Goal: Task Accomplishment & Management: Use online tool/utility

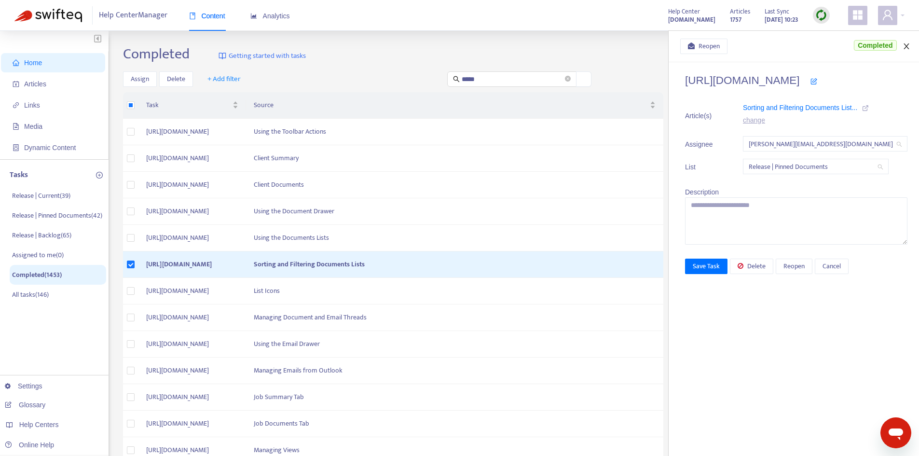
click at [908, 45] on icon "close" at bounding box center [907, 46] width 8 height 8
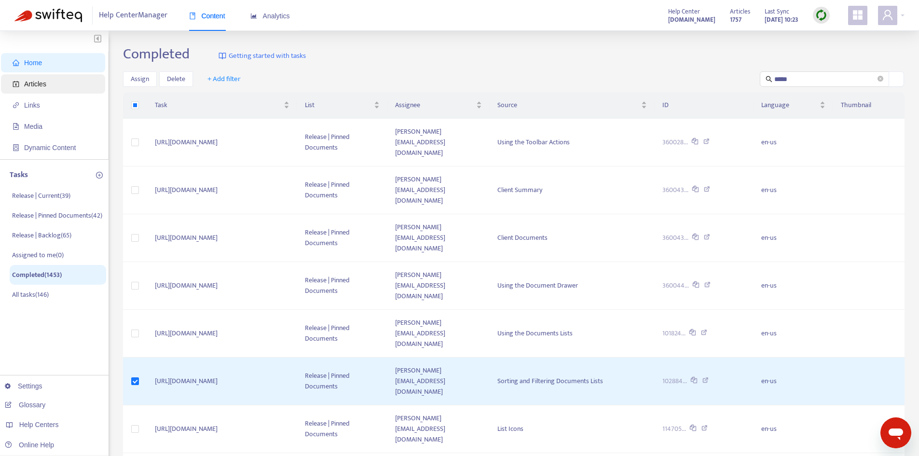
click at [38, 86] on span "Articles" at bounding box center [35, 84] width 22 height 8
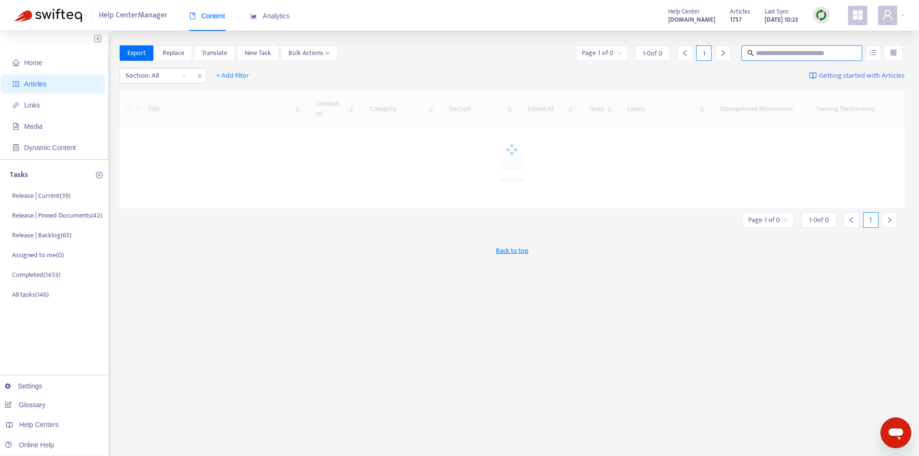
click at [787, 50] on input "text" at bounding box center [802, 53] width 93 height 11
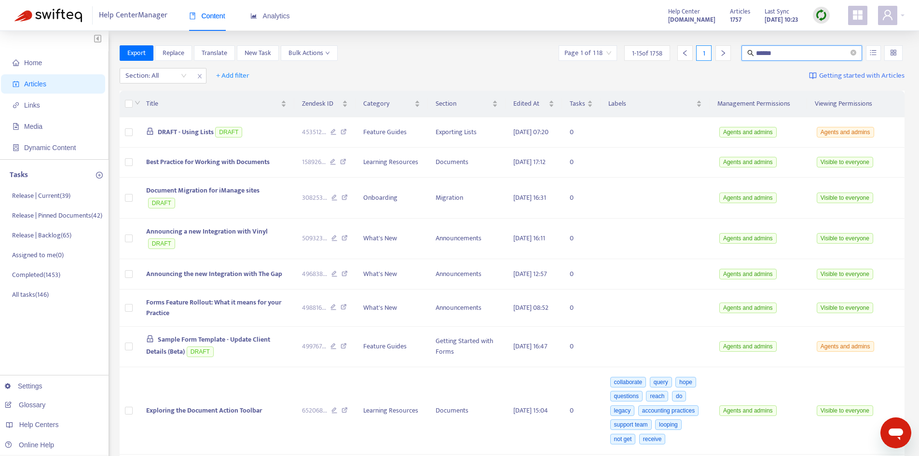
type input "******"
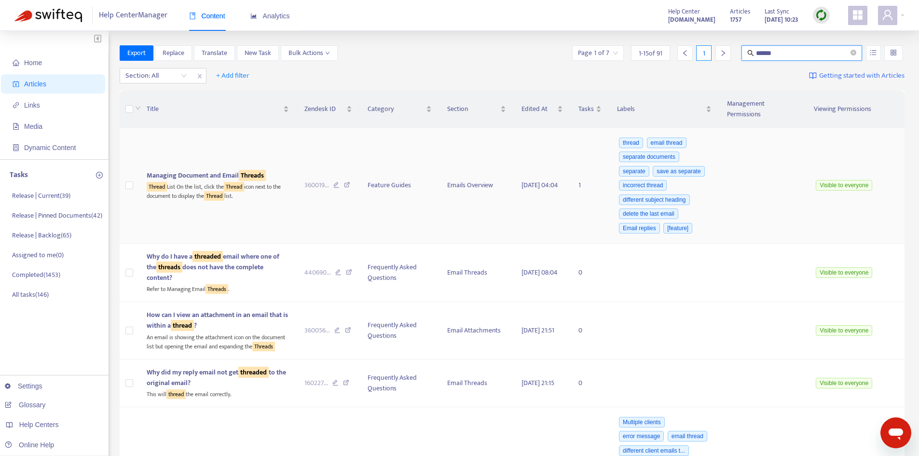
click at [200, 181] on div "Thread List On the list, click the Thread icon next to the document to display …" at bounding box center [218, 191] width 143 height 20
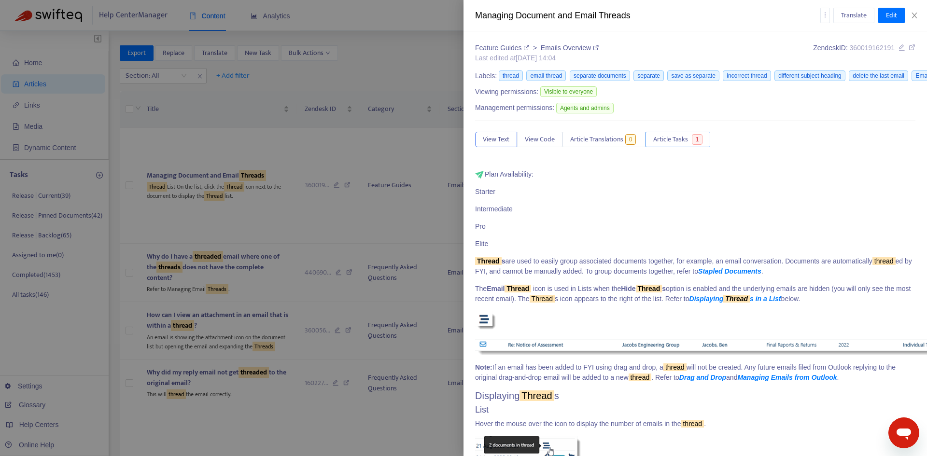
click at [677, 139] on span "Article Tasks" at bounding box center [670, 139] width 35 height 11
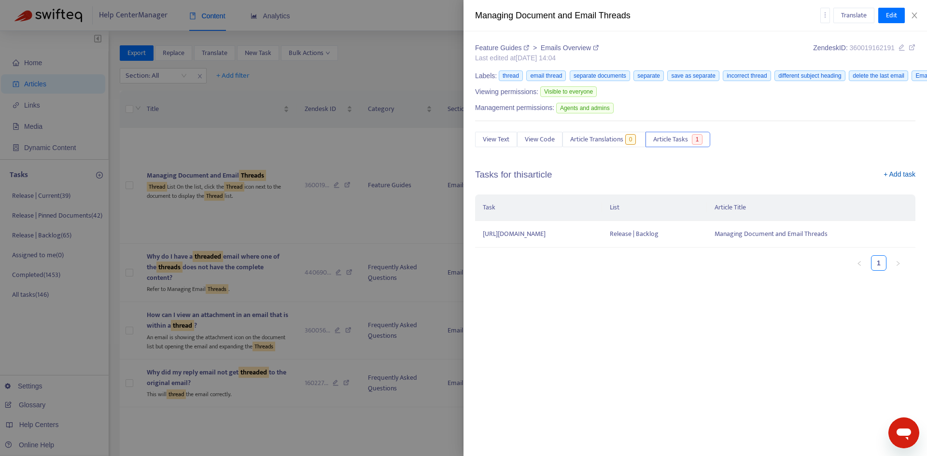
click at [892, 175] on link "+ Add task" at bounding box center [899, 176] width 32 height 14
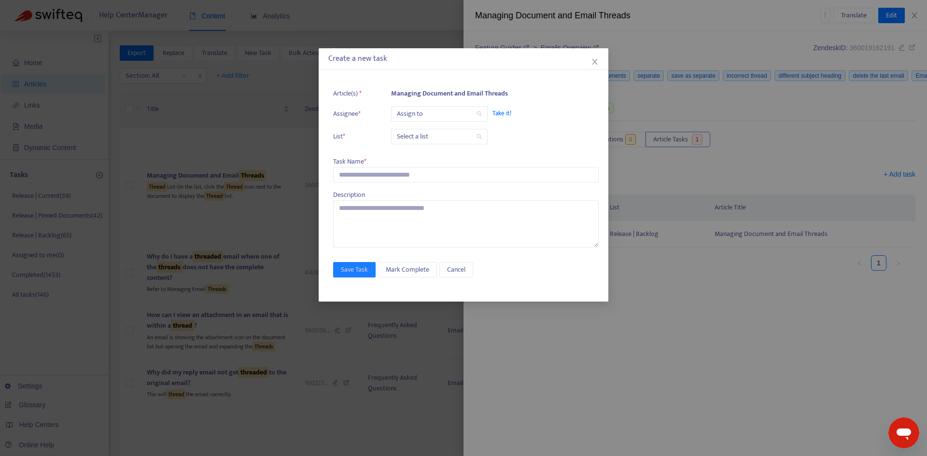
click at [441, 115] on input "search" at bounding box center [439, 114] width 85 height 14
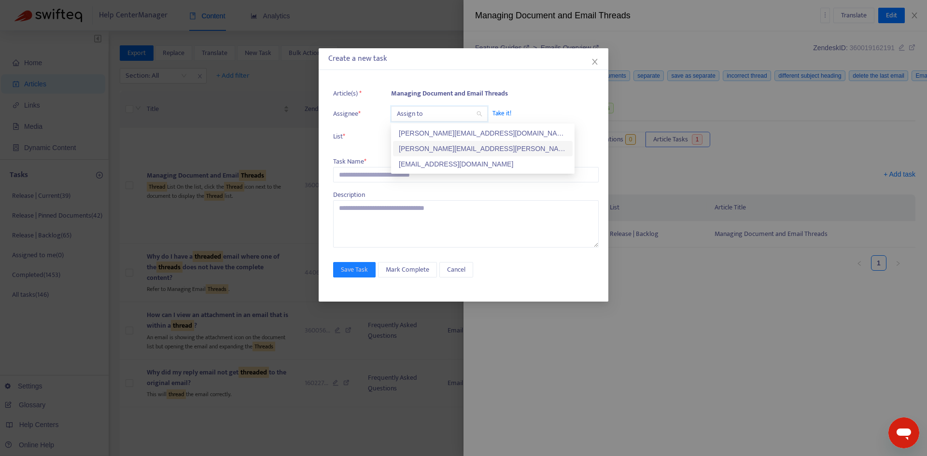
click at [428, 147] on div "[PERSON_NAME][EMAIL_ADDRESS][PERSON_NAME][DOMAIN_NAME]" at bounding box center [483, 148] width 168 height 11
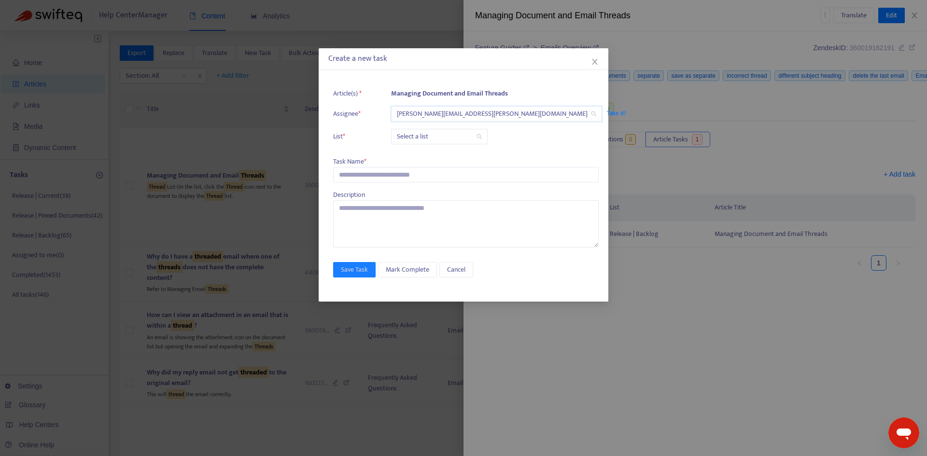
click at [416, 136] on input "search" at bounding box center [439, 136] width 85 height 14
click at [415, 154] on div "Release | Current" at bounding box center [483, 156] width 168 height 11
click at [374, 175] on input "text" at bounding box center [465, 174] width 265 height 15
click at [376, 179] on input "text" at bounding box center [465, 174] width 265 height 15
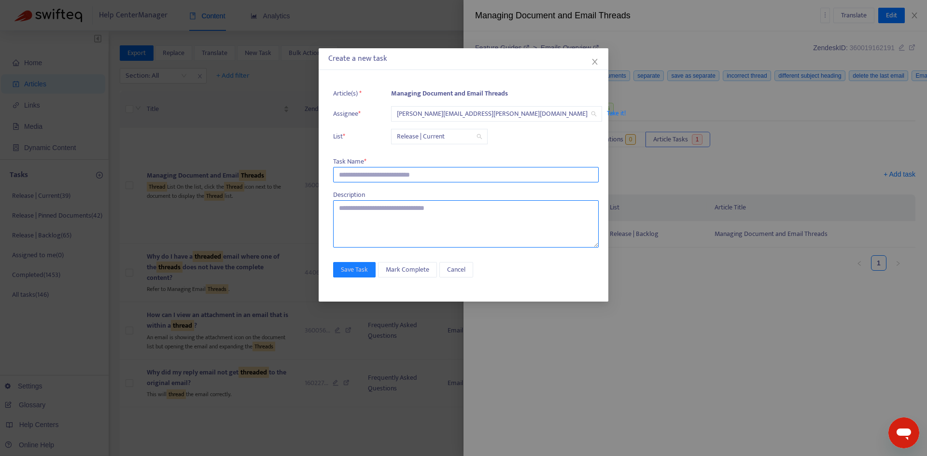
paste input "**********"
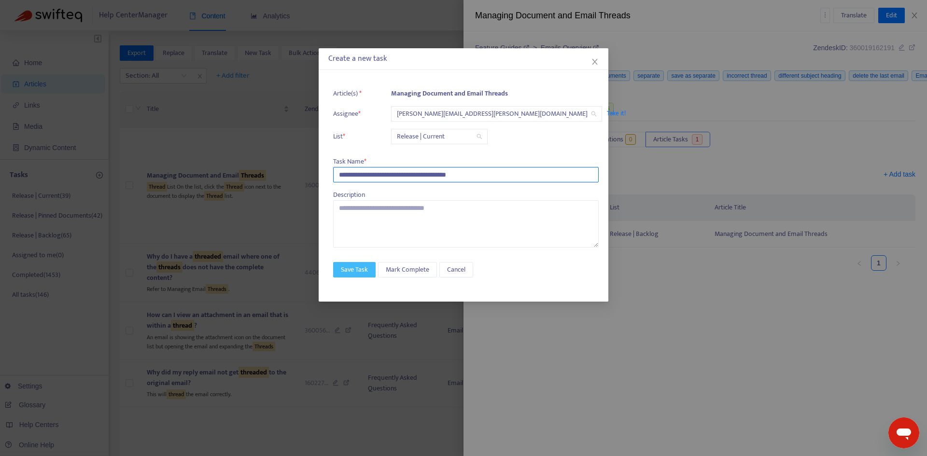
type input "**********"
click at [362, 266] on span "Save Task" at bounding box center [354, 269] width 27 height 11
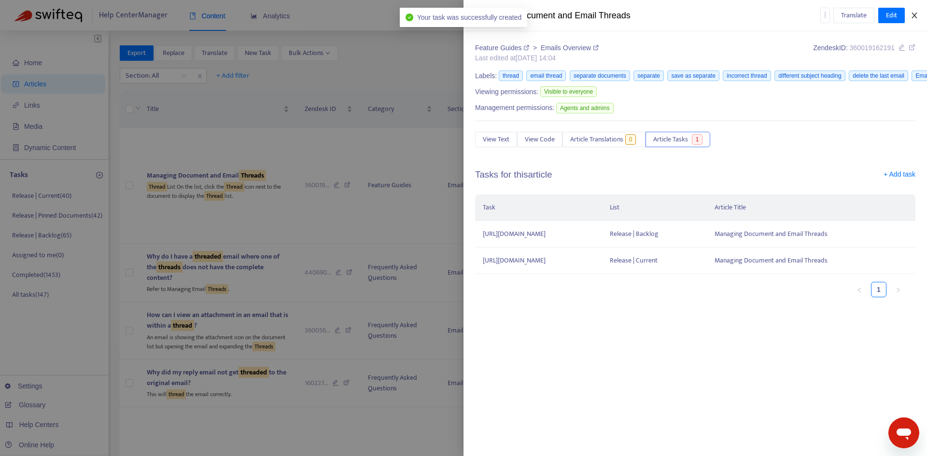
click at [913, 15] on icon "close" at bounding box center [914, 16] width 8 height 8
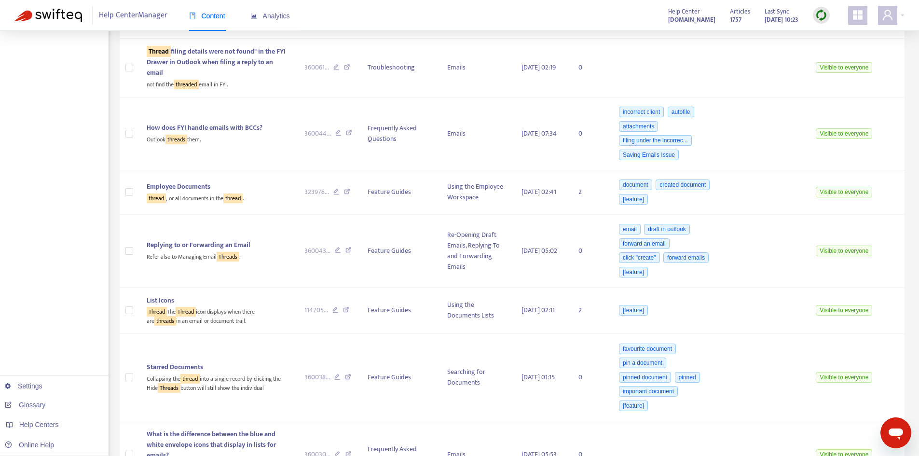
scroll to position [724, 0]
click at [227, 180] on div "Employee Documents" at bounding box center [218, 185] width 143 height 11
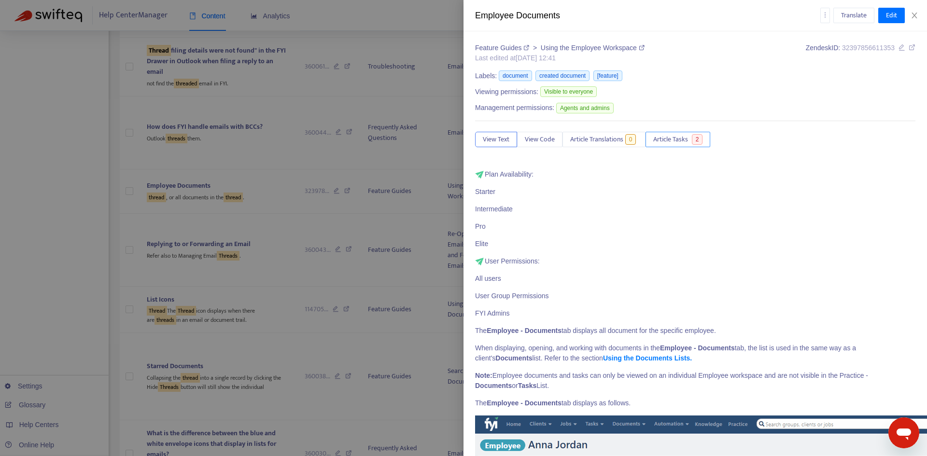
click at [682, 139] on span "Article Tasks" at bounding box center [670, 139] width 35 height 11
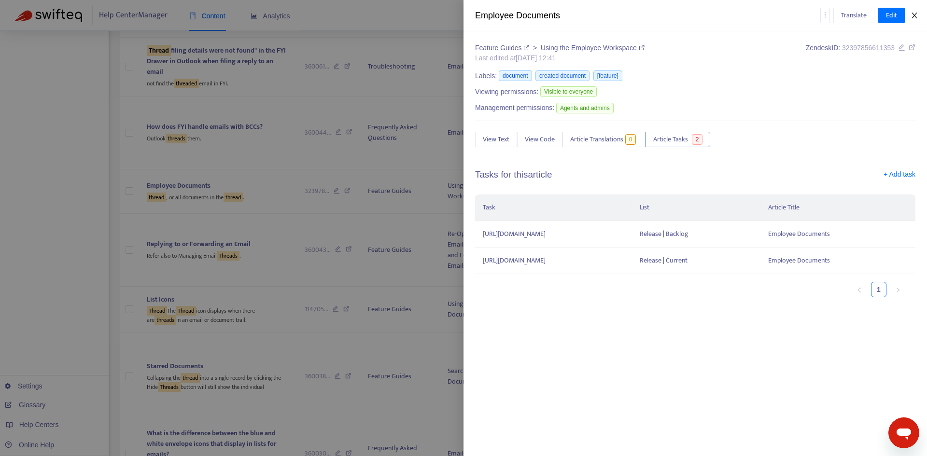
click at [915, 18] on icon "close" at bounding box center [914, 16] width 8 height 8
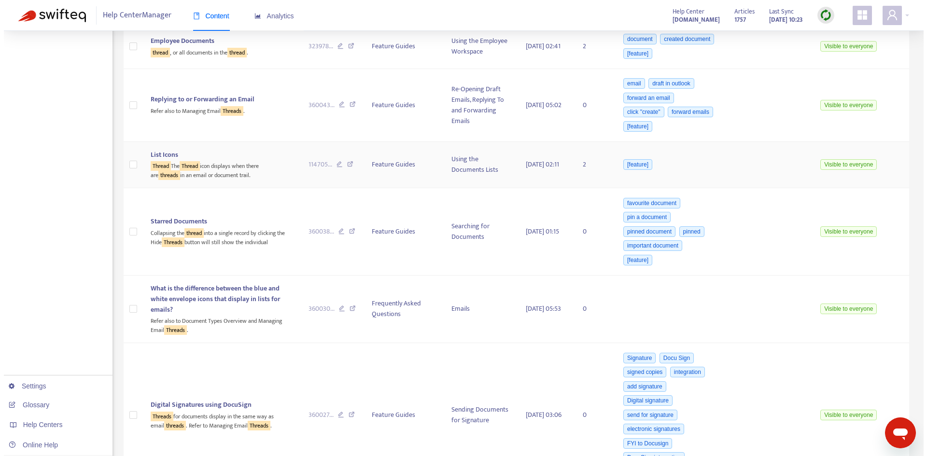
scroll to position [917, 0]
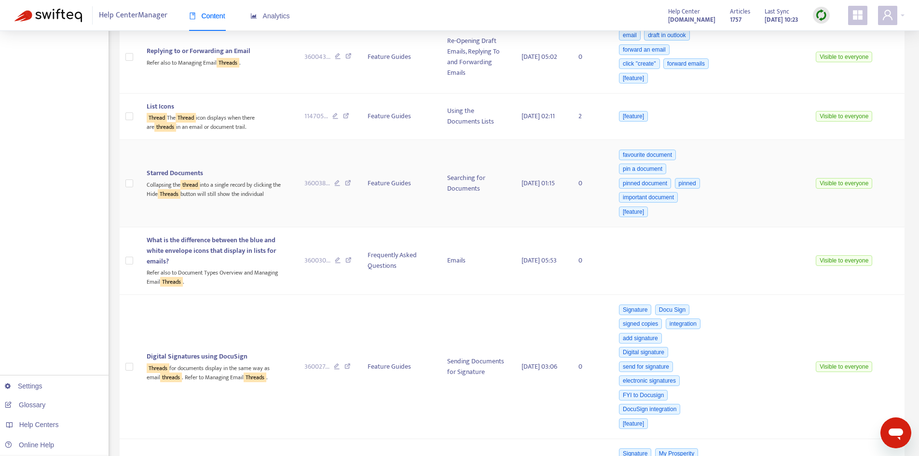
click at [217, 176] on div "Starred Documents" at bounding box center [218, 173] width 143 height 11
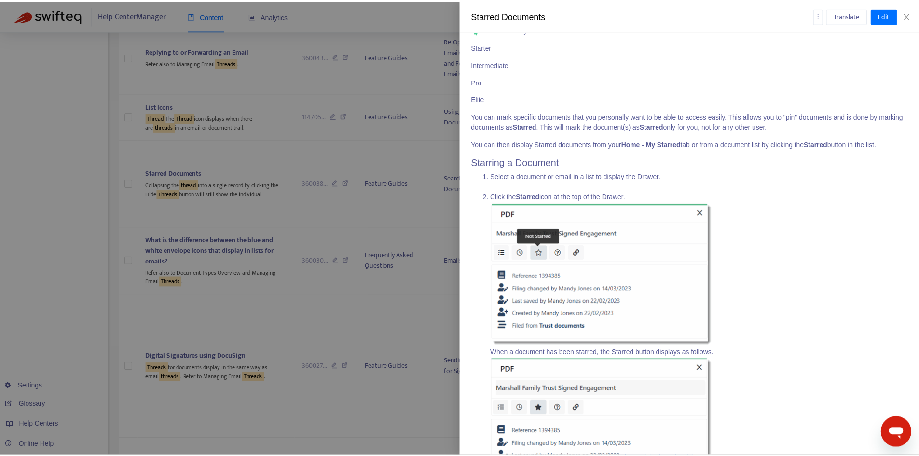
scroll to position [0, 0]
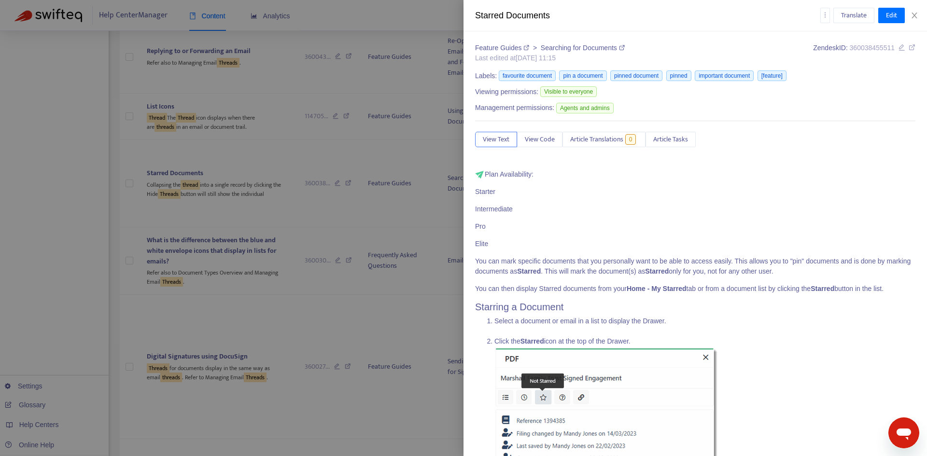
click at [676, 132] on div "View Text View Code Article Translations 0 Article Tasks" at bounding box center [695, 139] width 440 height 15
click at [677, 137] on span "Article Tasks" at bounding box center [670, 139] width 35 height 11
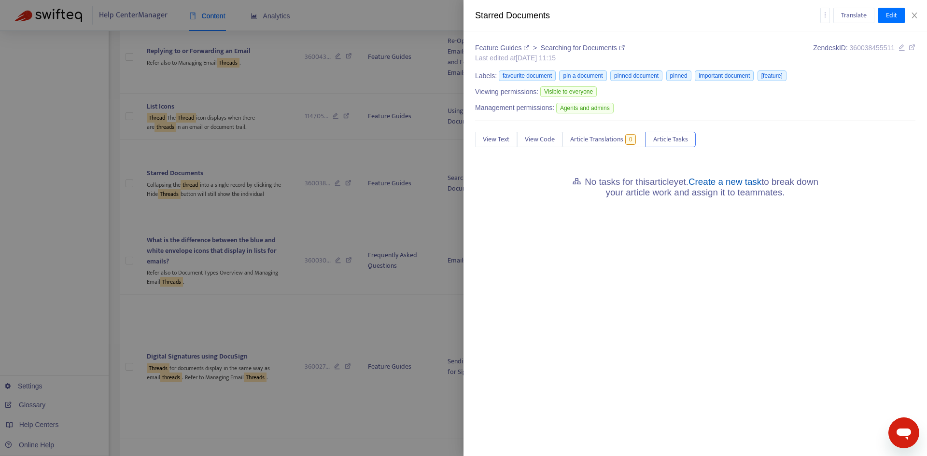
click at [732, 178] on link "Create a new task" at bounding box center [724, 182] width 73 height 10
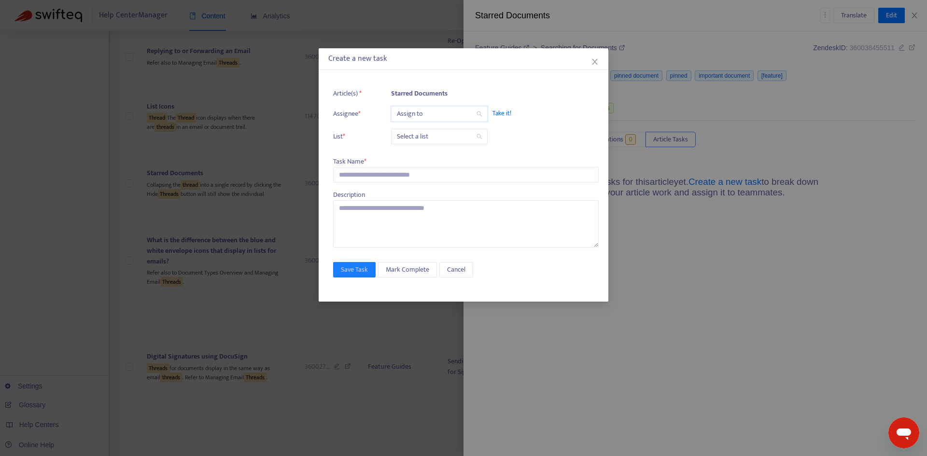
click at [418, 115] on input "search" at bounding box center [439, 114] width 85 height 14
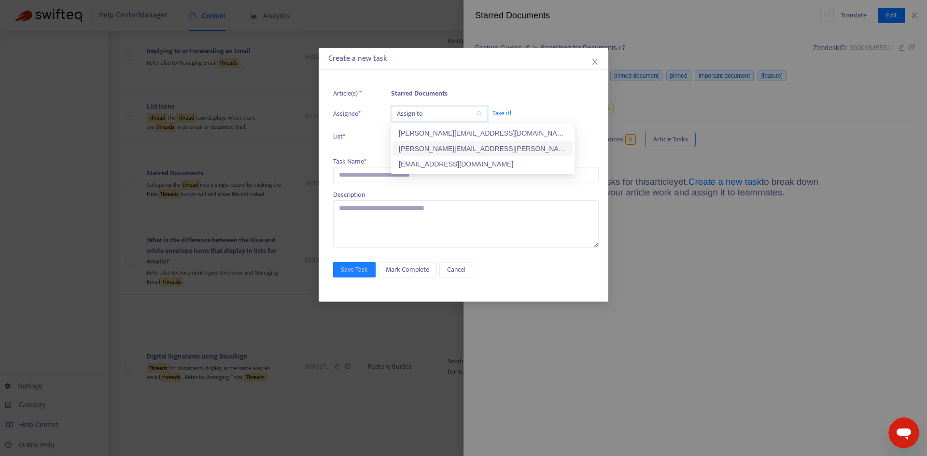
click at [411, 144] on div "[PERSON_NAME][EMAIL_ADDRESS][PERSON_NAME][DOMAIN_NAME]" at bounding box center [483, 148] width 168 height 11
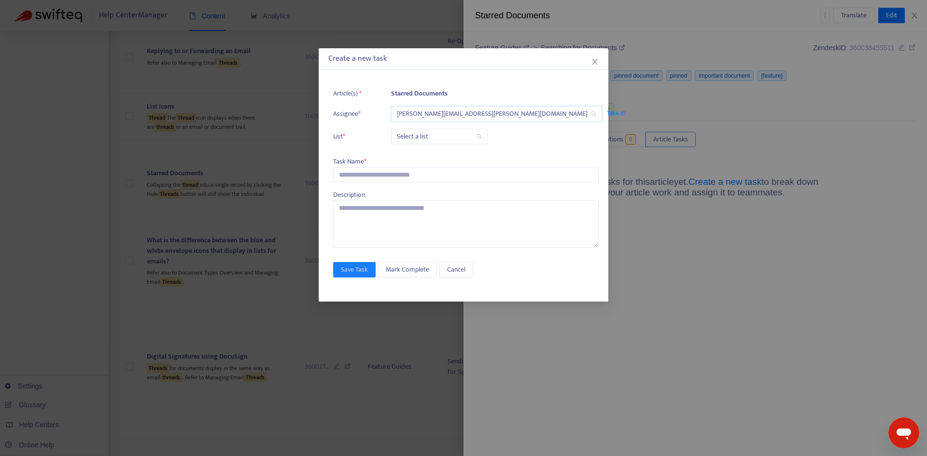
click at [413, 139] on input "search" at bounding box center [439, 136] width 85 height 14
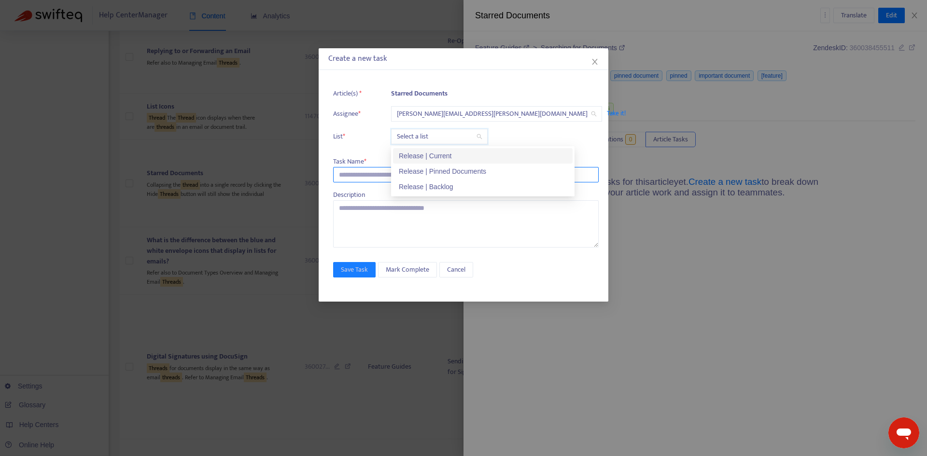
drag, startPoint x: 416, startPoint y: 154, endPoint x: 385, endPoint y: 169, distance: 34.3
click at [414, 154] on div "Release | Current" at bounding box center [483, 156] width 168 height 11
click at [383, 172] on input "text" at bounding box center [465, 174] width 265 height 15
paste input "**********"
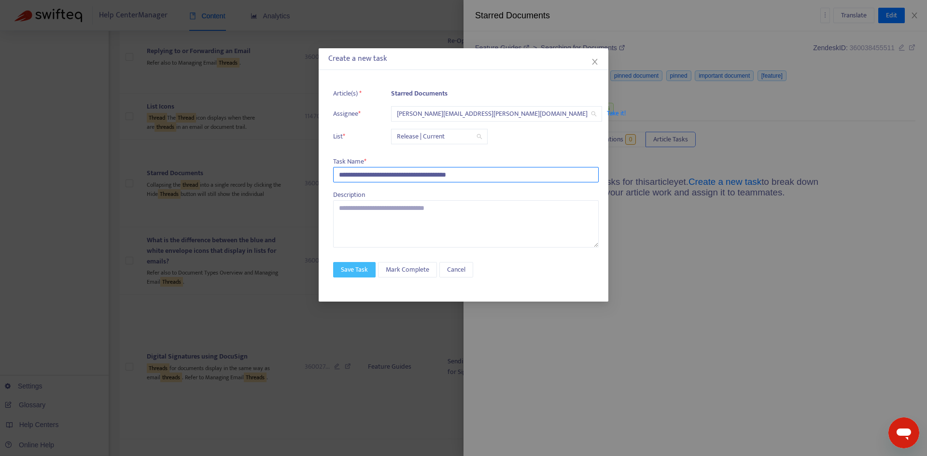
type input "**********"
click at [358, 264] on button "Save Task" at bounding box center [354, 269] width 42 height 15
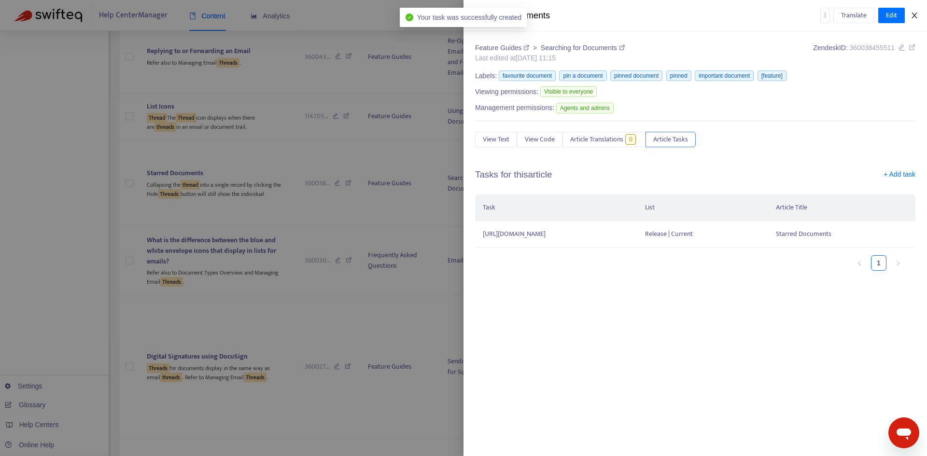
click at [912, 14] on icon "close" at bounding box center [914, 16] width 8 height 8
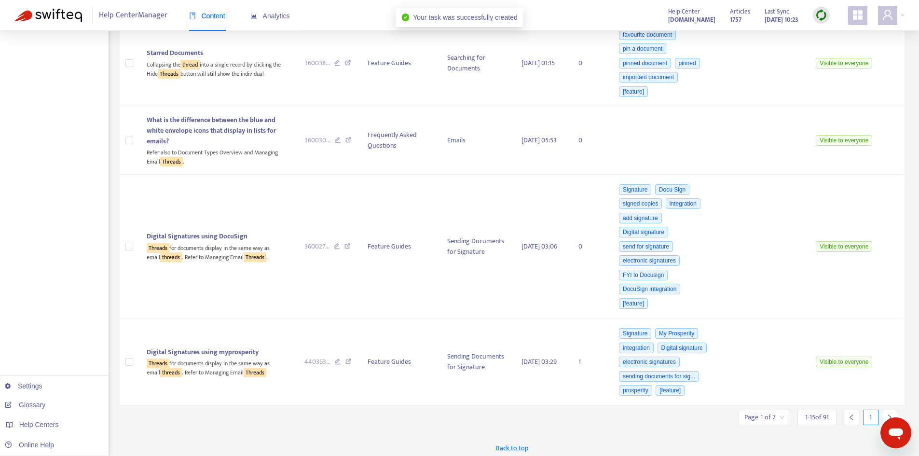
scroll to position [1040, 0]
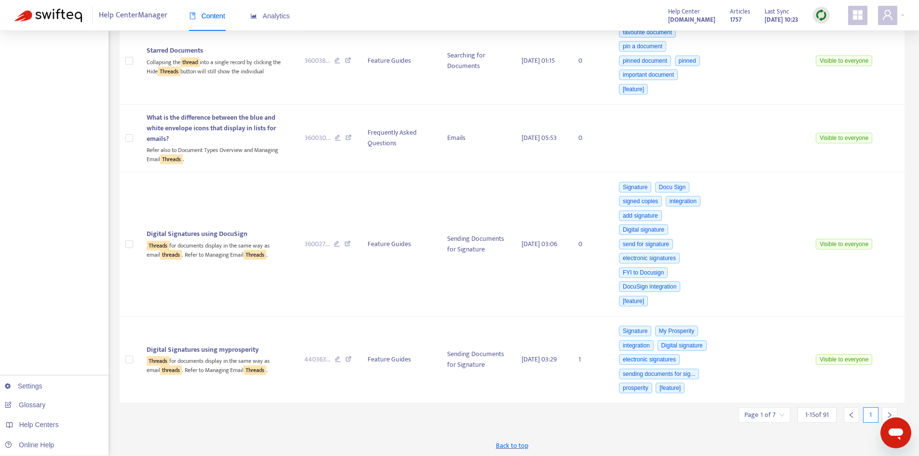
click at [780, 409] on input "search" at bounding box center [765, 415] width 40 height 14
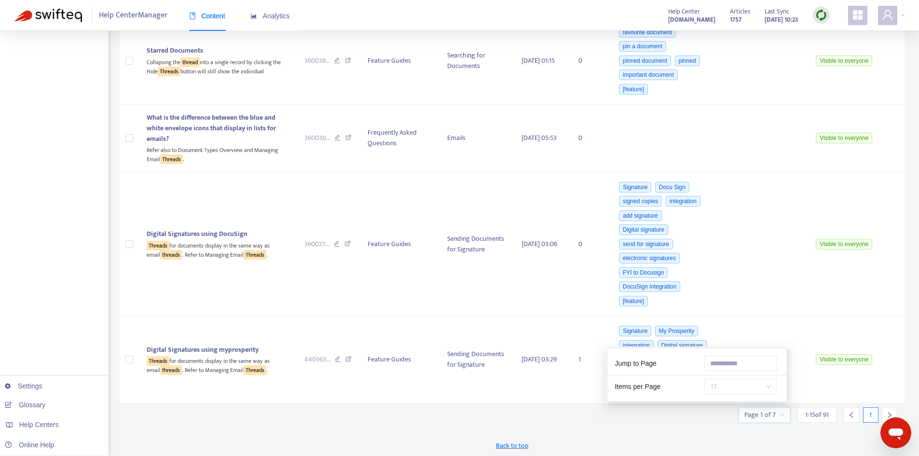
click at [729, 388] on span "15" at bounding box center [740, 386] width 61 height 14
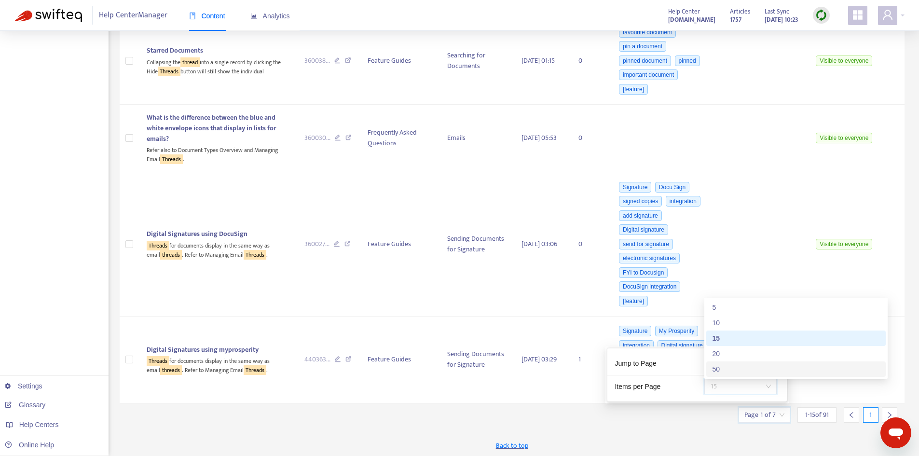
click at [717, 369] on div "50" at bounding box center [796, 369] width 168 height 11
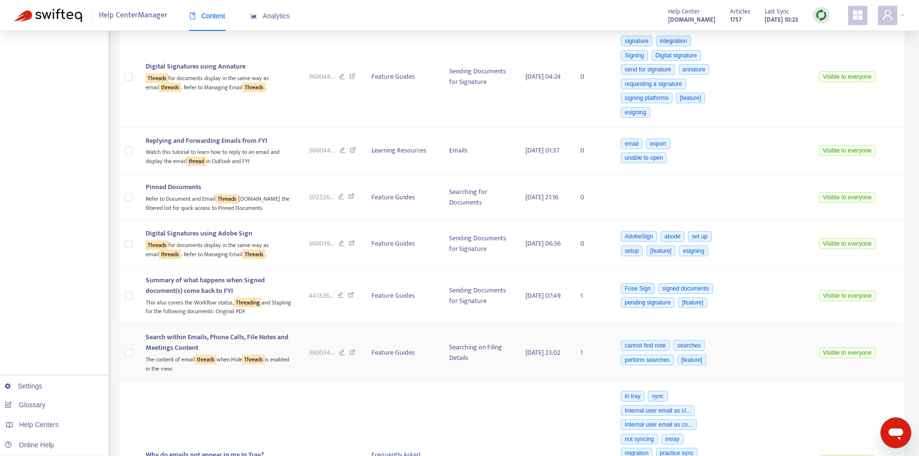
scroll to position [1619, 0]
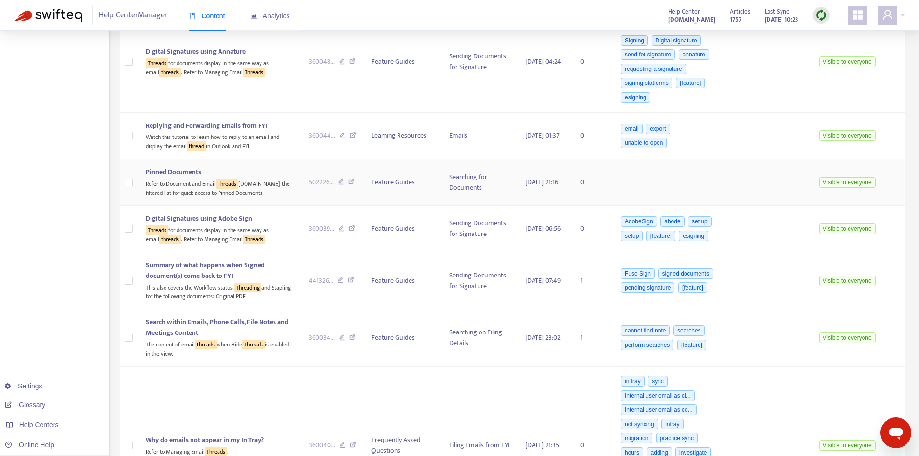
click at [200, 196] on div "Refer to Document and Email Threads [DOMAIN_NAME] the filtered list for quick a…" at bounding box center [220, 188] width 148 height 20
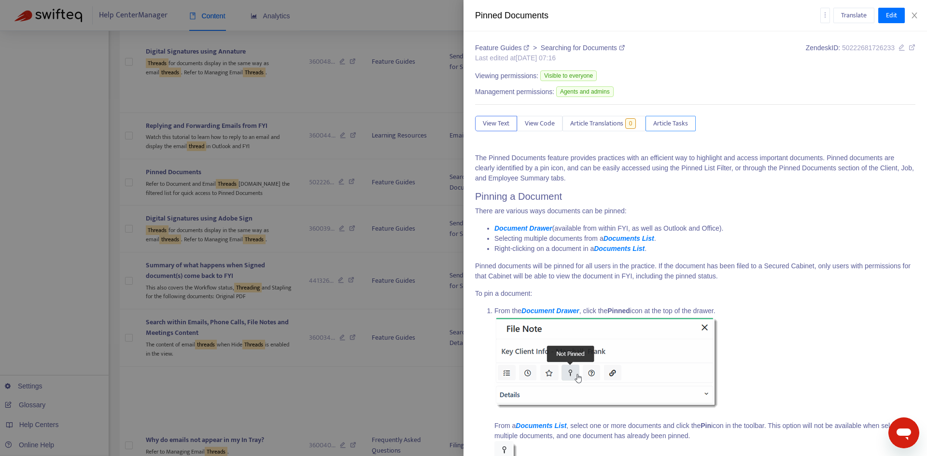
click at [685, 122] on span "Article Tasks" at bounding box center [670, 123] width 35 height 11
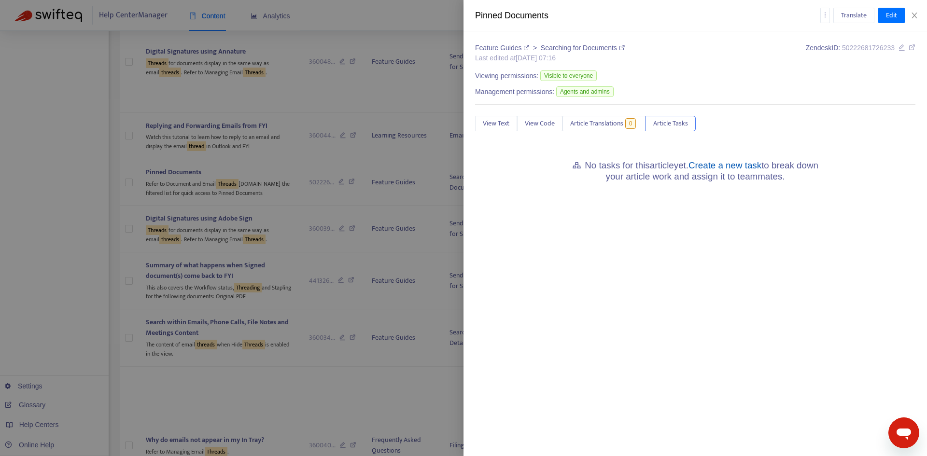
click at [715, 166] on link "Create a new task" at bounding box center [724, 165] width 73 height 10
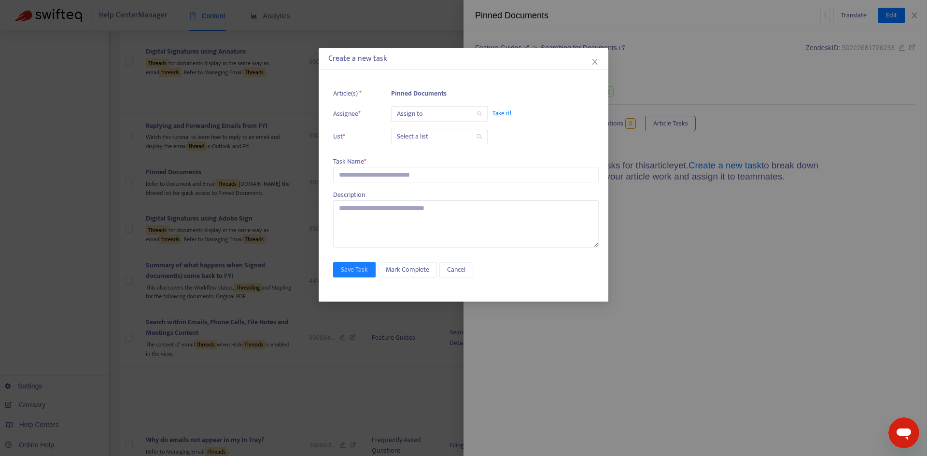
click at [434, 113] on input "search" at bounding box center [439, 114] width 85 height 14
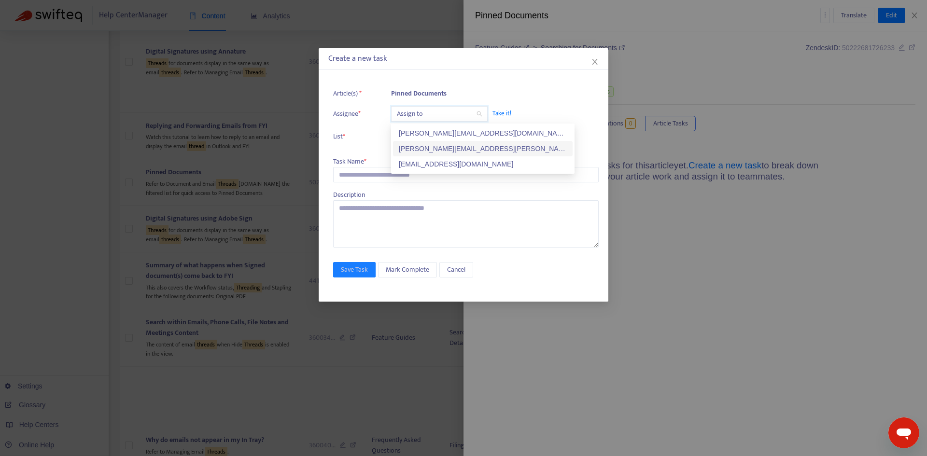
click at [426, 147] on div "[PERSON_NAME][EMAIL_ADDRESS][PERSON_NAME][DOMAIN_NAME]" at bounding box center [483, 148] width 168 height 11
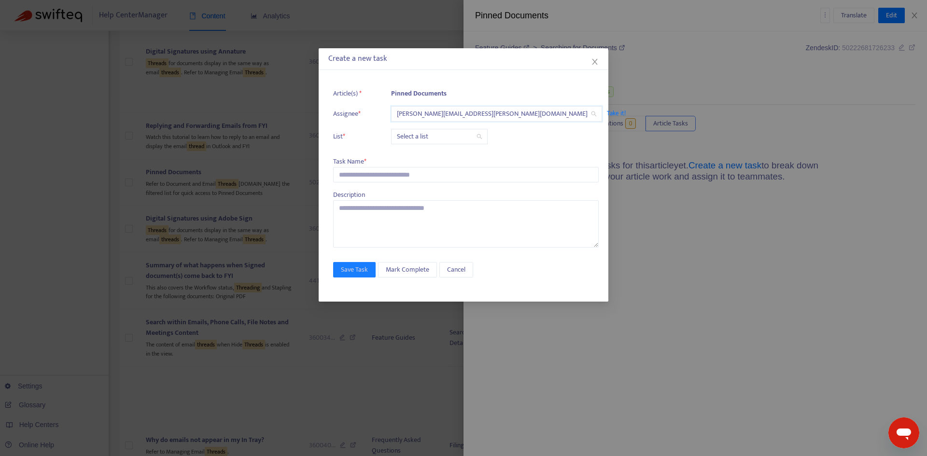
click at [416, 138] on input "search" at bounding box center [439, 136] width 85 height 14
click at [412, 155] on div "Release | Current" at bounding box center [483, 156] width 168 height 11
click at [363, 172] on input "text" at bounding box center [465, 174] width 265 height 15
paste input "**********"
type input "**********"
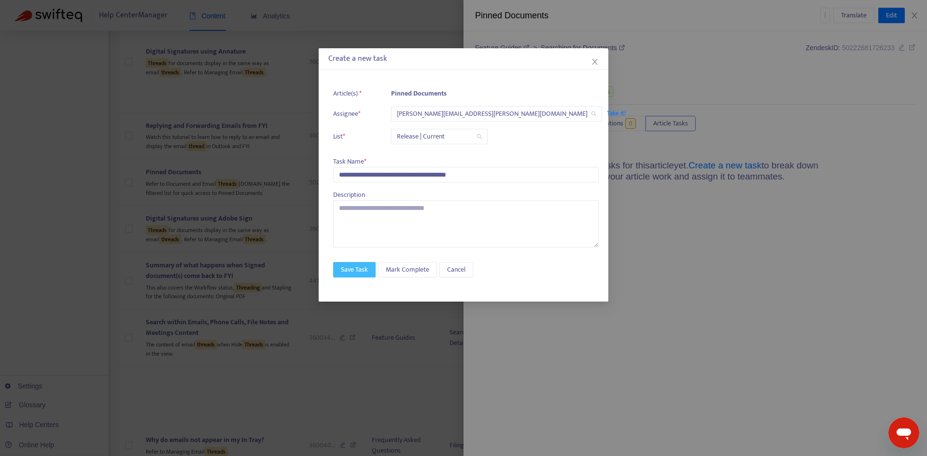
click at [356, 264] on span "Save Task" at bounding box center [354, 269] width 27 height 11
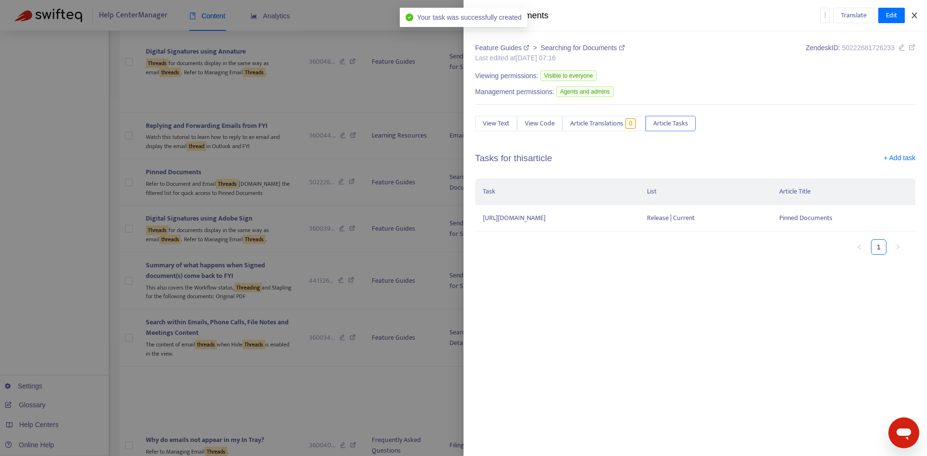
click at [914, 14] on icon "close" at bounding box center [914, 16] width 8 height 8
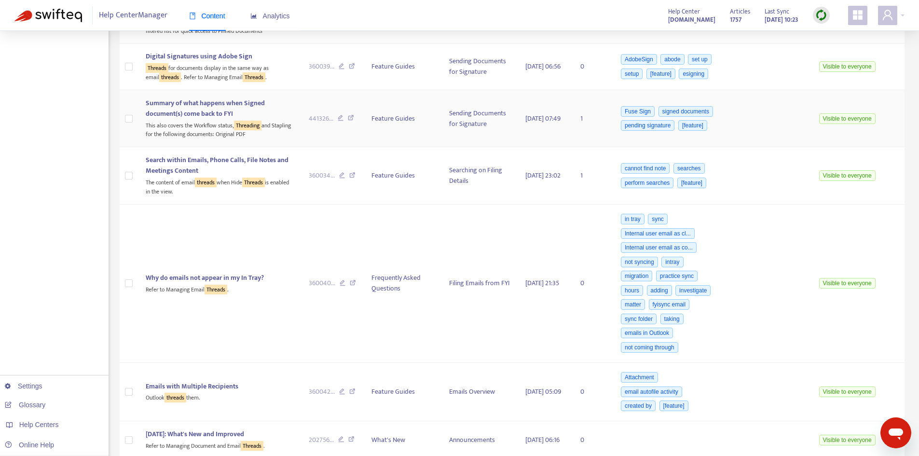
scroll to position [1812, 0]
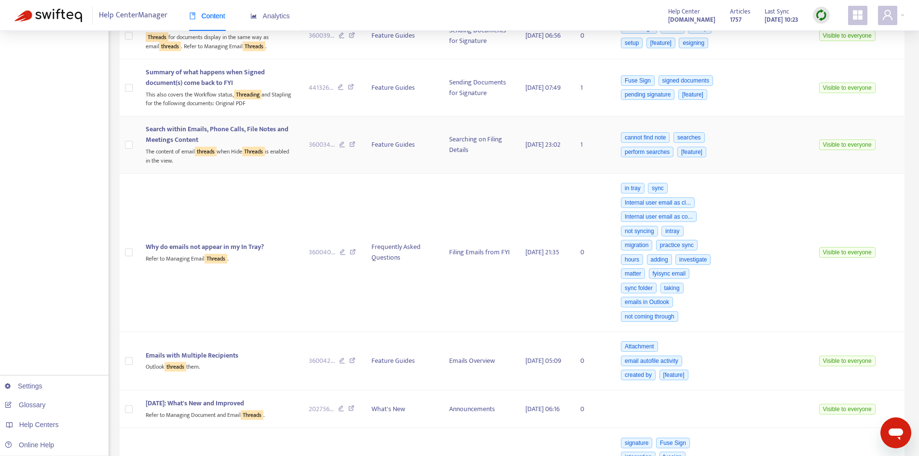
click at [181, 165] on div "The content of email threads when Hide Threads is enabled in the view." at bounding box center [220, 155] width 148 height 20
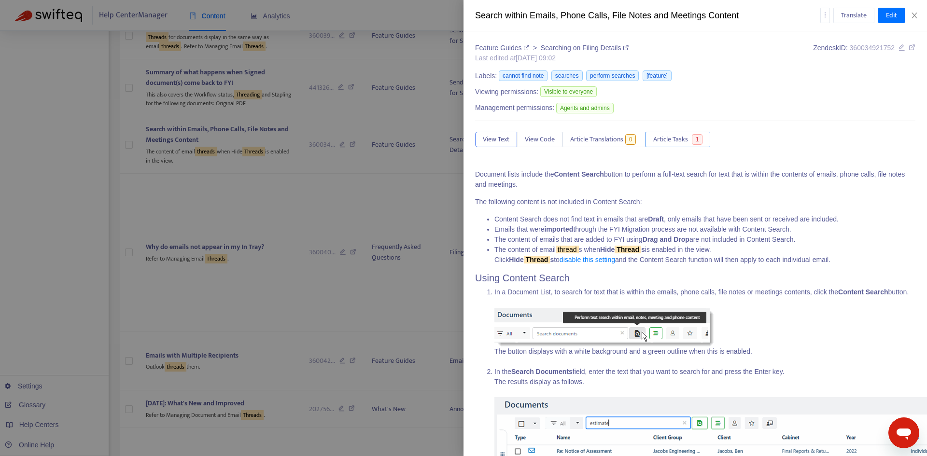
click at [688, 132] on button "Article Tasks 1" at bounding box center [677, 139] width 65 height 15
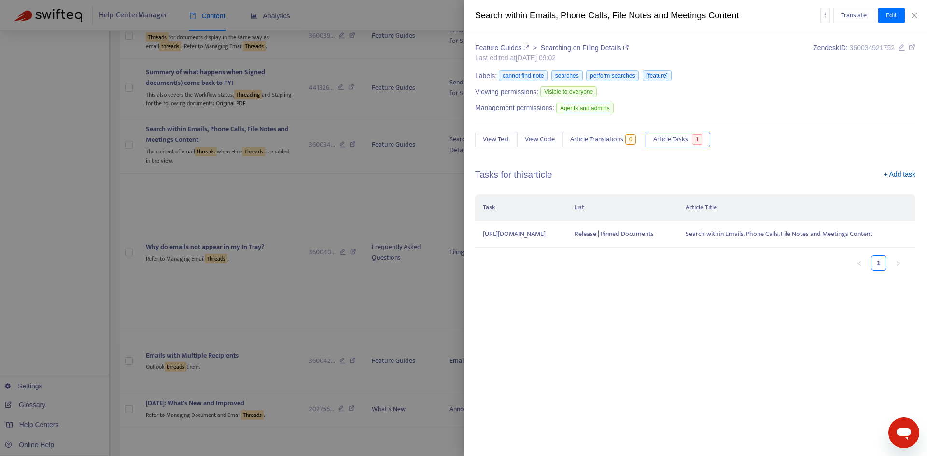
click at [895, 173] on link "+ Add task" at bounding box center [899, 176] width 32 height 14
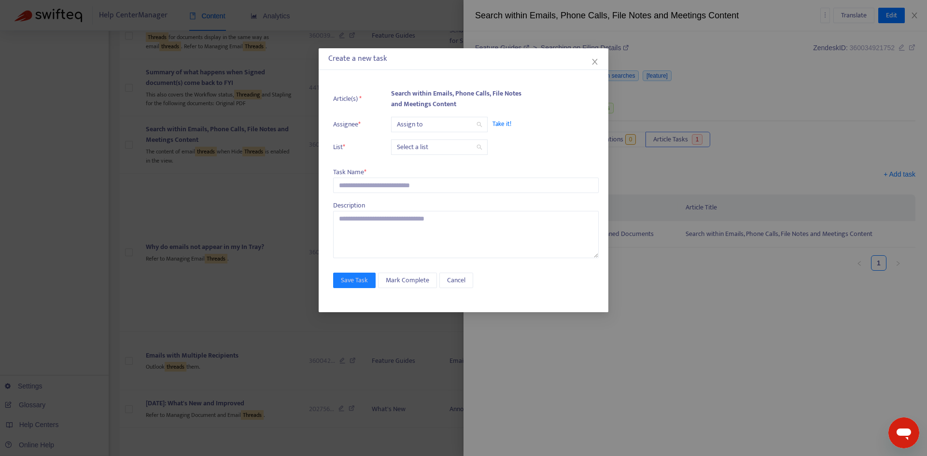
click at [414, 122] on input "search" at bounding box center [439, 124] width 85 height 14
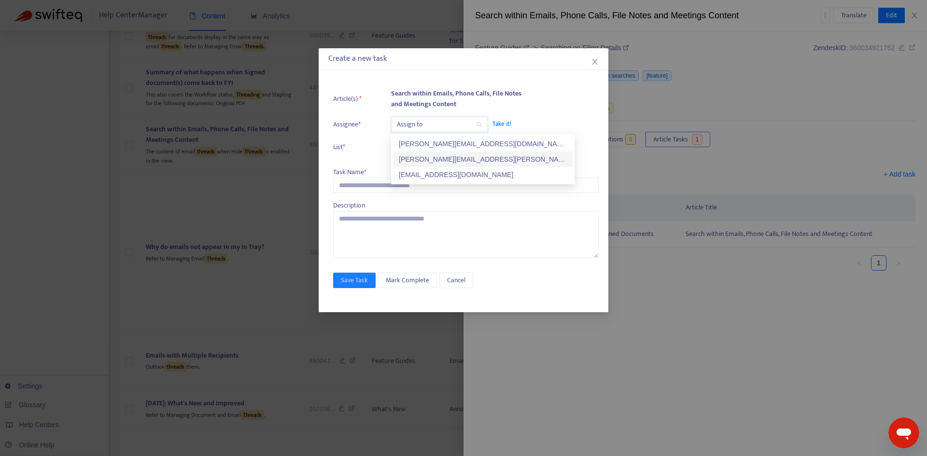
click at [413, 160] on div "[PERSON_NAME][EMAIL_ADDRESS][PERSON_NAME][DOMAIN_NAME]" at bounding box center [483, 159] width 168 height 11
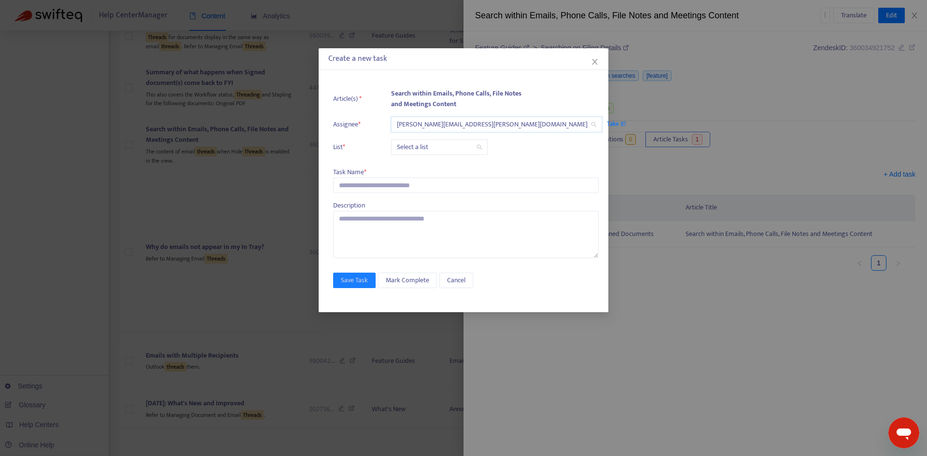
click at [408, 150] on input "search" at bounding box center [439, 147] width 85 height 14
click at [407, 167] on div "Release | Current" at bounding box center [483, 166] width 168 height 11
click at [381, 192] on input "text" at bounding box center [465, 185] width 265 height 15
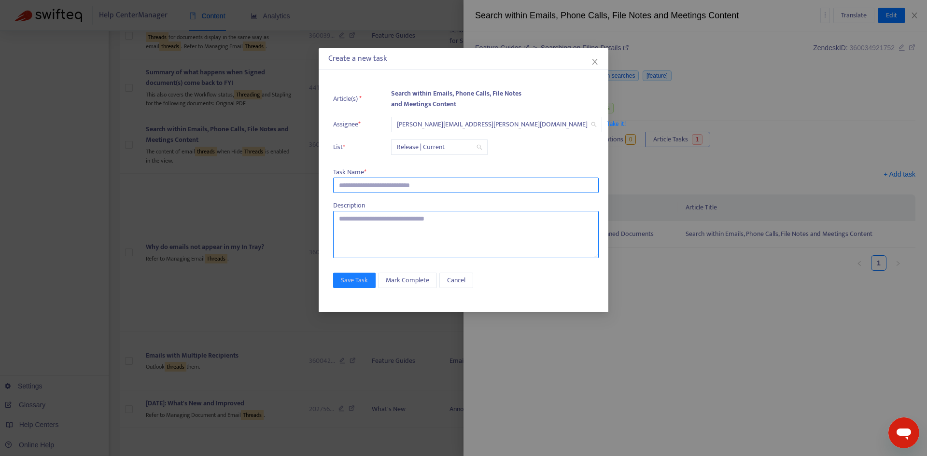
paste input "**********"
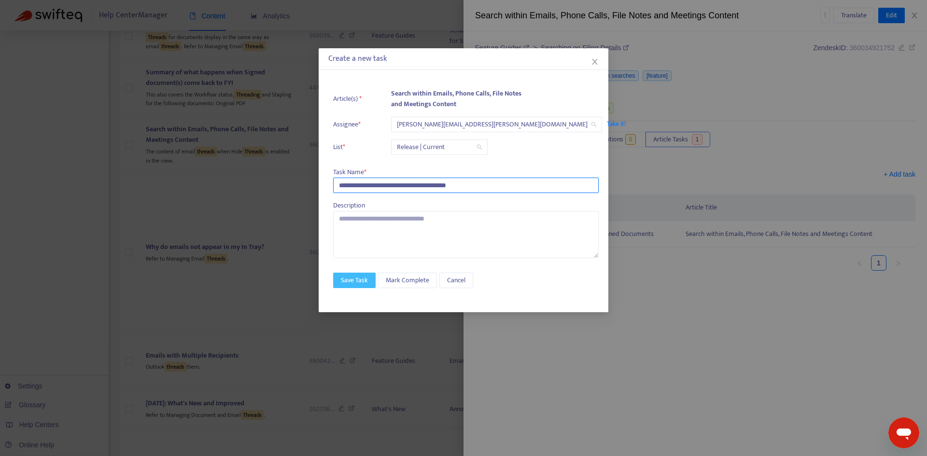
type input "**********"
click at [353, 278] on span "Save Task" at bounding box center [354, 280] width 27 height 11
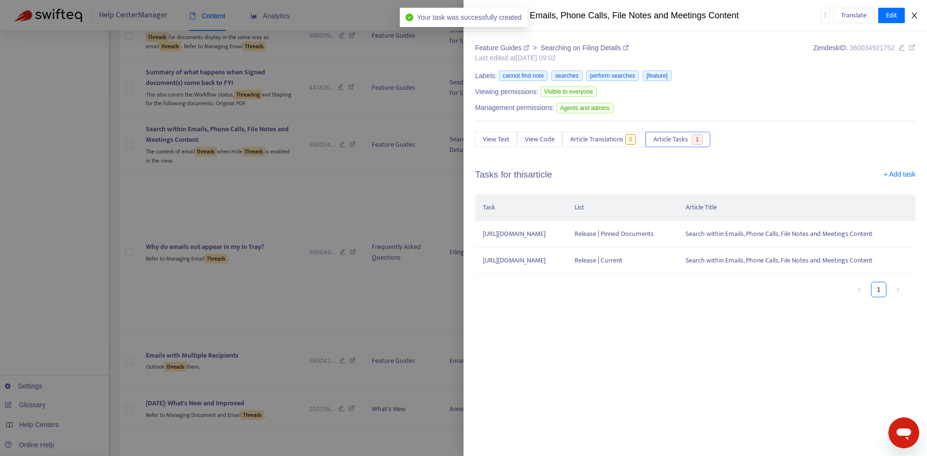
click at [912, 12] on icon "close" at bounding box center [914, 16] width 8 height 8
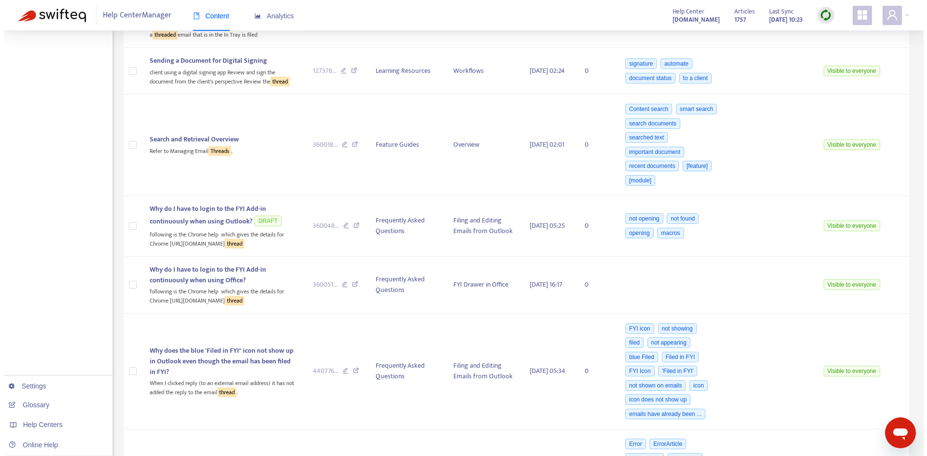
scroll to position [2439, 0]
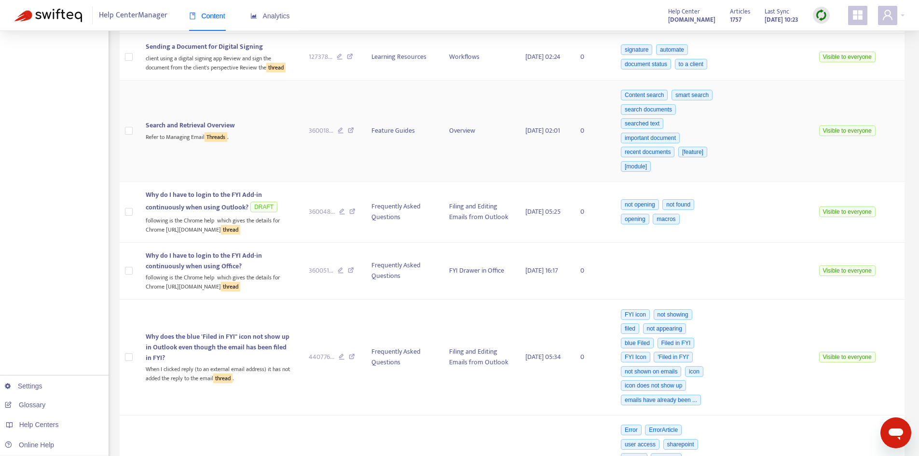
click at [205, 180] on td "Search and Retrieval Overview Refer to Managing Email Threads ." at bounding box center [219, 131] width 163 height 101
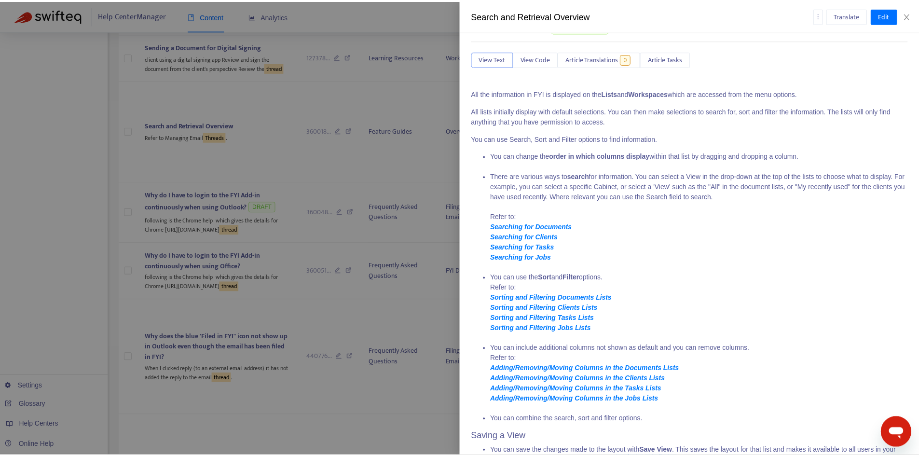
scroll to position [0, 0]
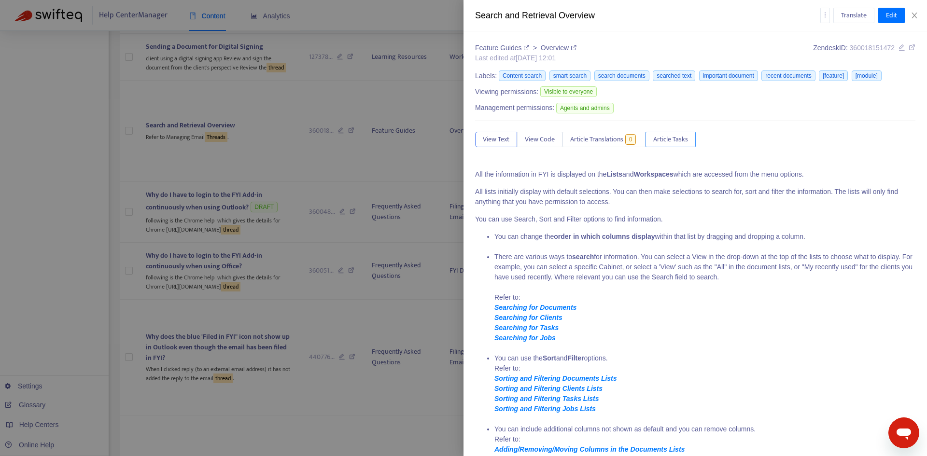
click at [680, 139] on span "Article Tasks" at bounding box center [670, 139] width 35 height 11
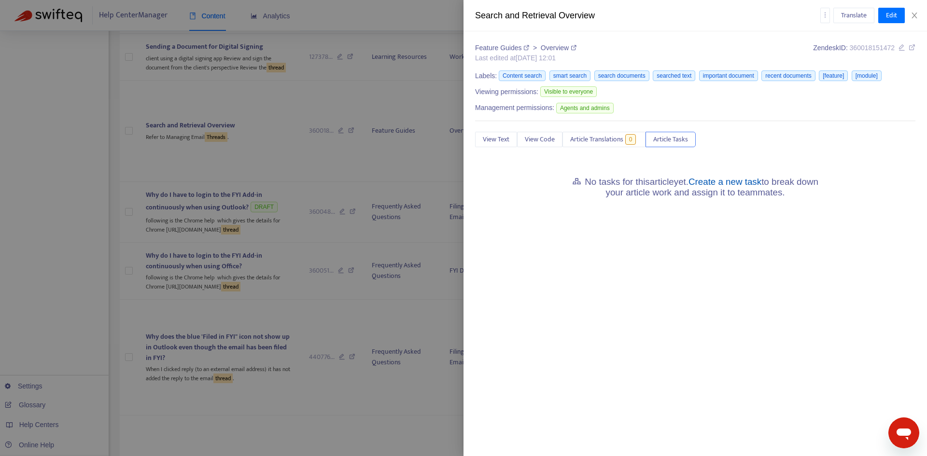
click at [721, 182] on link "Create a new task" at bounding box center [724, 182] width 73 height 10
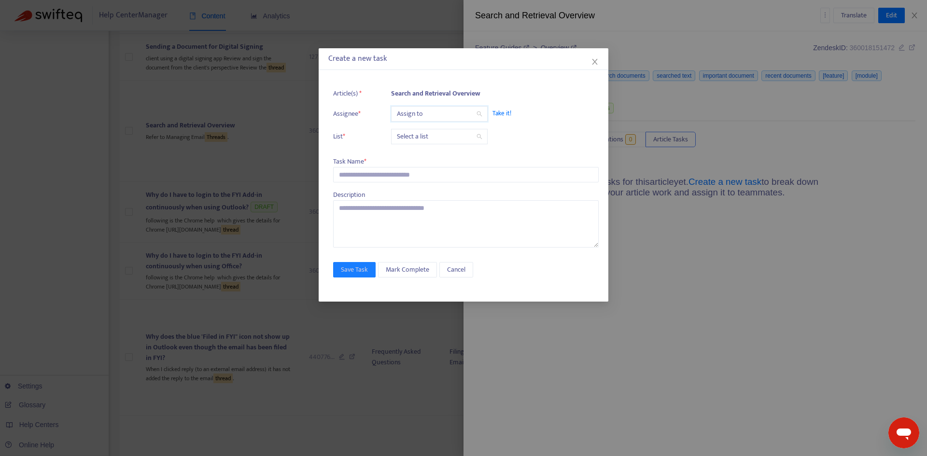
click at [419, 116] on input "search" at bounding box center [439, 114] width 85 height 14
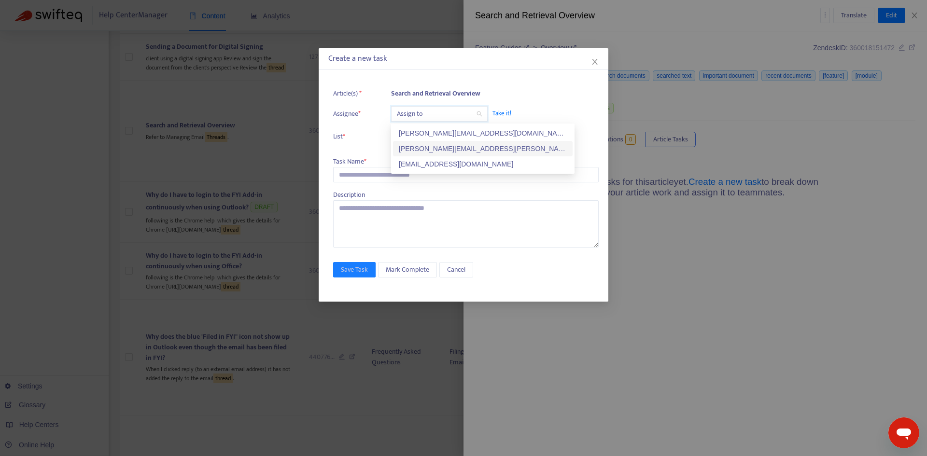
click at [423, 145] on div "[PERSON_NAME][EMAIL_ADDRESS][PERSON_NAME][DOMAIN_NAME]" at bounding box center [483, 148] width 168 height 11
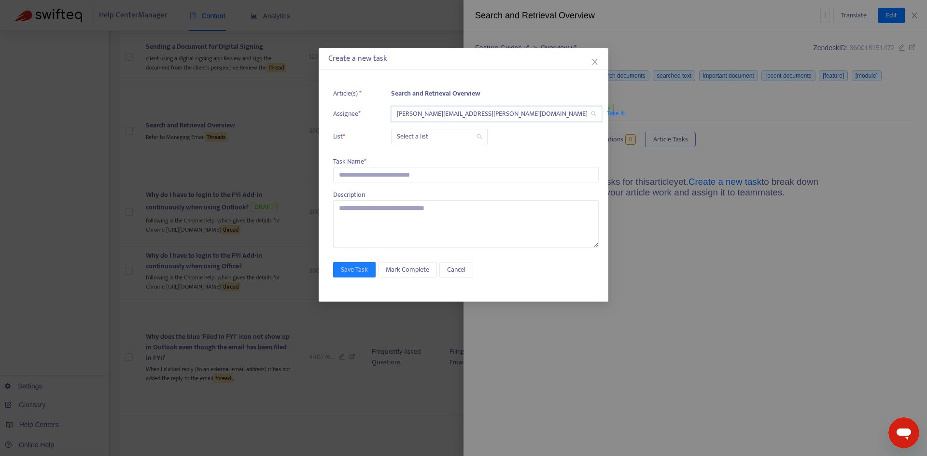
click at [424, 139] on input "search" at bounding box center [439, 136] width 85 height 14
click at [428, 154] on div "Release | Current" at bounding box center [483, 156] width 168 height 11
click at [382, 178] on input "text" at bounding box center [465, 174] width 265 height 15
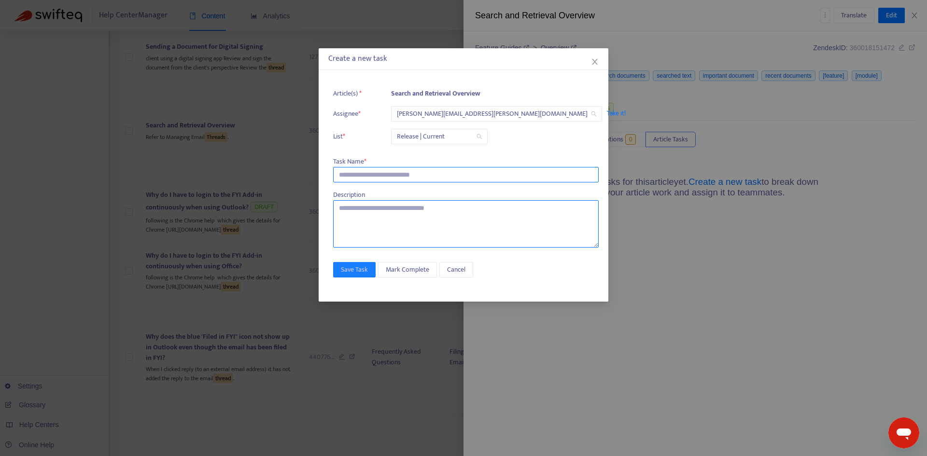
paste input "**********"
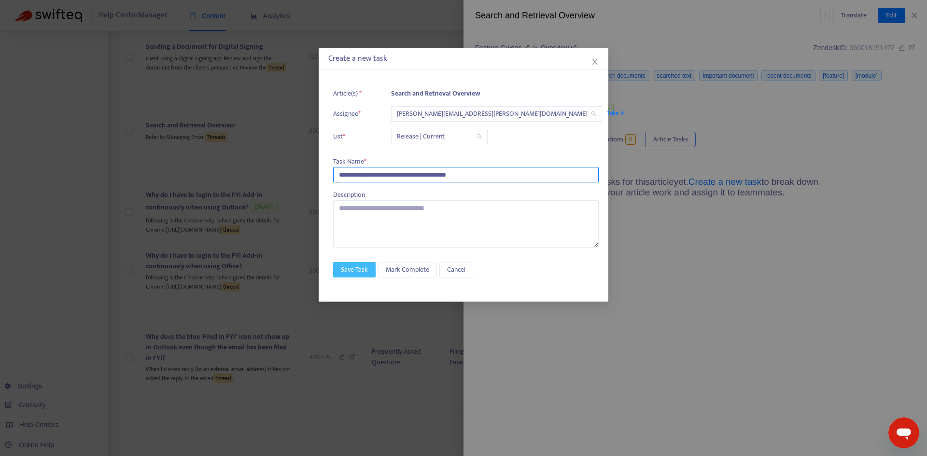
type input "**********"
click at [349, 274] on span "Save Task" at bounding box center [354, 269] width 27 height 11
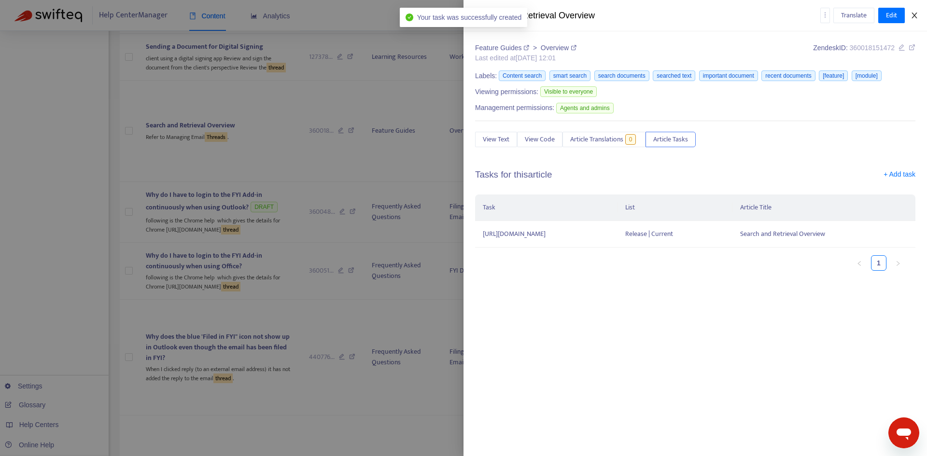
click at [911, 14] on icon "close" at bounding box center [914, 16] width 8 height 8
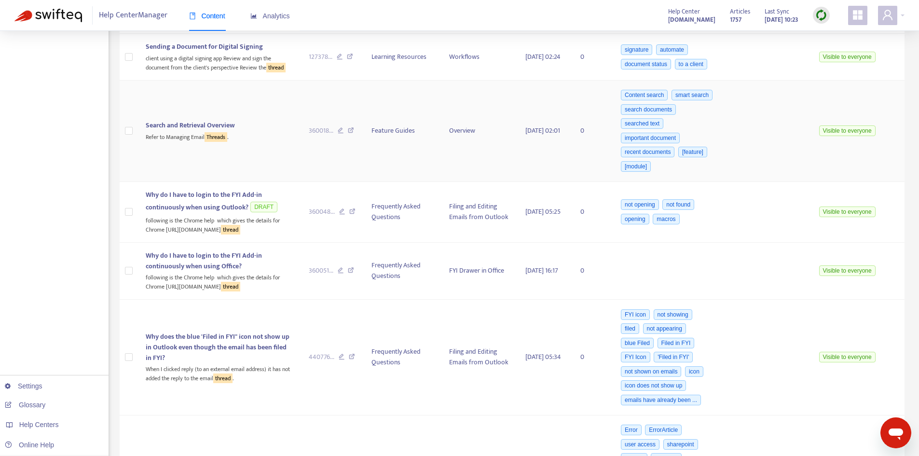
click at [181, 142] on div "Refer to Managing Email Threads ." at bounding box center [220, 136] width 148 height 11
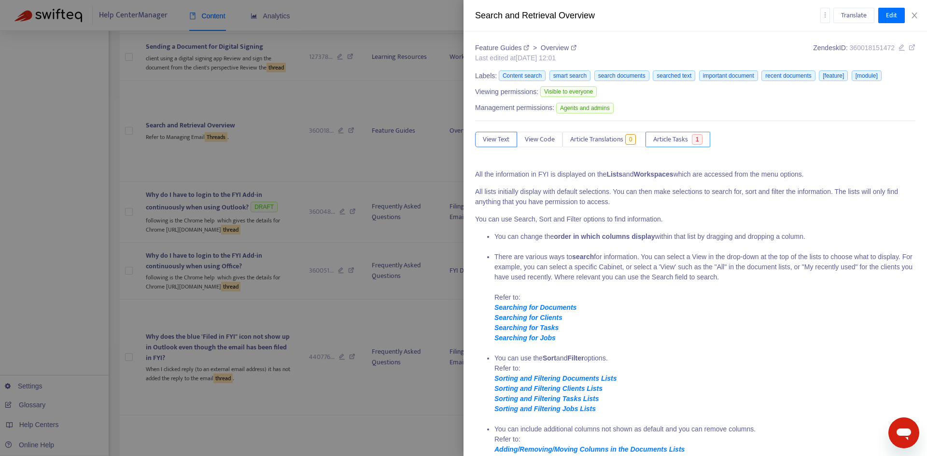
click at [687, 142] on span "Article Tasks" at bounding box center [670, 139] width 35 height 11
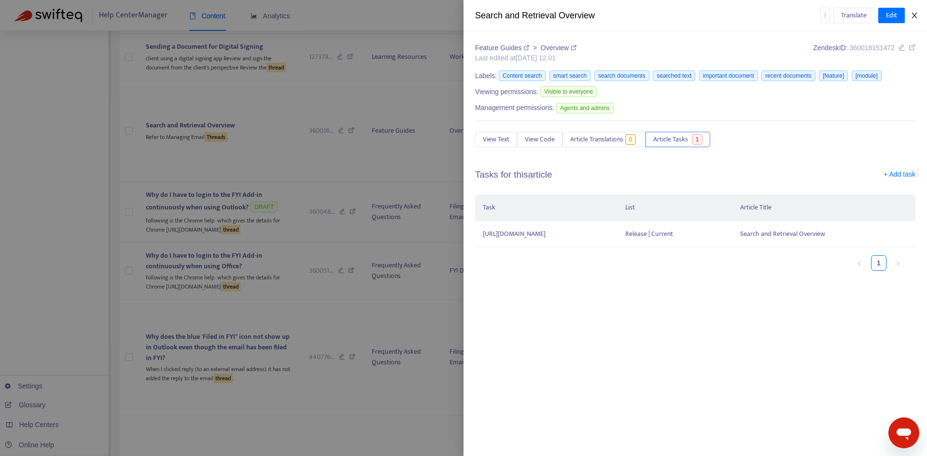
click at [915, 14] on icon "close" at bounding box center [914, 16] width 8 height 8
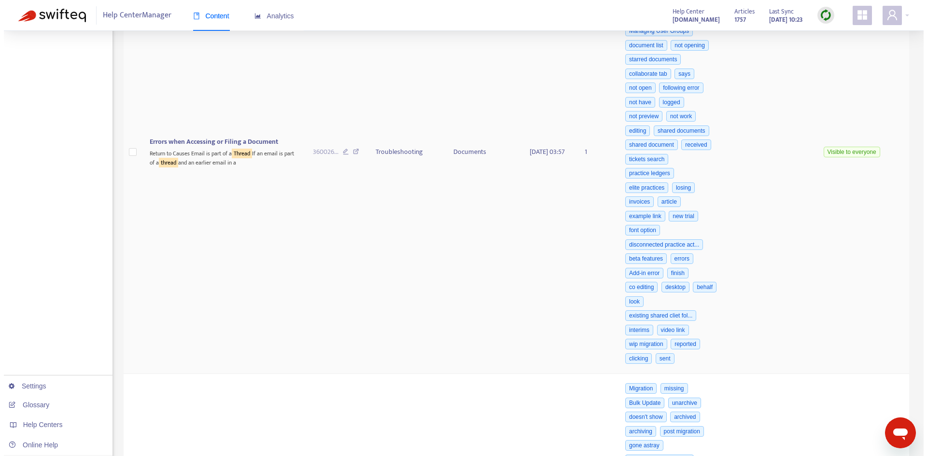
scroll to position [2922, 0]
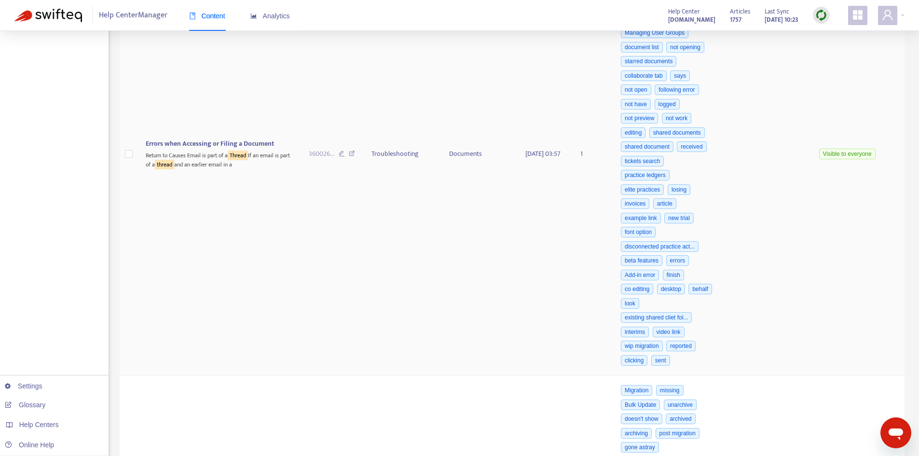
click at [193, 169] on div "Return to Causes Email is part of a Thread If an email is part of a thread and …" at bounding box center [220, 159] width 148 height 20
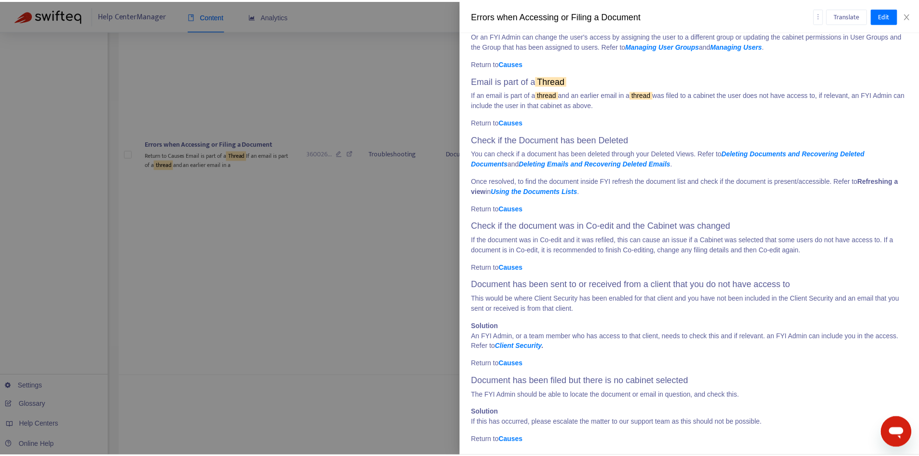
scroll to position [935, 0]
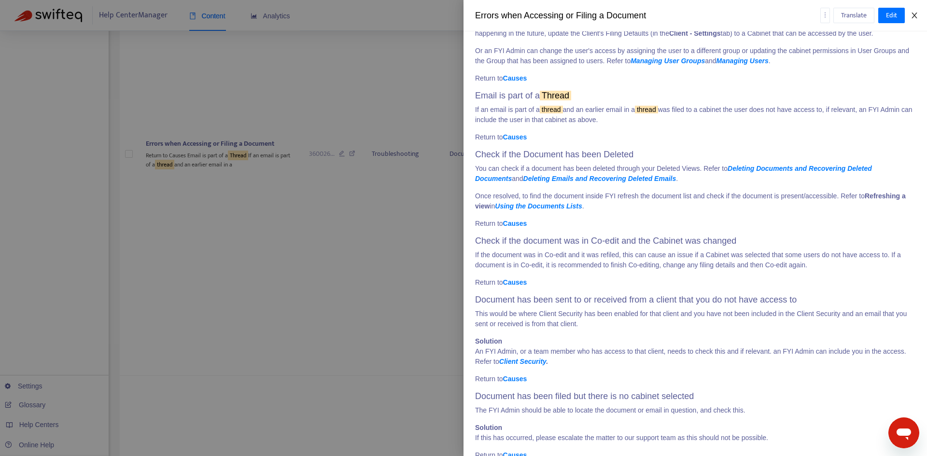
click at [917, 13] on icon "close" at bounding box center [914, 16] width 8 height 8
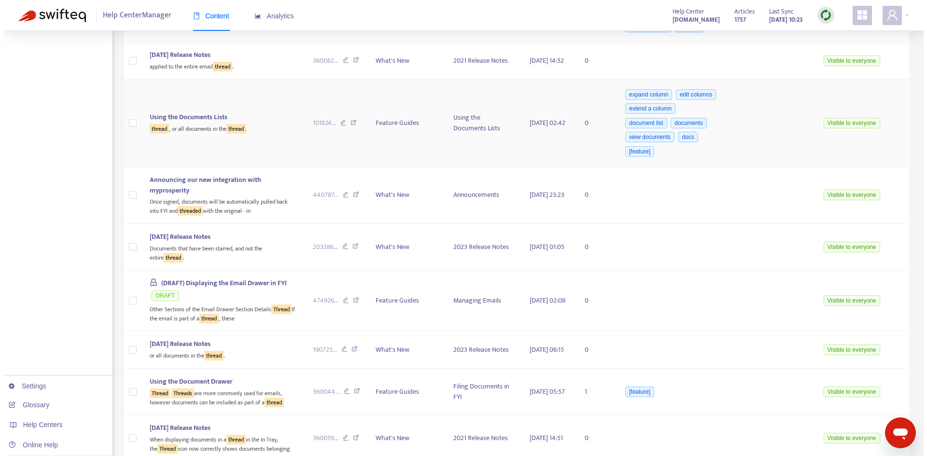
scroll to position [4273, 0]
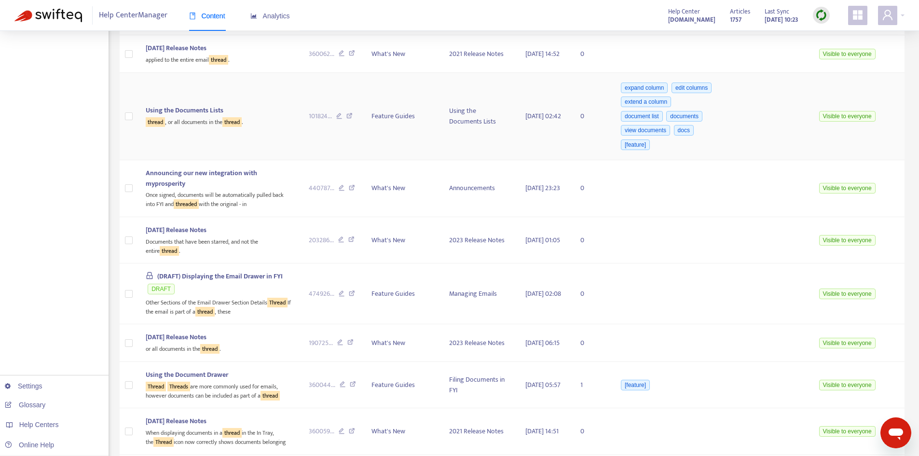
click at [197, 160] on td "Using the Documents Lists thread , or all documents in the thread ." at bounding box center [219, 116] width 163 height 87
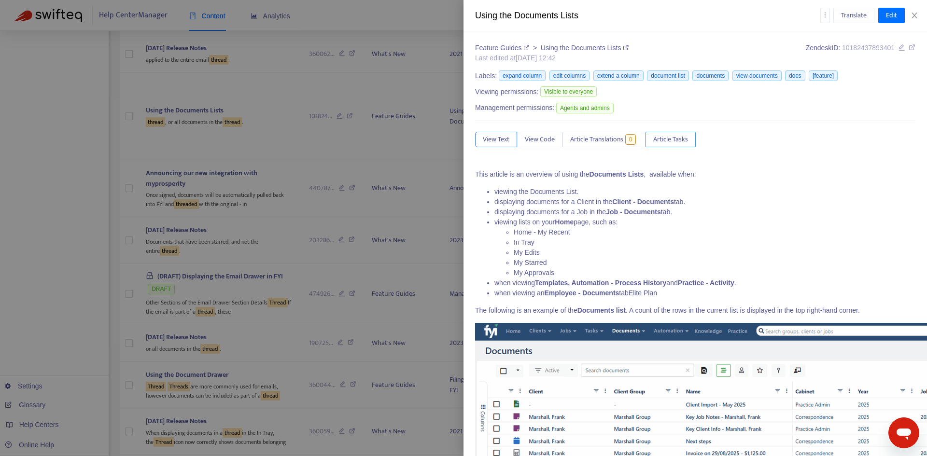
click at [678, 142] on span "Article Tasks" at bounding box center [670, 139] width 35 height 11
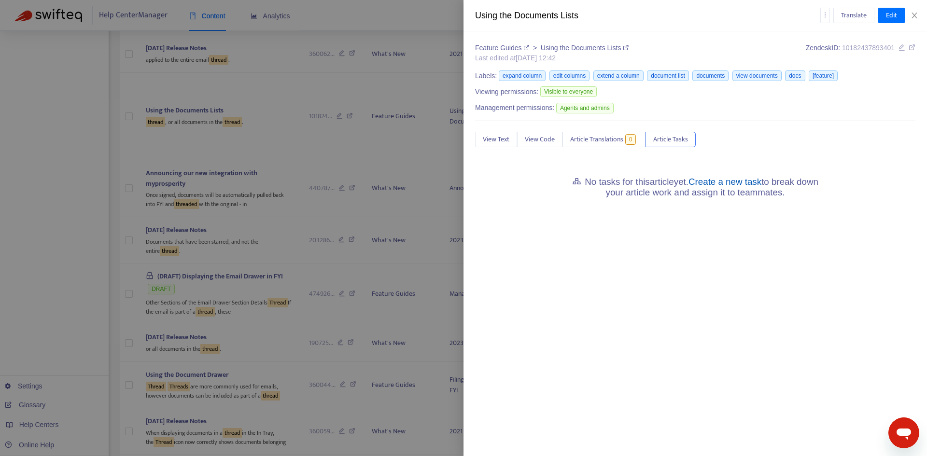
click at [736, 184] on link "Create a new task" at bounding box center [724, 182] width 73 height 10
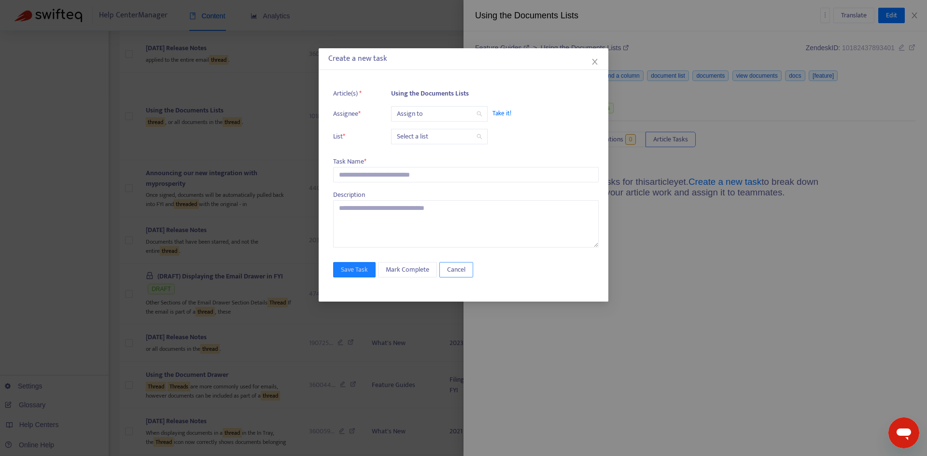
click at [461, 275] on span "Cancel" at bounding box center [456, 269] width 18 height 11
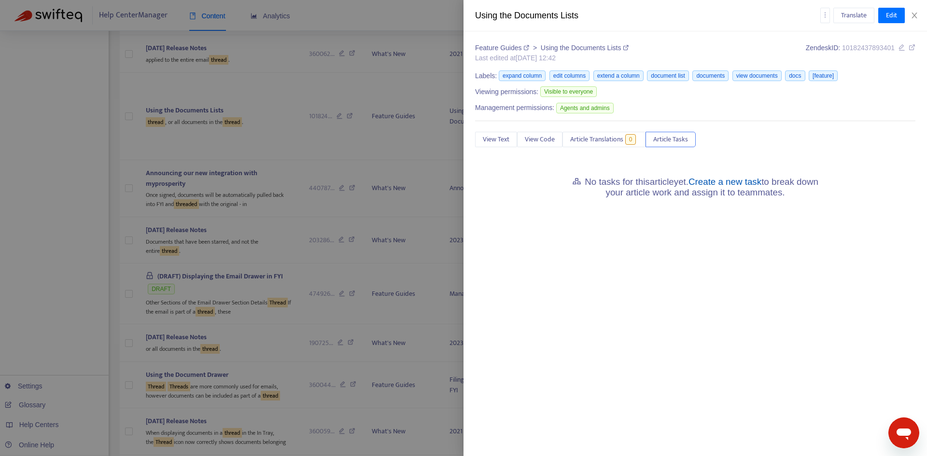
click at [733, 183] on link "Create a new task" at bounding box center [724, 182] width 73 height 10
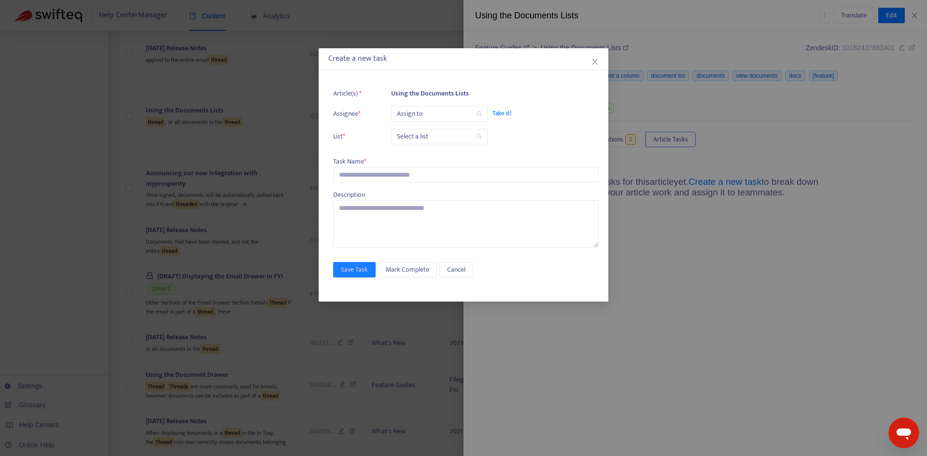
drag, startPoint x: 707, startPoint y: 254, endPoint x: 608, endPoint y: 170, distance: 130.1
click at [706, 253] on div "Create a new task Article(s) * Using the Documents Lists Assignee * Assign to T…" at bounding box center [463, 228] width 927 height 456
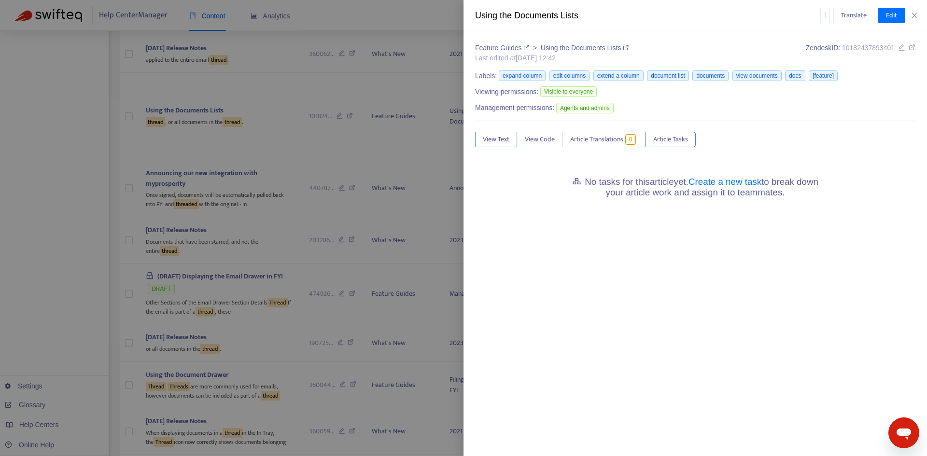
click at [507, 138] on span "View Text" at bounding box center [496, 139] width 27 height 11
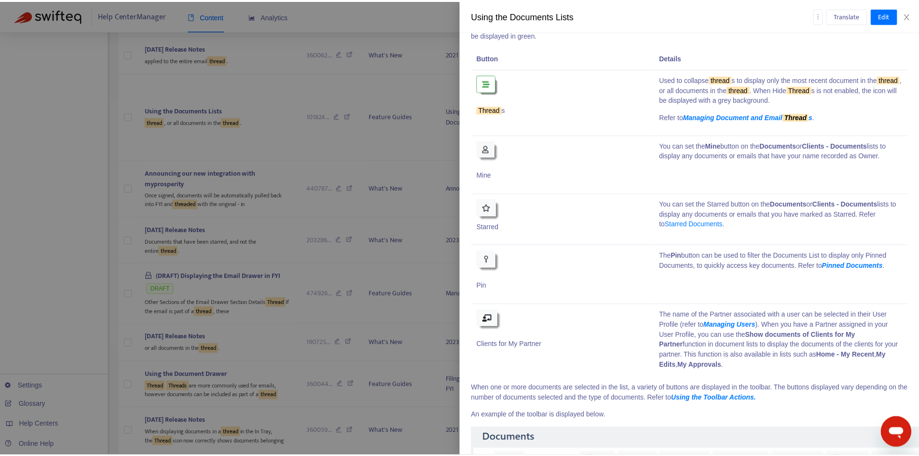
scroll to position [3378, 0]
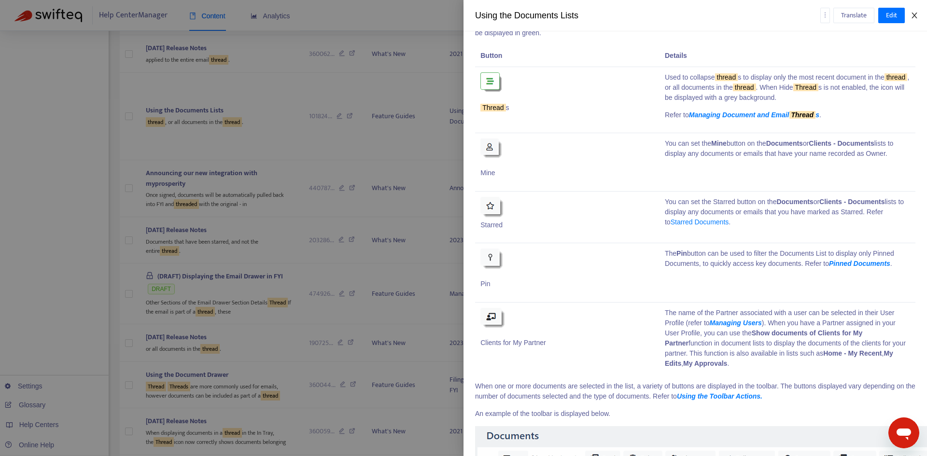
click at [914, 14] on icon "close" at bounding box center [914, 16] width 8 height 8
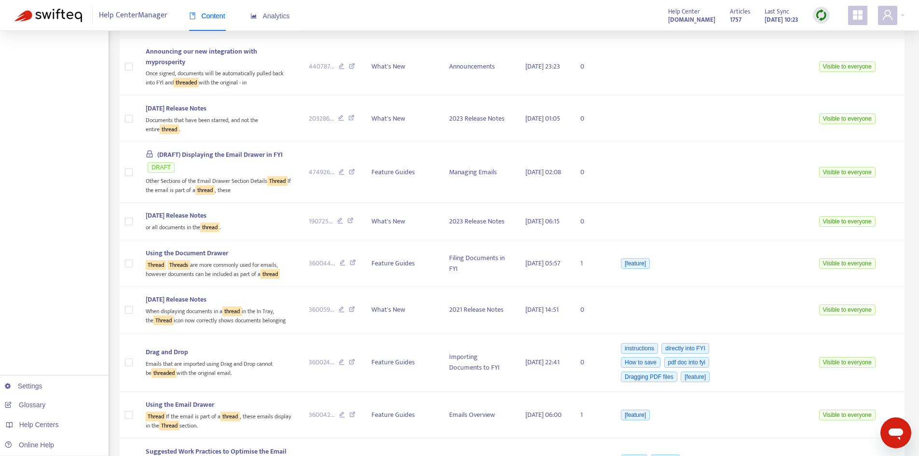
scroll to position [4418, 0]
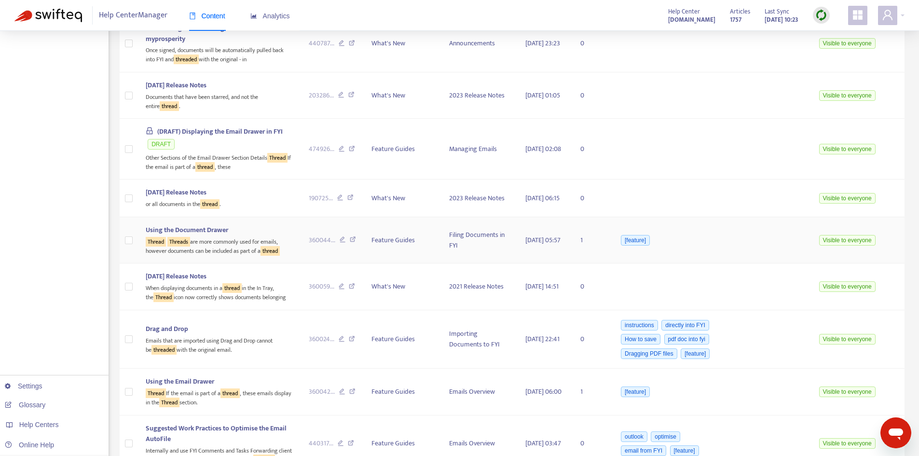
click at [236, 236] on div "Using the Document Drawer" at bounding box center [220, 230] width 148 height 11
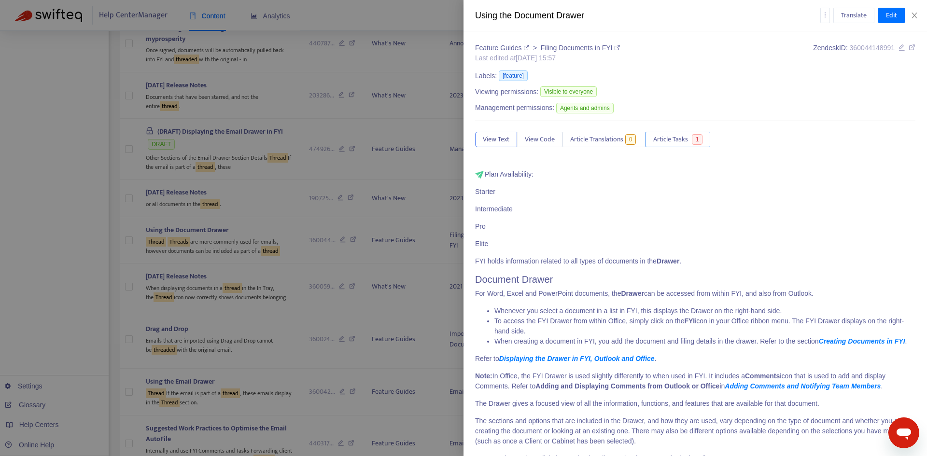
click at [680, 139] on span "Article Tasks" at bounding box center [670, 139] width 35 height 11
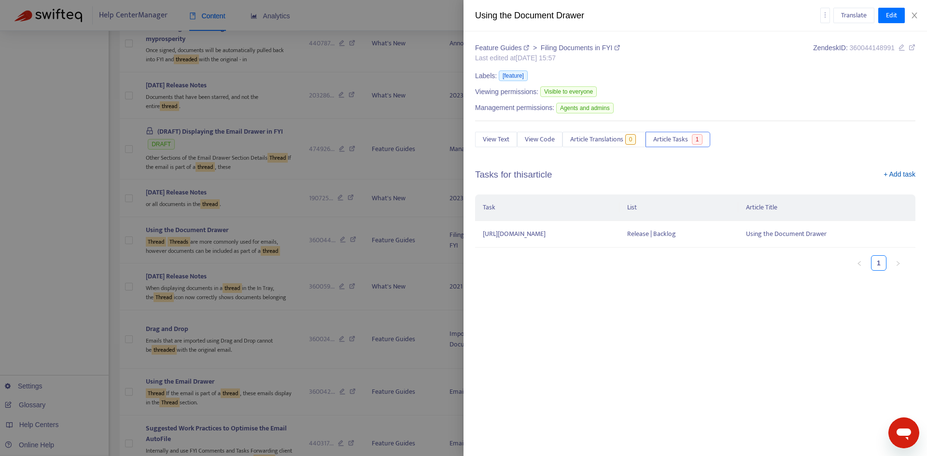
click at [898, 174] on link "+ Add task" at bounding box center [899, 176] width 32 height 14
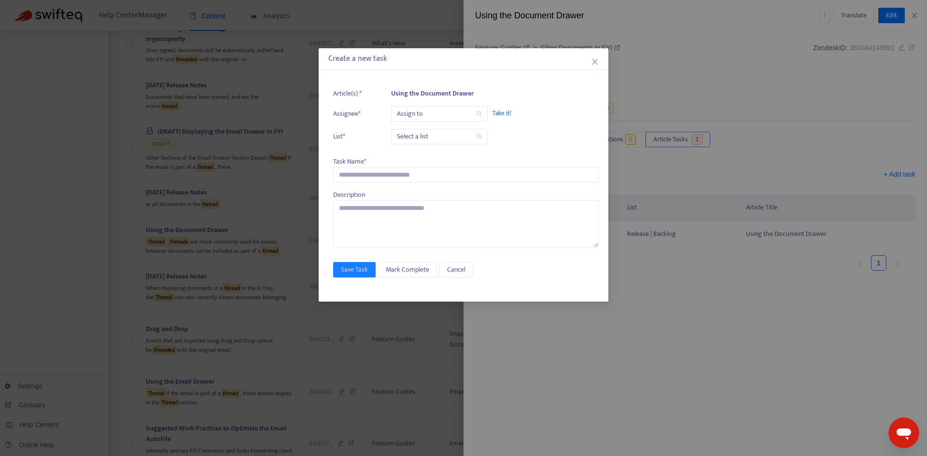
click at [431, 113] on input "search" at bounding box center [439, 114] width 85 height 14
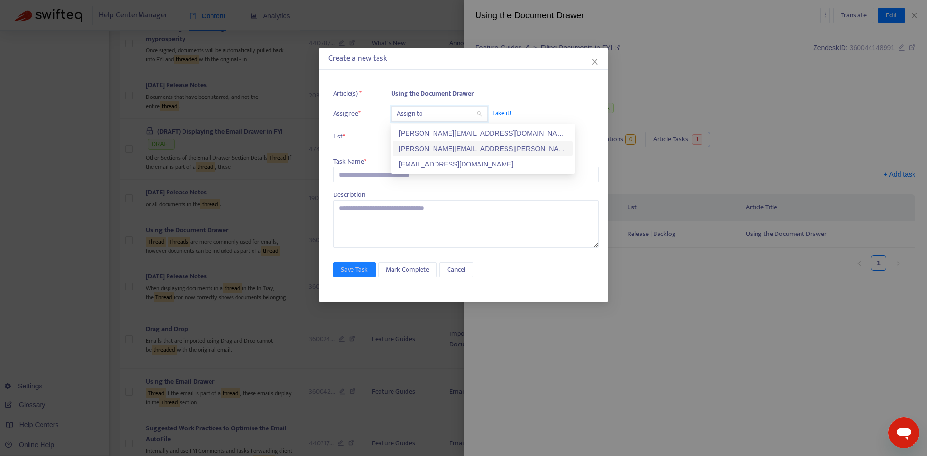
click at [424, 146] on div "[PERSON_NAME][EMAIL_ADDRESS][PERSON_NAME][DOMAIN_NAME]" at bounding box center [483, 148] width 168 height 11
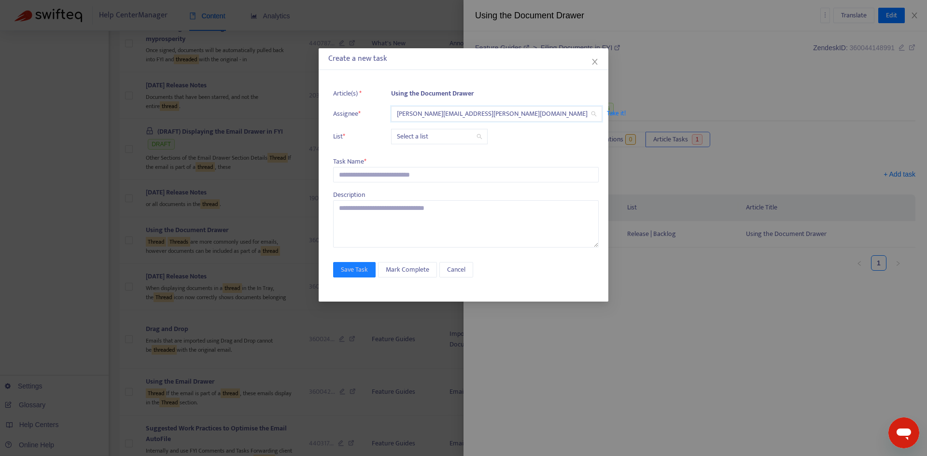
click at [413, 135] on input "search" at bounding box center [439, 136] width 85 height 14
click at [409, 153] on div "Release | Current" at bounding box center [483, 156] width 168 height 11
click at [371, 172] on input "text" at bounding box center [465, 174] width 265 height 15
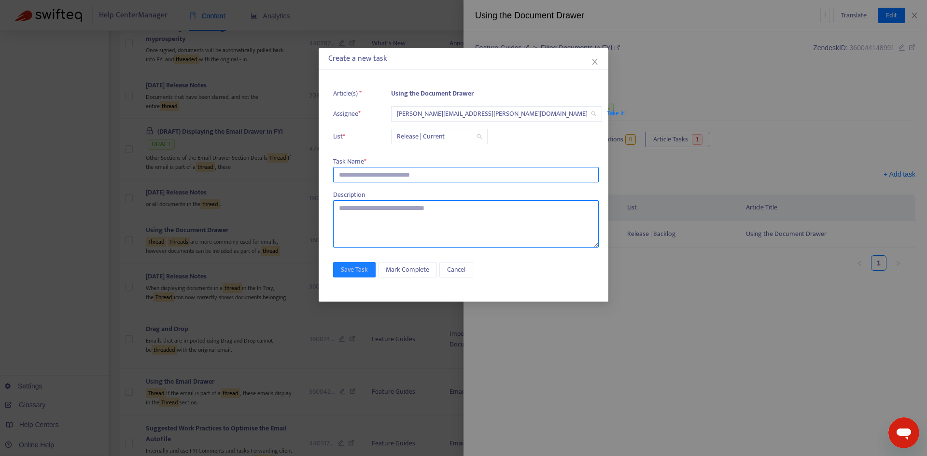
paste input "**********"
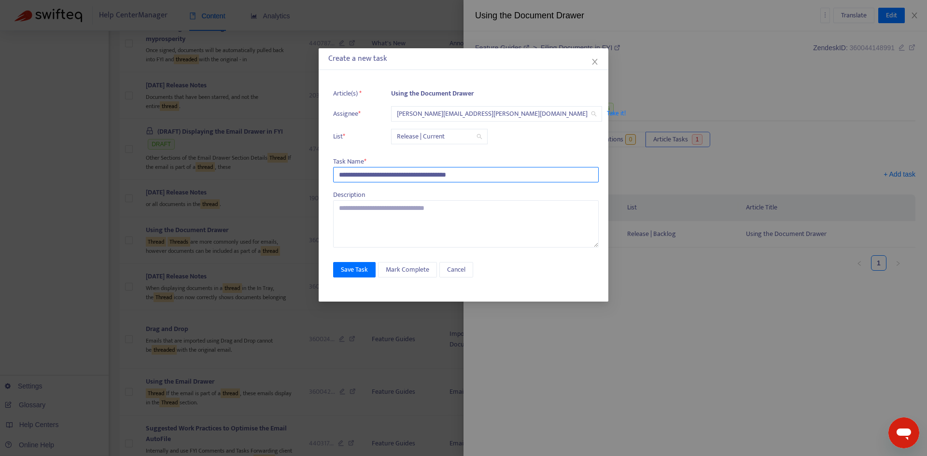
type input "**********"
click at [352, 278] on div "**********" at bounding box center [464, 188] width 290 height 228
click at [347, 271] on span "Save Task" at bounding box center [354, 269] width 27 height 11
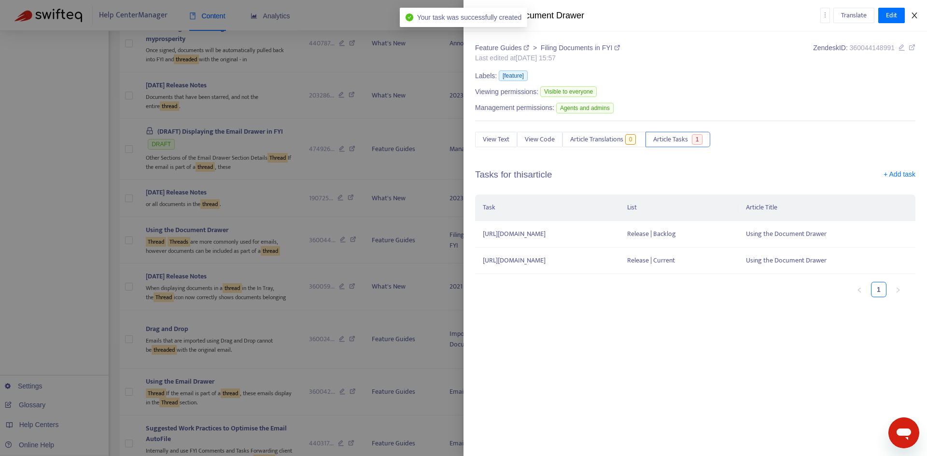
click at [914, 17] on icon "close" at bounding box center [914, 16] width 8 height 8
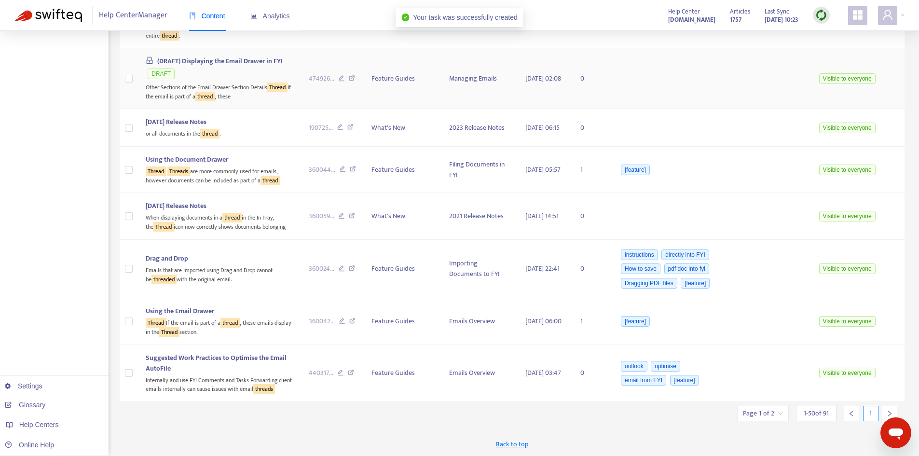
scroll to position [4525, 0]
click at [883, 410] on div at bounding box center [889, 413] width 15 height 15
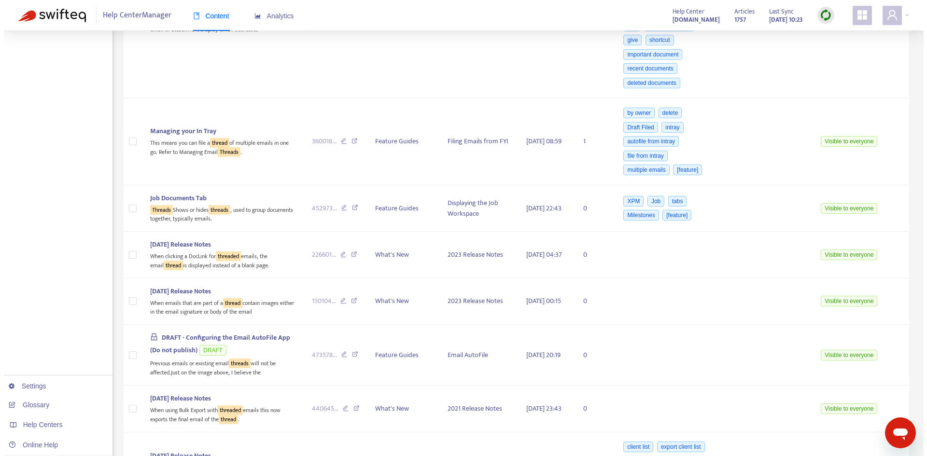
scroll to position [1096, 0]
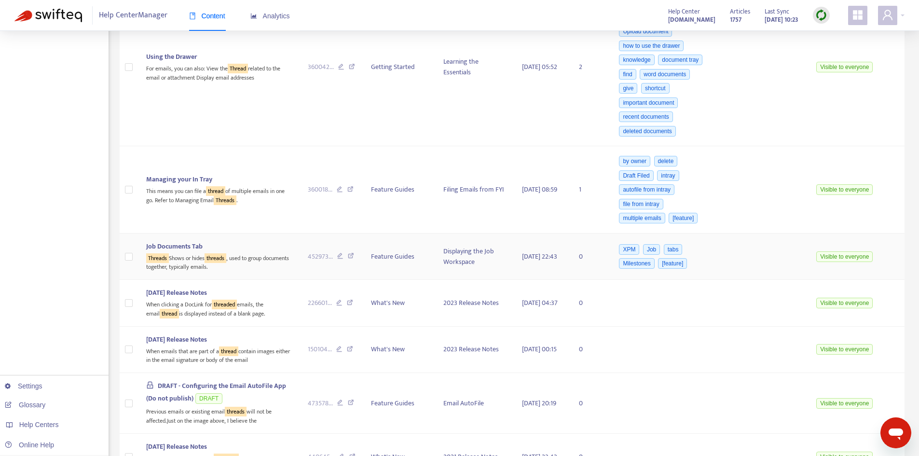
click at [184, 241] on span "Job Documents Tab" at bounding box center [174, 246] width 56 height 11
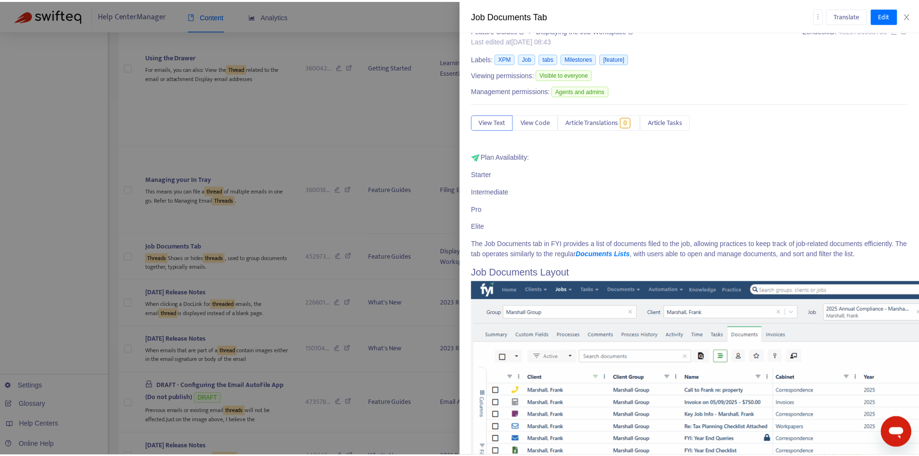
scroll to position [0, 0]
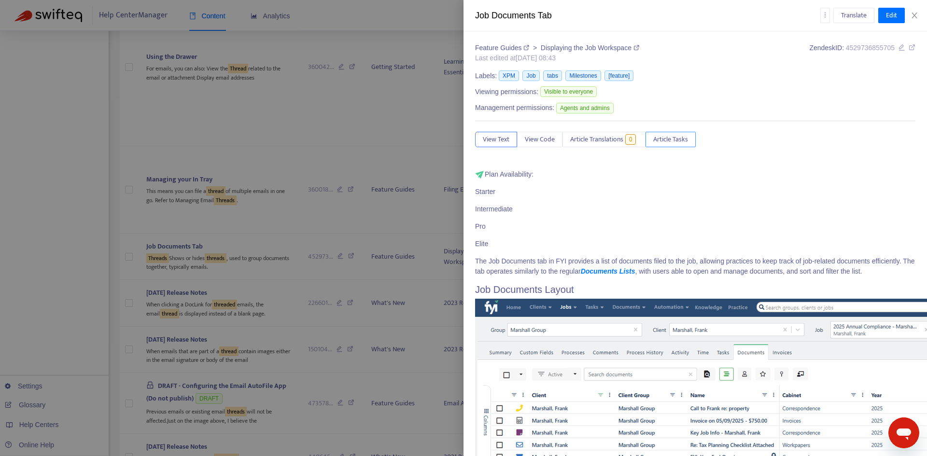
click at [671, 139] on span "Article Tasks" at bounding box center [670, 139] width 35 height 11
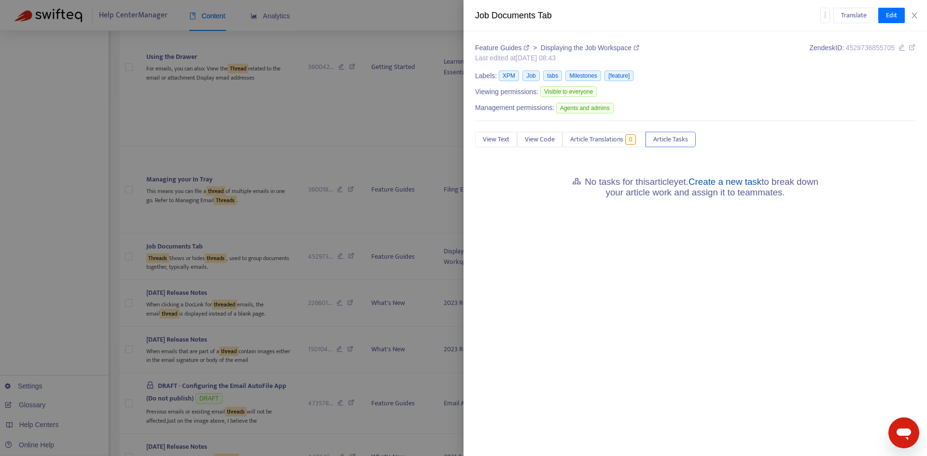
click at [738, 178] on link "Create a new task" at bounding box center [724, 182] width 73 height 10
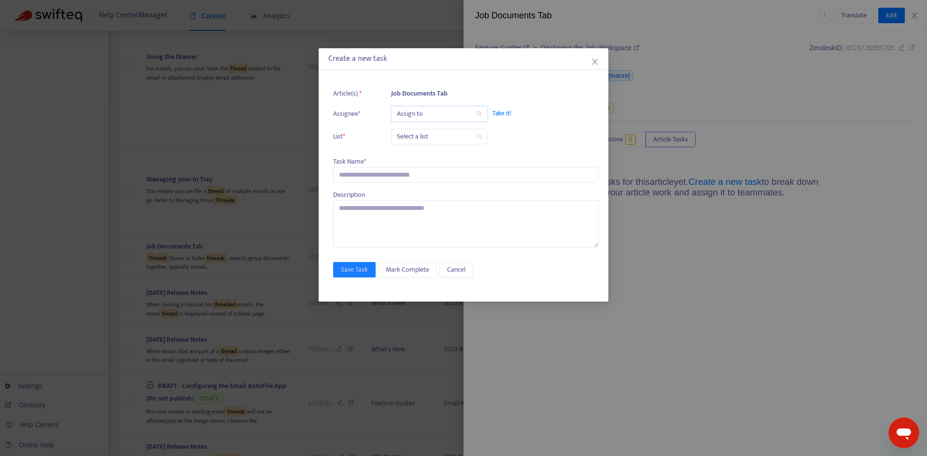
click at [416, 117] on input "search" at bounding box center [439, 114] width 85 height 14
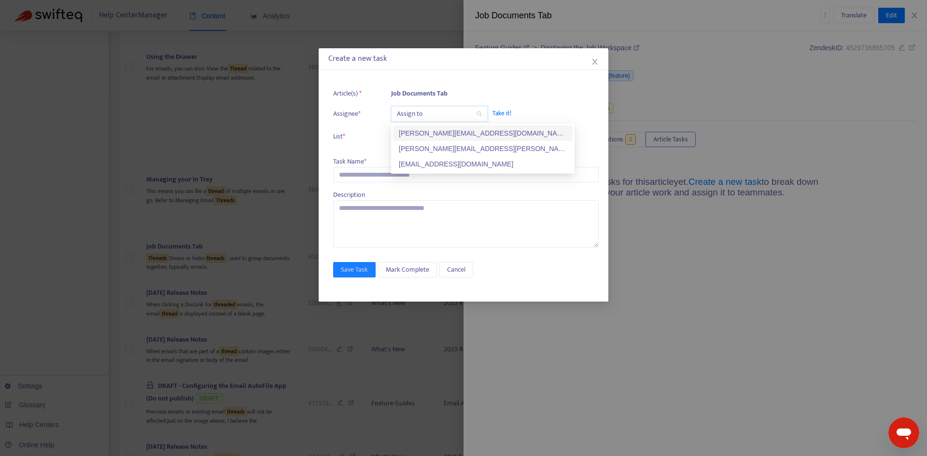
click at [418, 146] on div "[PERSON_NAME][EMAIL_ADDRESS][PERSON_NAME][DOMAIN_NAME]" at bounding box center [483, 148] width 168 height 11
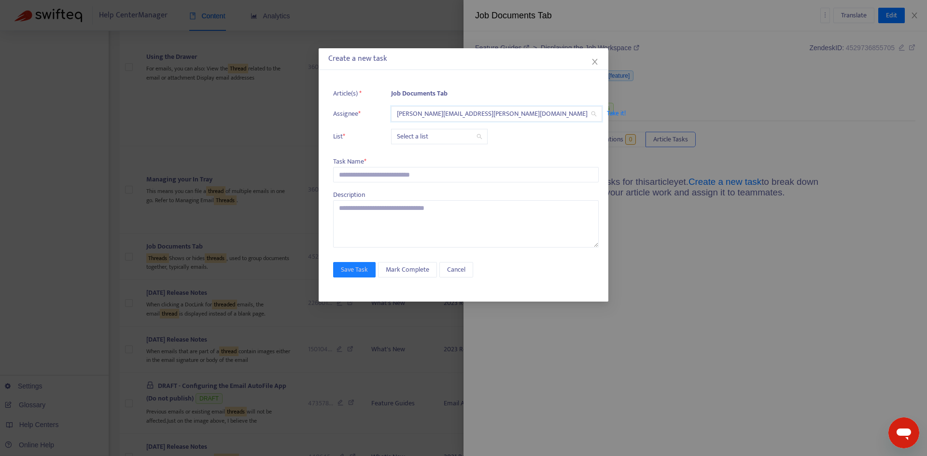
click at [411, 136] on input "search" at bounding box center [439, 136] width 85 height 14
click at [414, 151] on div "Release | Current" at bounding box center [483, 156] width 168 height 11
click at [365, 170] on input "text" at bounding box center [465, 174] width 265 height 15
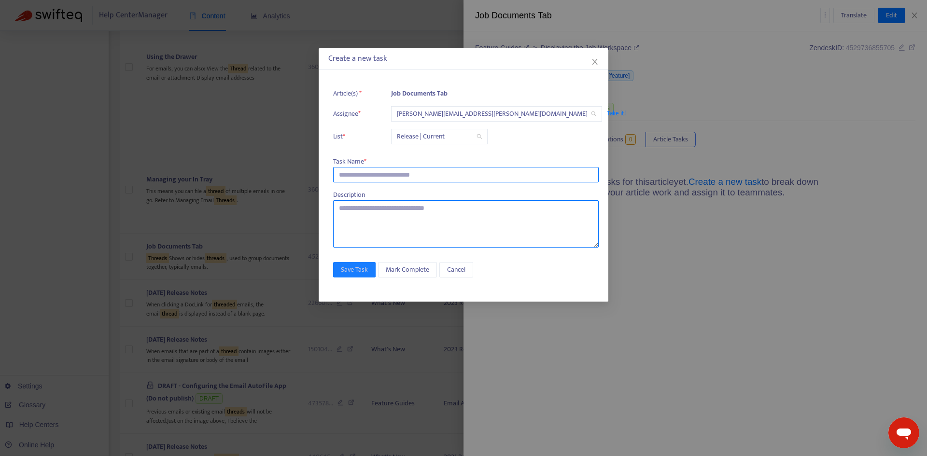
paste input "**********"
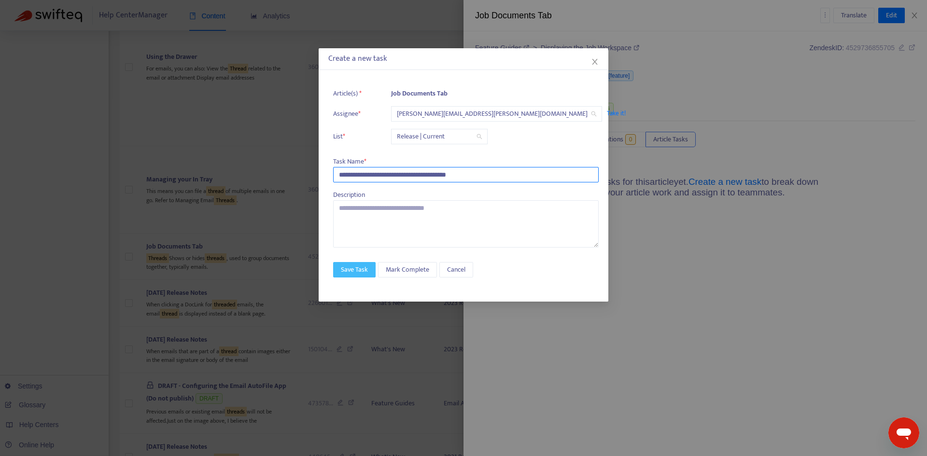
type input "**********"
click at [352, 268] on span "Save Task" at bounding box center [354, 269] width 27 height 11
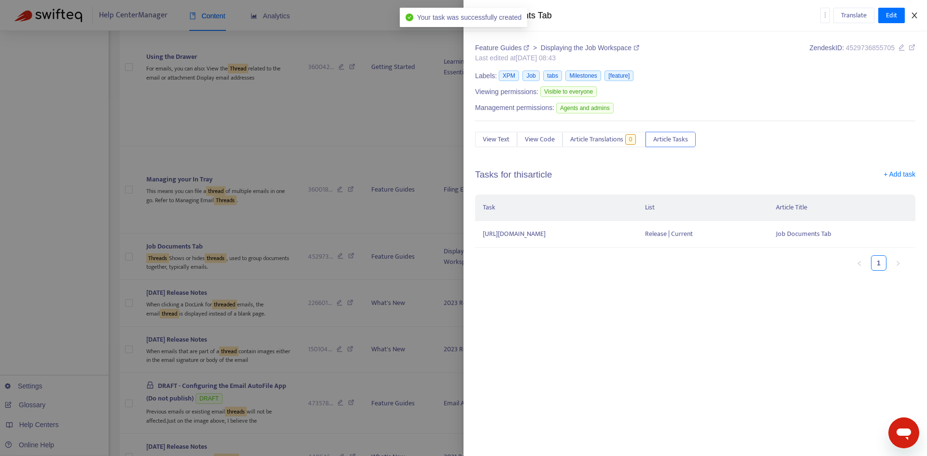
drag, startPoint x: 916, startPoint y: 15, endPoint x: 876, endPoint y: 42, distance: 48.1
click at [916, 16] on icon "close" at bounding box center [914, 16] width 8 height 8
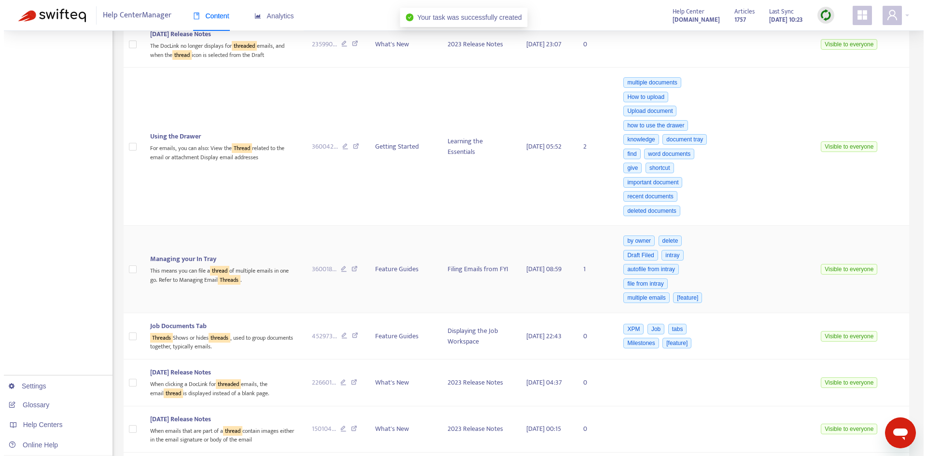
scroll to position [999, 0]
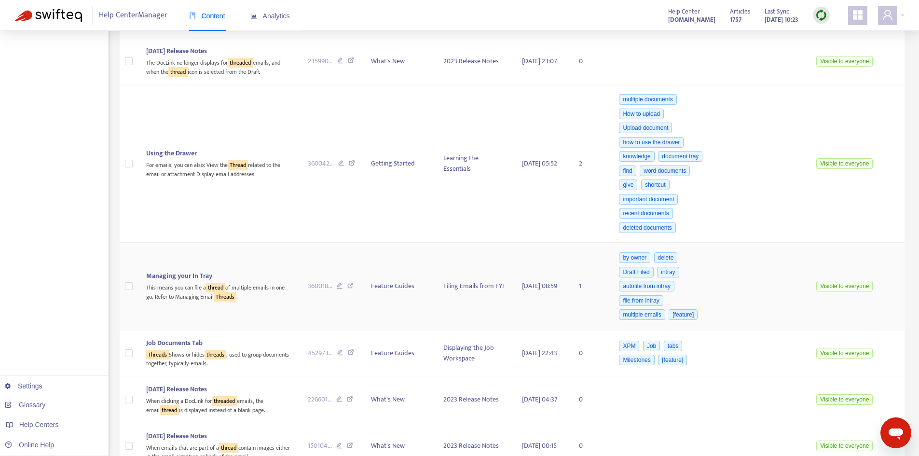
click at [194, 286] on div "This means you can file a thread of multiple emails in one go. Refer to Managin…" at bounding box center [219, 291] width 146 height 20
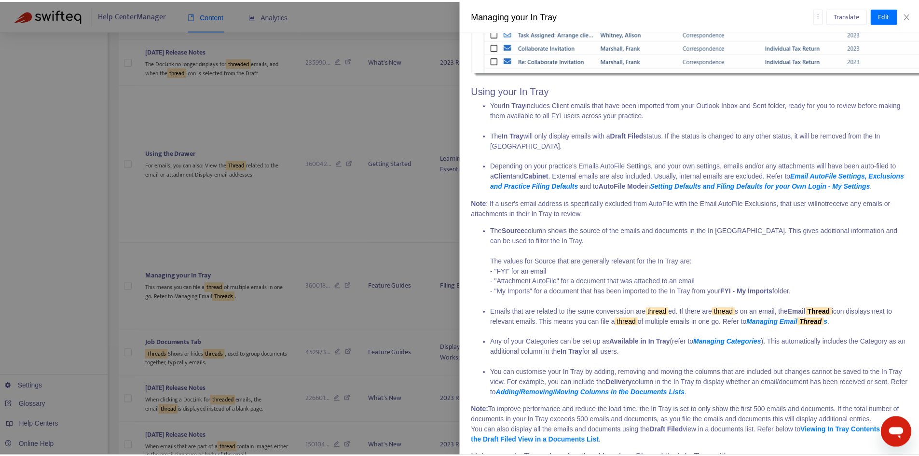
scroll to position [386, 0]
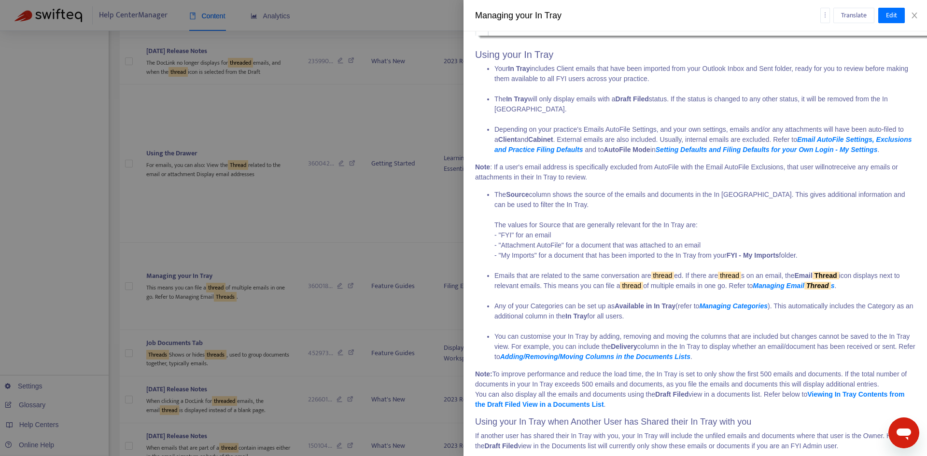
click at [913, 21] on div "Translate Edit" at bounding box center [868, 15] width 96 height 15
click at [914, 13] on icon "close" at bounding box center [914, 16] width 8 height 8
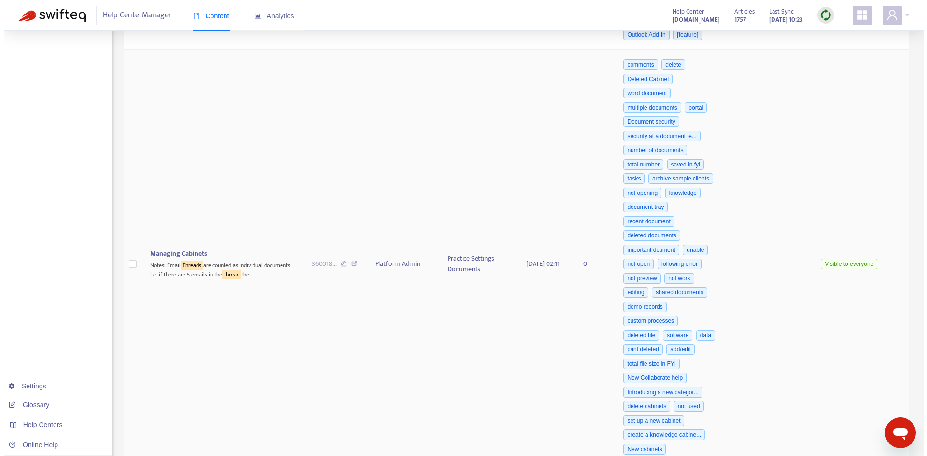
scroll to position [420, 0]
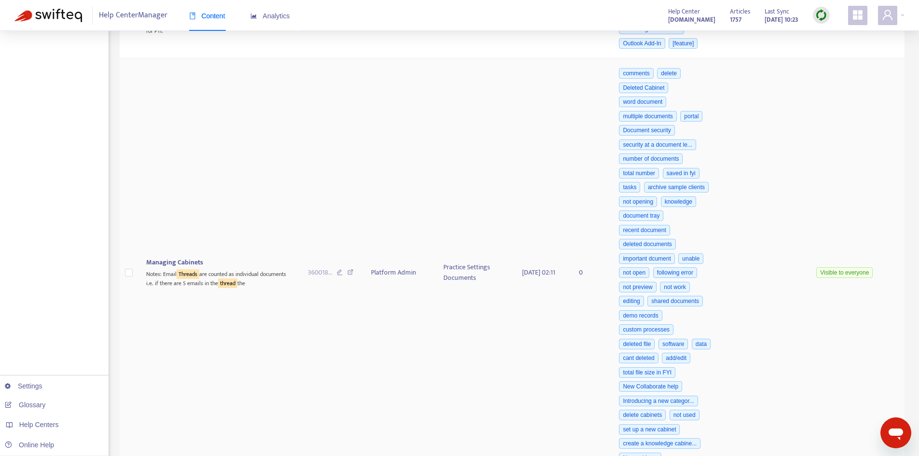
click at [221, 268] on div "Notes: Email Threads are counted as individual documents i.e. if there are 5 em…" at bounding box center [219, 278] width 146 height 20
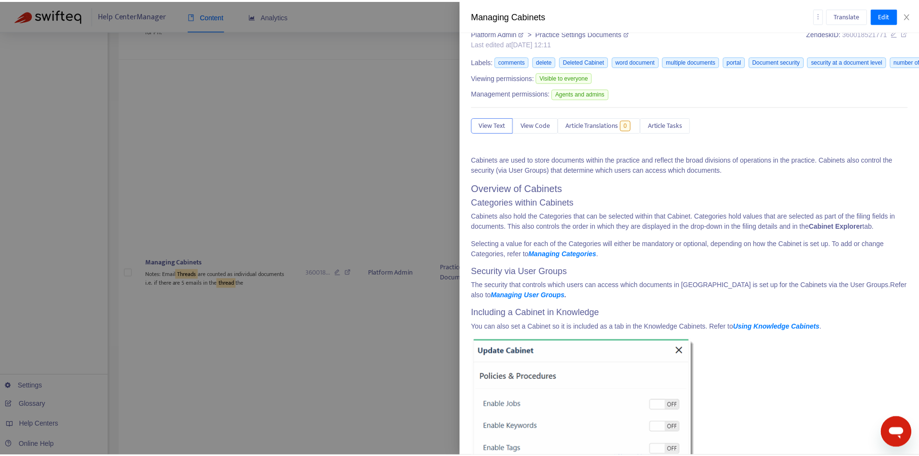
scroll to position [0, 0]
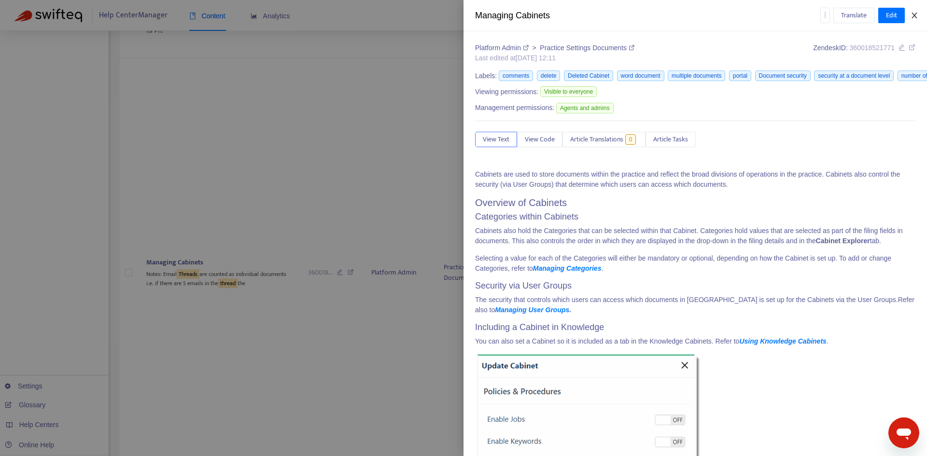
click at [915, 16] on icon "close" at bounding box center [913, 16] width 5 height 6
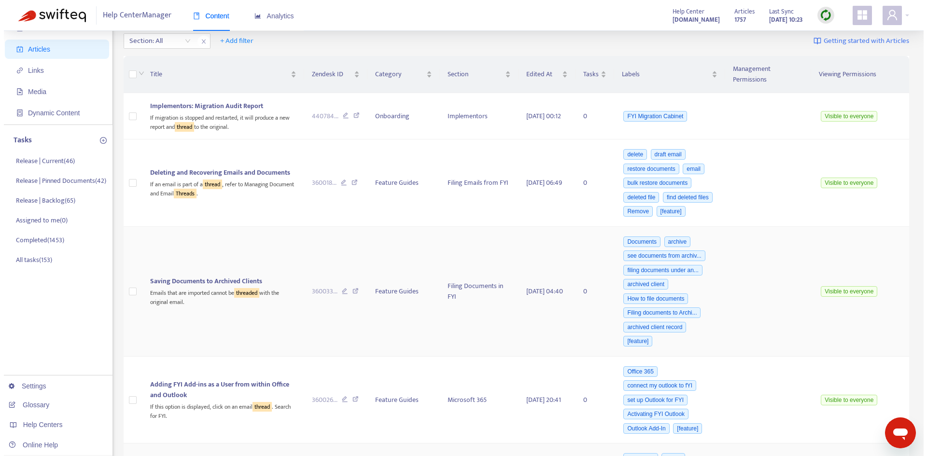
scroll to position [34, 0]
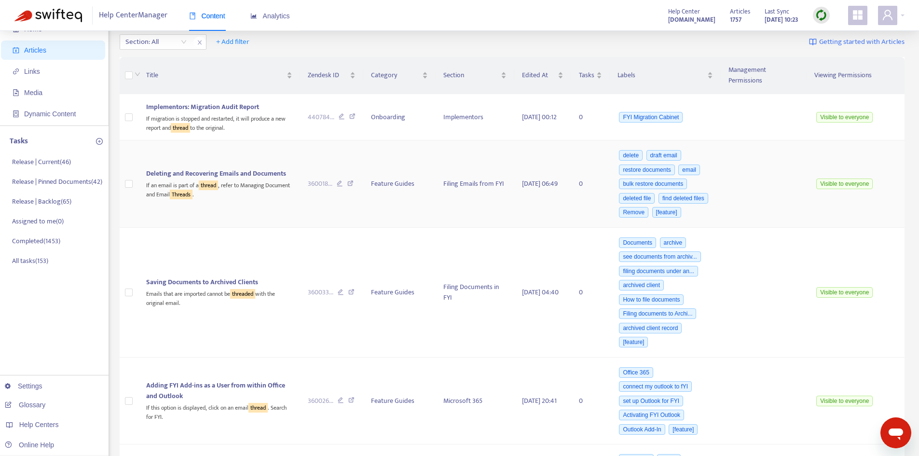
click at [245, 183] on div "If an email is part of a thread , refer to Managing Document and Email Threads ." at bounding box center [219, 189] width 146 height 20
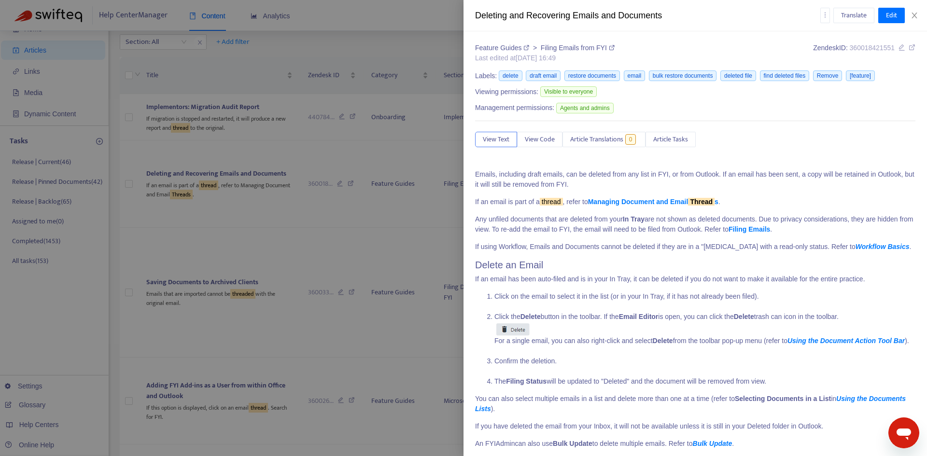
click at [644, 201] on strong "Managing Document and Email Thread s" at bounding box center [653, 202] width 130 height 8
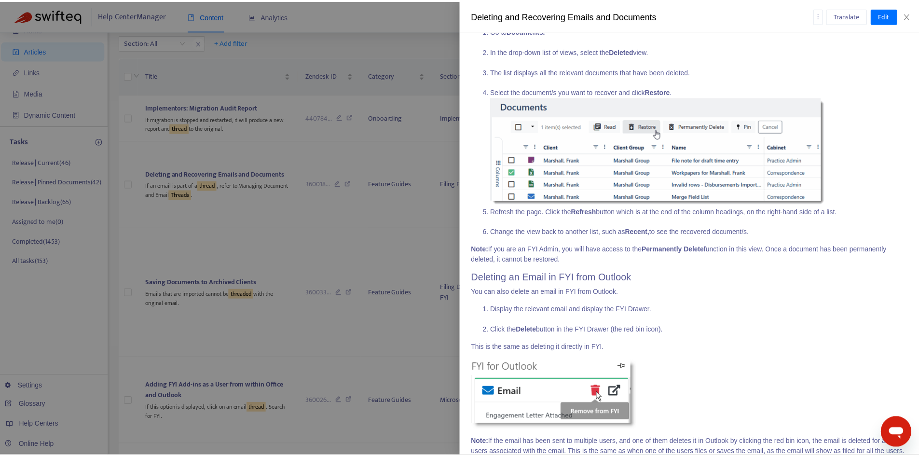
scroll to position [1163, 0]
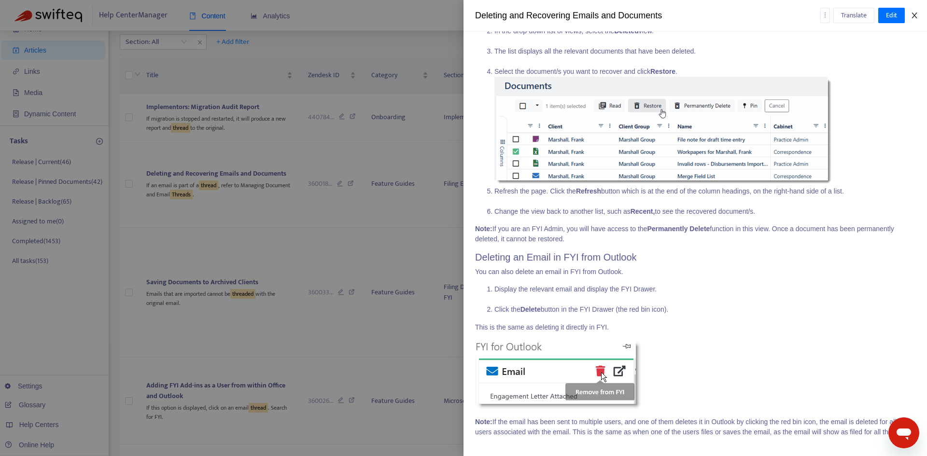
click at [916, 13] on icon "close" at bounding box center [913, 16] width 5 height 6
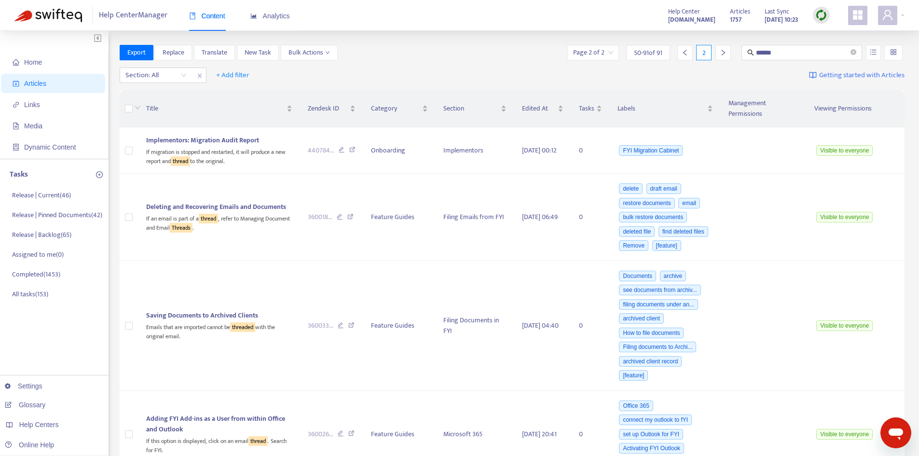
scroll to position [0, 0]
click at [44, 83] on span "Articles" at bounding box center [35, 84] width 22 height 8
drag, startPoint x: 788, startPoint y: 51, endPoint x: 718, endPoint y: 51, distance: 70.5
click at [718, 51] on div "Page 2 of 2 50 - 91 of 91 2 ******" at bounding box center [735, 52] width 339 height 15
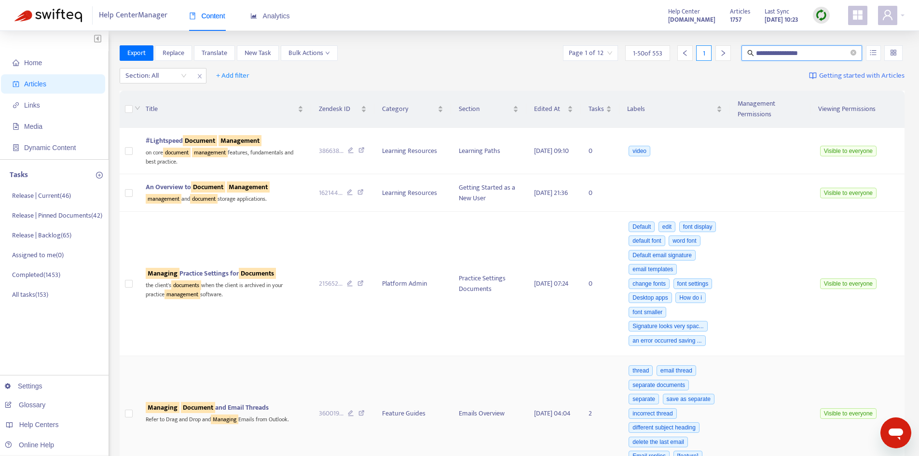
click at [200, 405] on sqkw "Document" at bounding box center [198, 407] width 34 height 11
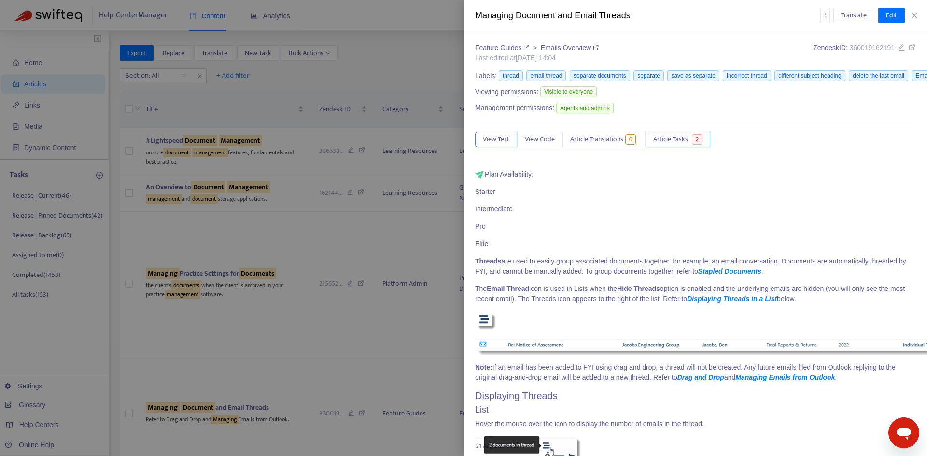
click at [693, 139] on button "Article Tasks 2" at bounding box center [677, 139] width 65 height 15
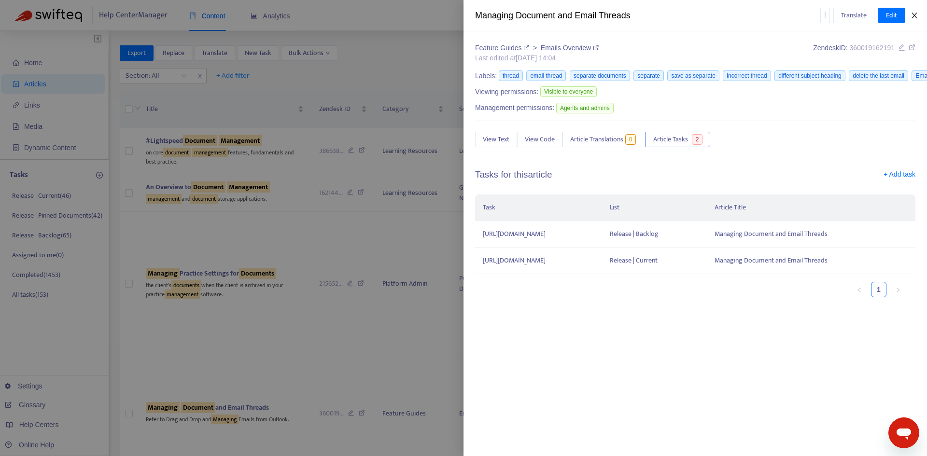
click at [914, 15] on icon "close" at bounding box center [913, 16] width 5 height 6
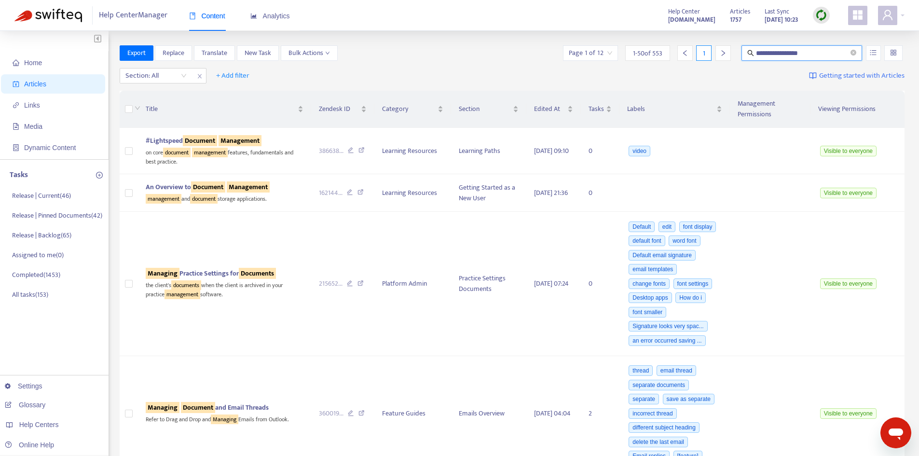
drag, startPoint x: 808, startPoint y: 52, endPoint x: 820, endPoint y: 52, distance: 12.5
click at [820, 52] on input "**********" at bounding box center [802, 53] width 93 height 11
type input "**********"
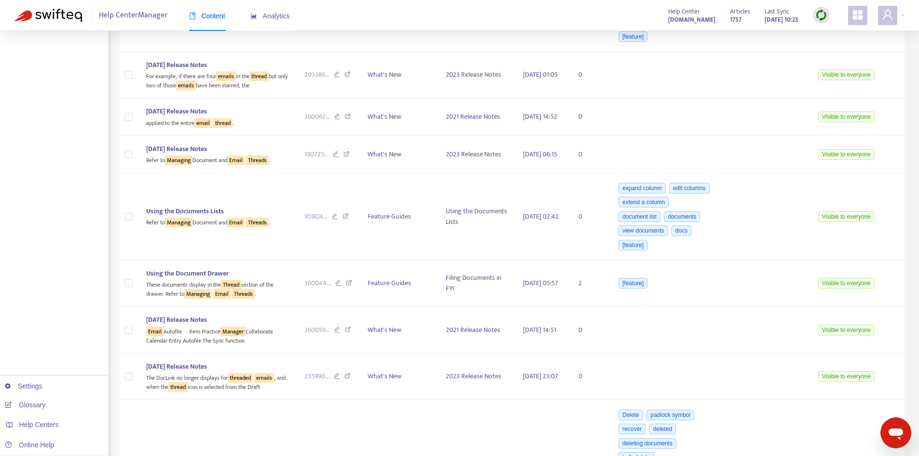
scroll to position [4998, 0]
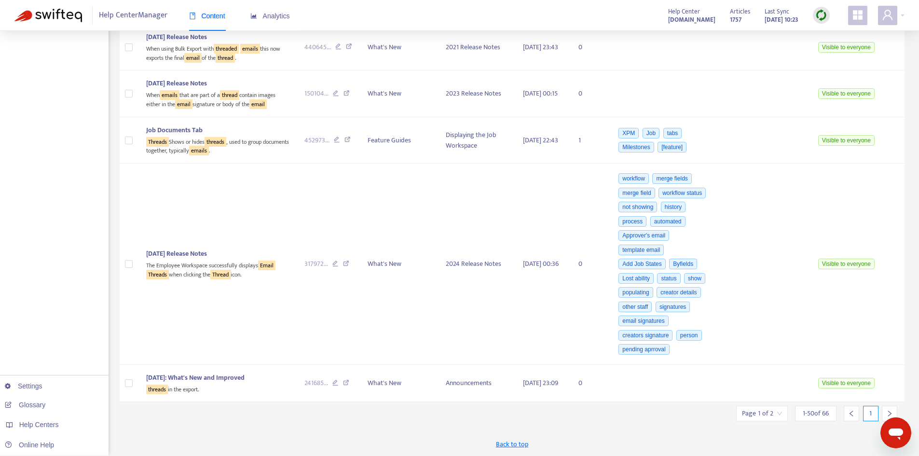
click at [889, 412] on icon "right" at bounding box center [890, 413] width 7 height 7
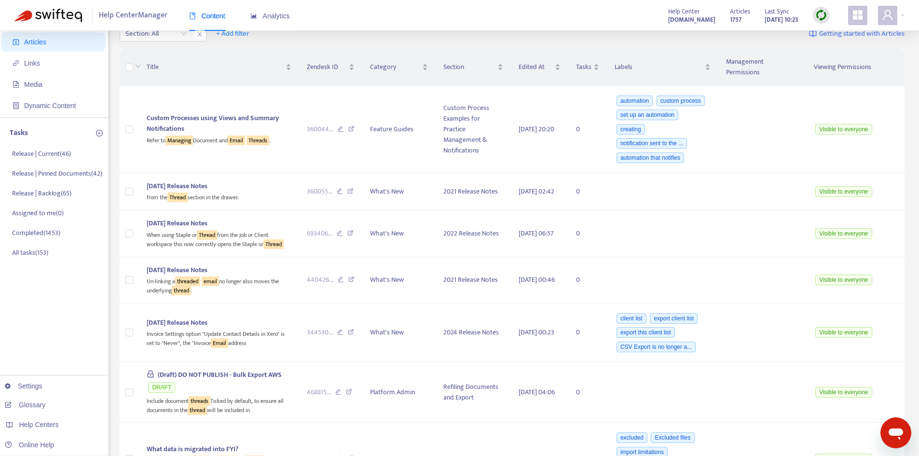
scroll to position [0, 0]
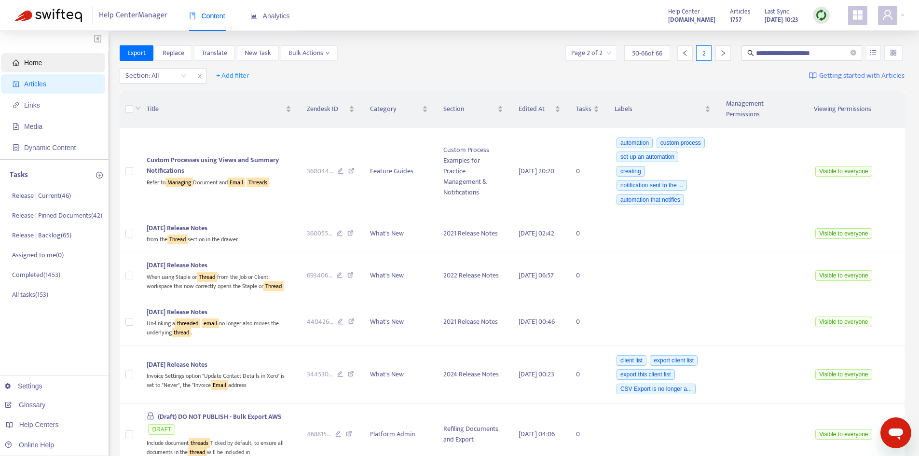
click at [36, 63] on span "Home" at bounding box center [33, 63] width 18 height 8
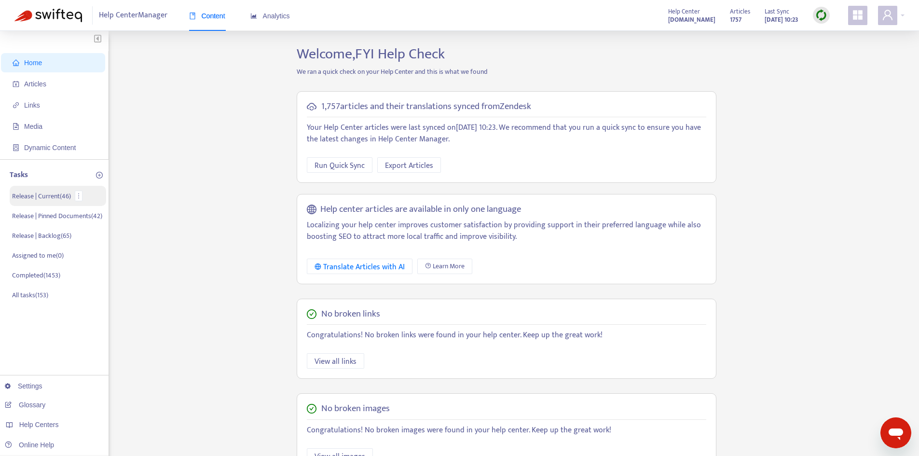
click at [51, 194] on p "Release | Current ( 46 )" at bounding box center [41, 196] width 59 height 10
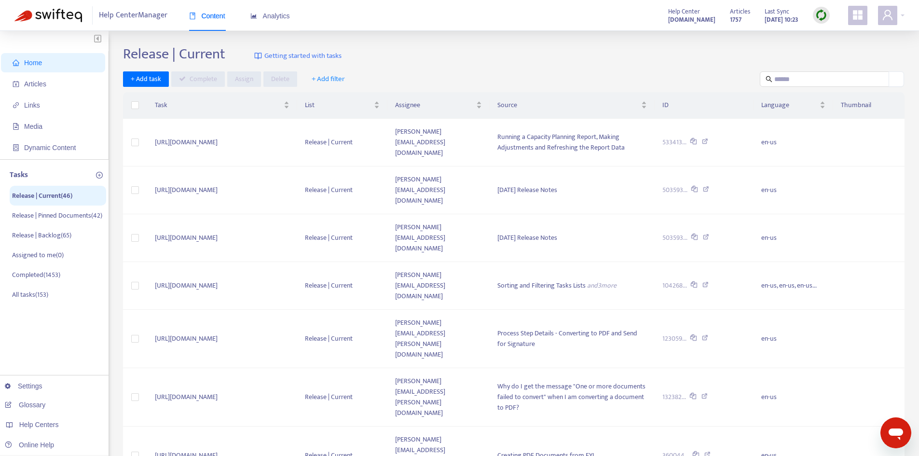
click at [333, 78] on span "+ Add filter" at bounding box center [328, 79] width 33 height 12
click at [334, 129] on span "Assignee" at bounding box center [334, 129] width 47 height 11
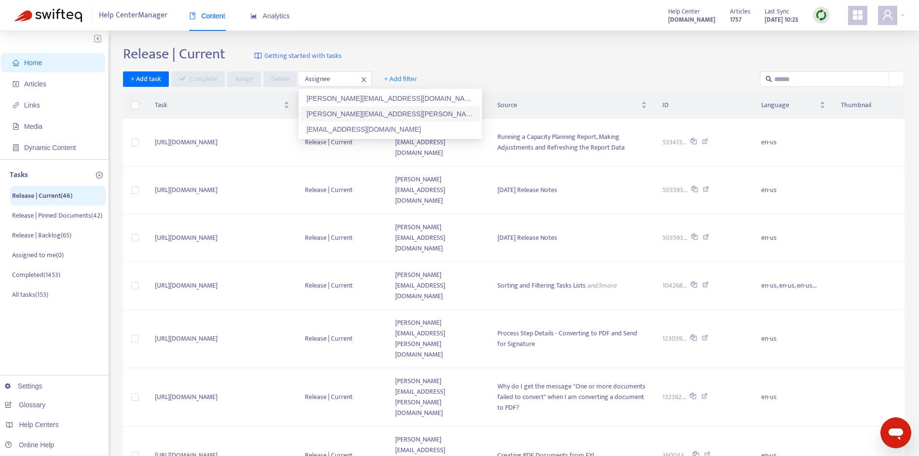
click at [344, 115] on div "[PERSON_NAME][EMAIL_ADDRESS][PERSON_NAME][DOMAIN_NAME]" at bounding box center [390, 114] width 168 height 11
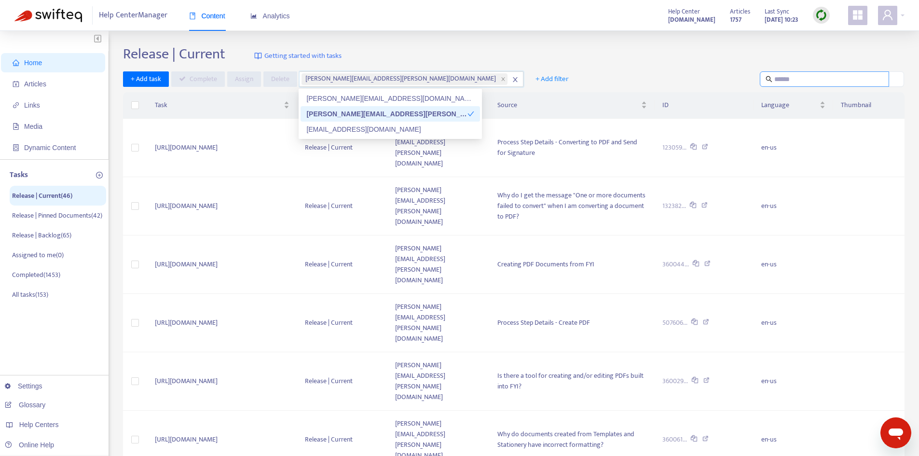
click at [807, 79] on input "text" at bounding box center [825, 79] width 101 height 11
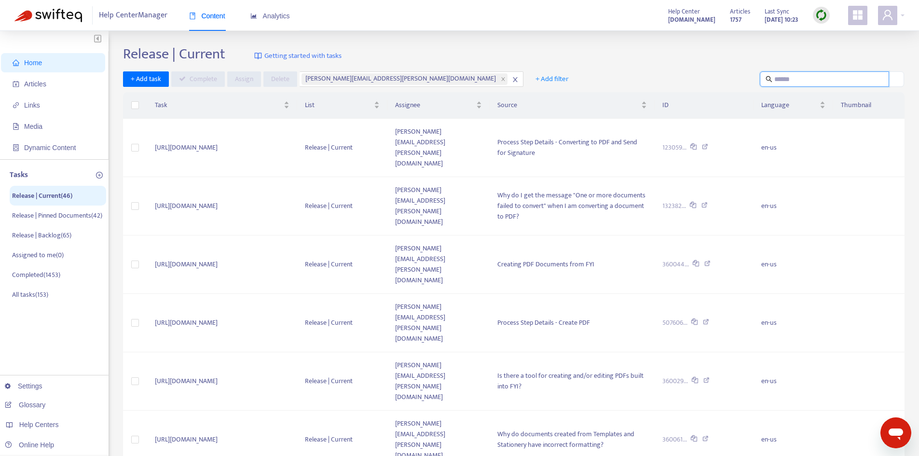
click at [865, 75] on input "text" at bounding box center [825, 79] width 101 height 11
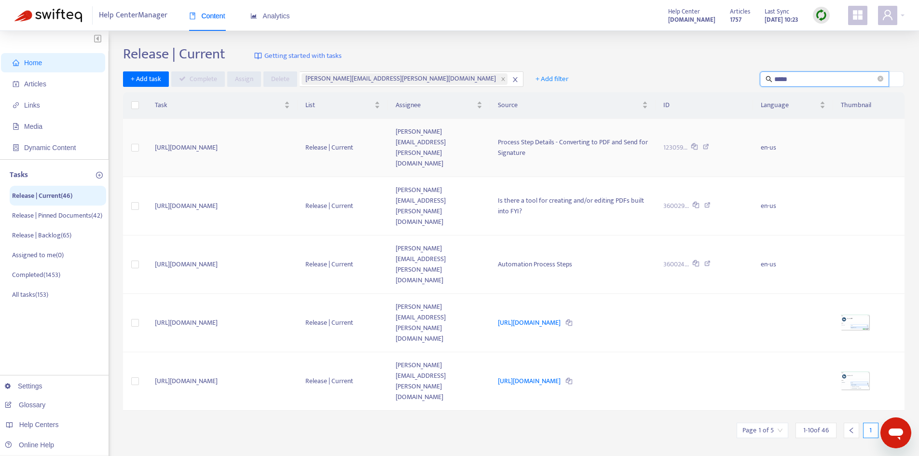
click at [264, 131] on td "[URL][DOMAIN_NAME]" at bounding box center [222, 148] width 151 height 58
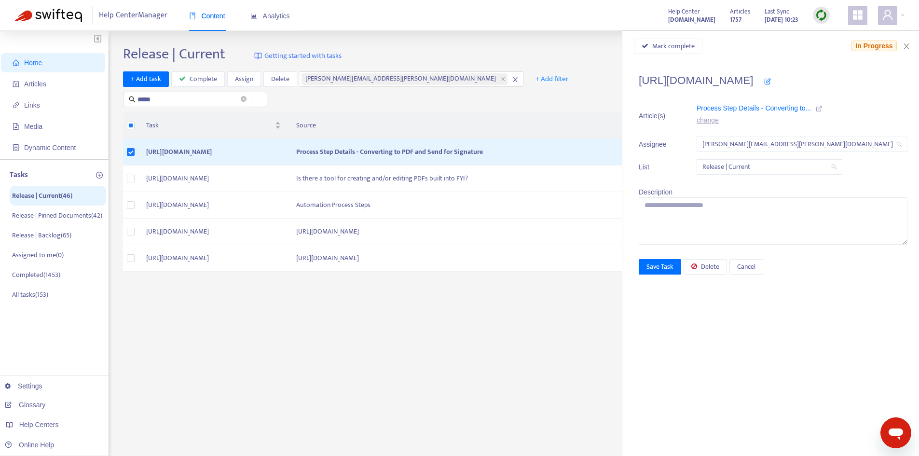
click at [847, 106] on li "Article(s) Process Step Details - Converting to... change" at bounding box center [773, 116] width 269 height 27
click at [823, 107] on icon at bounding box center [819, 108] width 7 height 7
click at [906, 44] on icon "close" at bounding box center [907, 46] width 8 height 8
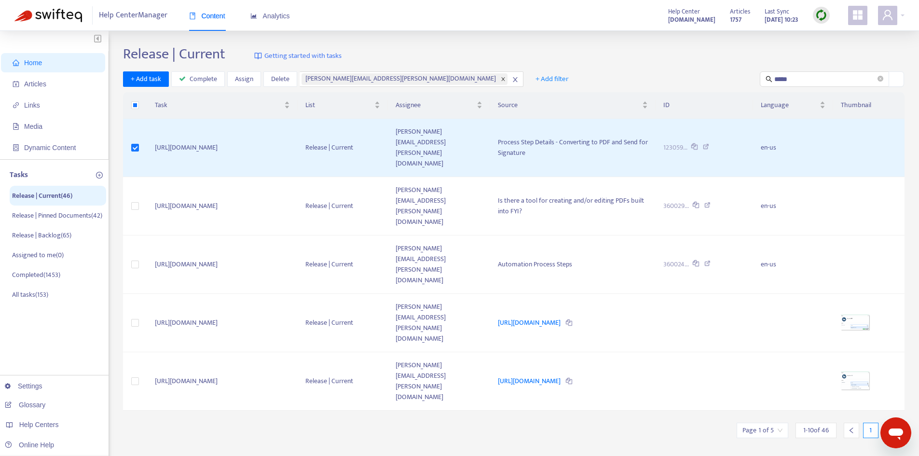
click at [501, 78] on icon "close" at bounding box center [503, 79] width 5 height 5
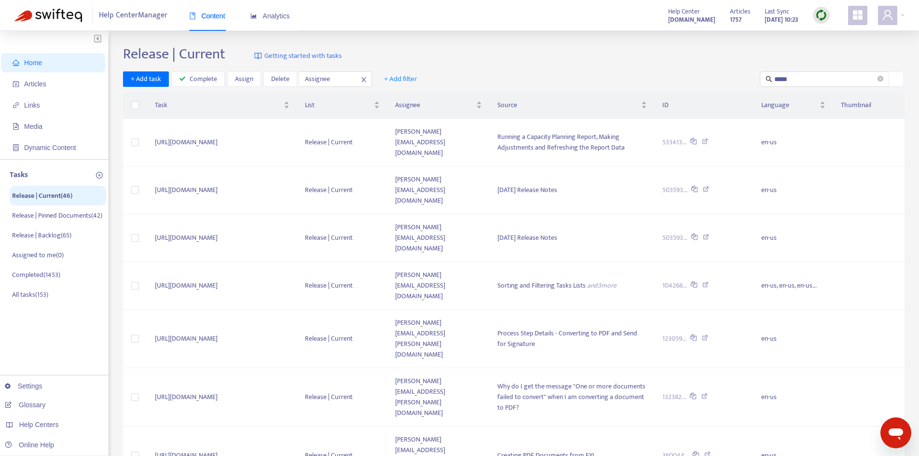
click at [397, 77] on span "+ Add filter" at bounding box center [400, 79] width 33 height 12
click at [402, 133] on span "Assignee" at bounding box center [407, 129] width 47 height 11
click at [333, 77] on div at bounding box center [331, 79] width 58 height 12
click at [329, 111] on div "[PERSON_NAME][EMAIL_ADDRESS][PERSON_NAME][DOMAIN_NAME]" at bounding box center [390, 114] width 168 height 11
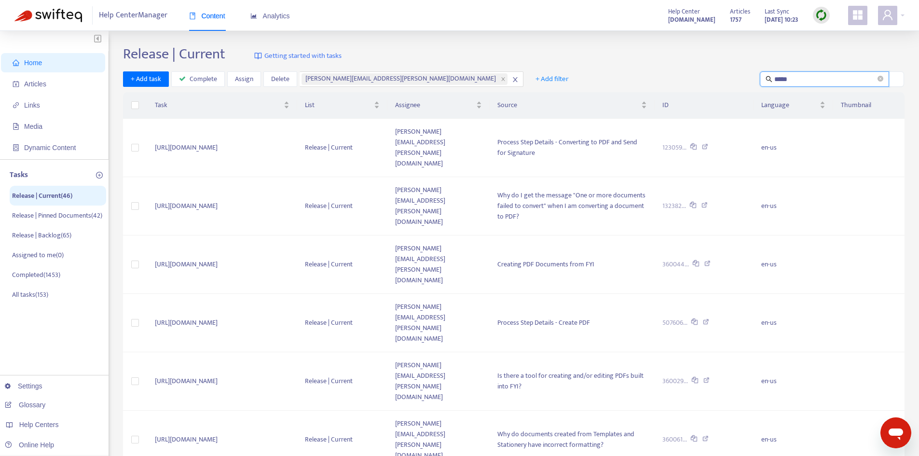
drag, startPoint x: 811, startPoint y: 74, endPoint x: 731, endPoint y: 75, distance: 80.1
click at [731, 75] on div "+ Add task Complete Assign [PERSON_NAME] [PERSON_NAME][EMAIL_ADDRESS][PERSON_NA…" at bounding box center [514, 79] width 782 height 16
click at [810, 79] on input "*****" at bounding box center [825, 79] width 101 height 11
drag, startPoint x: 794, startPoint y: 78, endPoint x: 751, endPoint y: 79, distance: 43.4
click at [751, 79] on div "+ Add task Complete Assign [PERSON_NAME] [PERSON_NAME][EMAIL_ADDRESS][PERSON_NA…" at bounding box center [514, 79] width 782 height 16
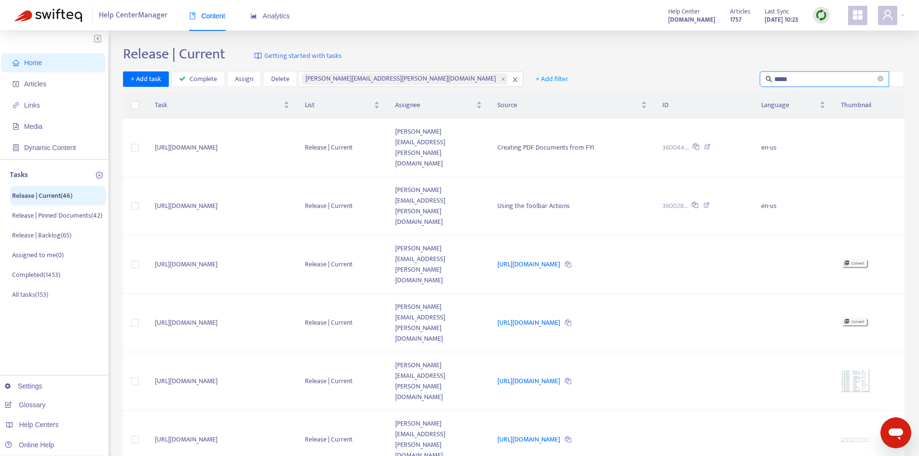
type input "*****"
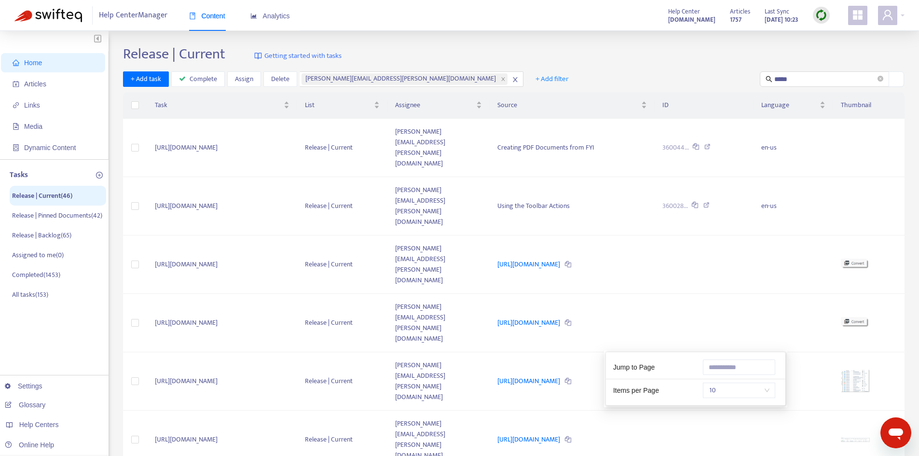
click at [730, 390] on span "10" at bounding box center [739, 390] width 61 height 14
click at [276, 177] on td "[URL][DOMAIN_NAME]" at bounding box center [222, 206] width 150 height 58
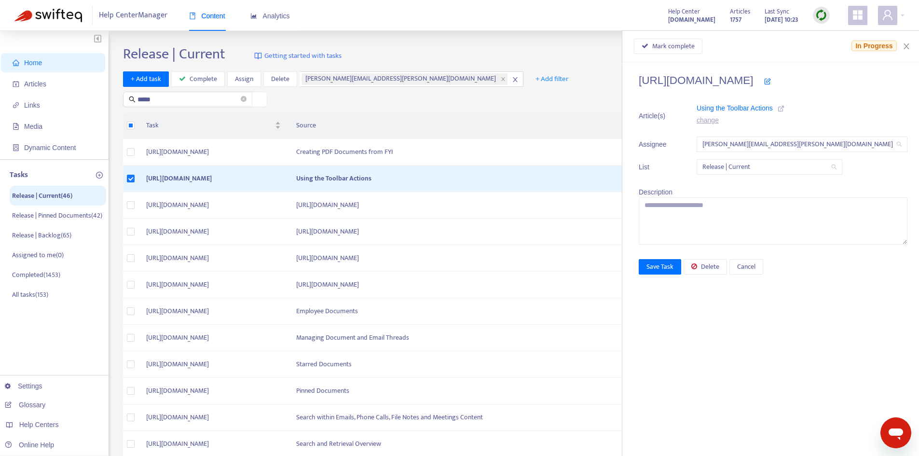
click at [785, 106] on icon at bounding box center [781, 108] width 7 height 7
click at [906, 48] on icon "close" at bounding box center [906, 46] width 5 height 6
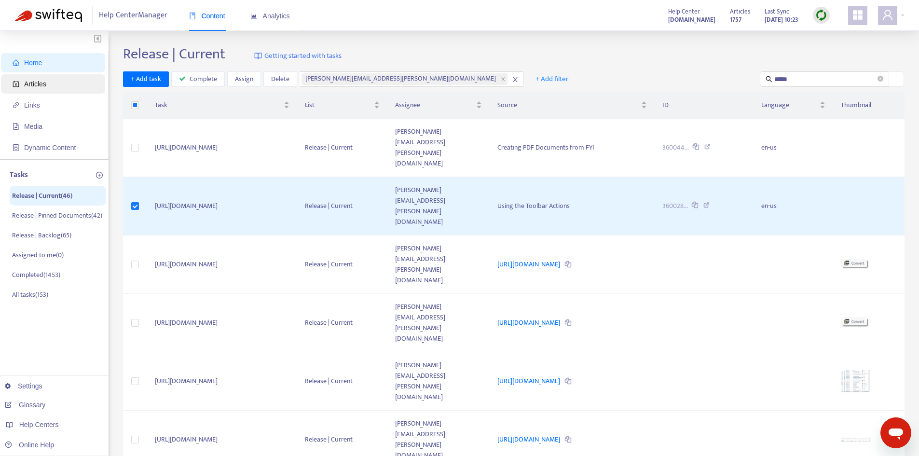
click at [35, 87] on span "Articles" at bounding box center [35, 84] width 22 height 8
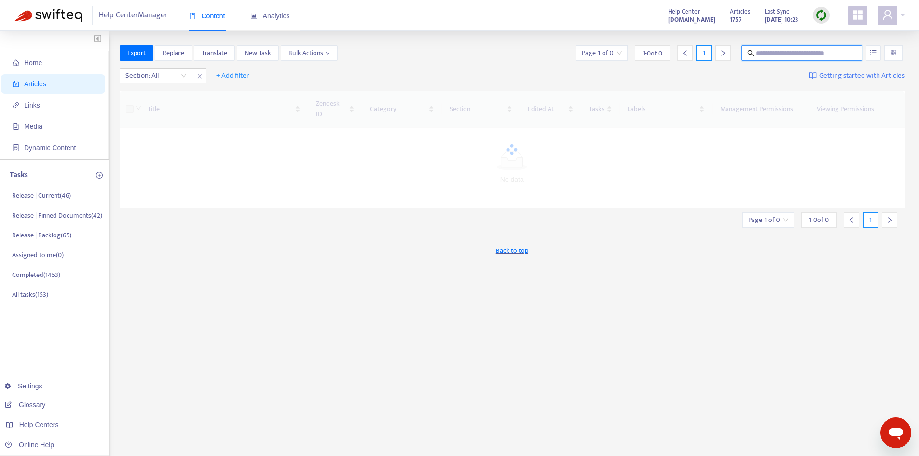
click at [768, 52] on input "text" at bounding box center [802, 53] width 93 height 11
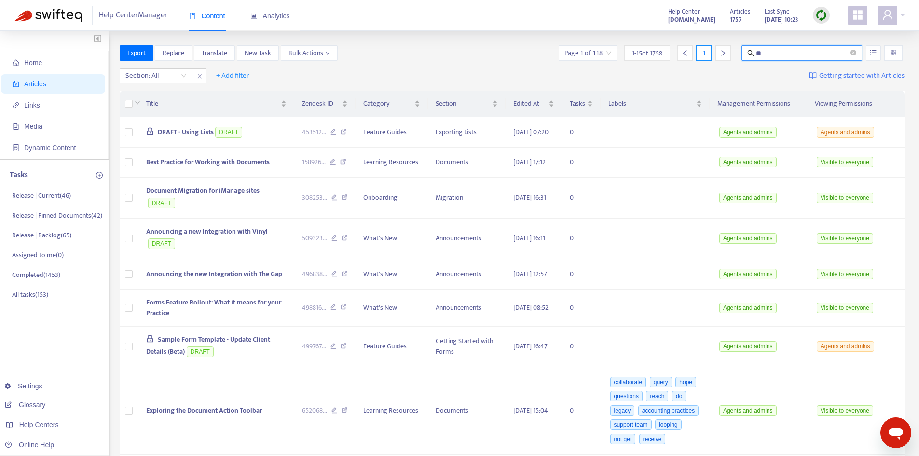
type input "*"
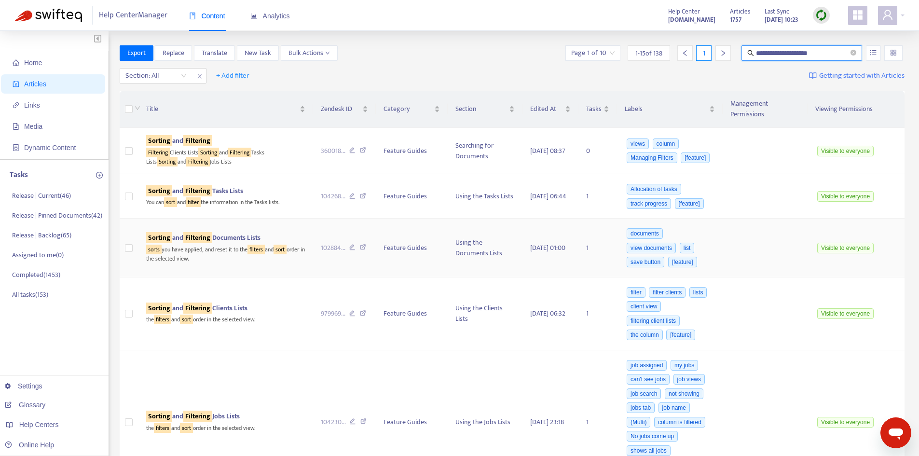
click at [229, 237] on span "Sorting and Filtering Documents Lists" at bounding box center [203, 237] width 114 height 11
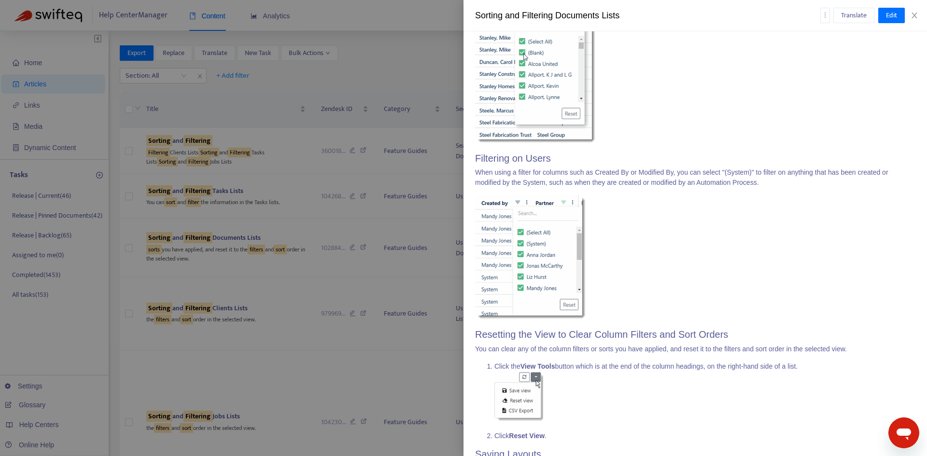
scroll to position [4573, 0]
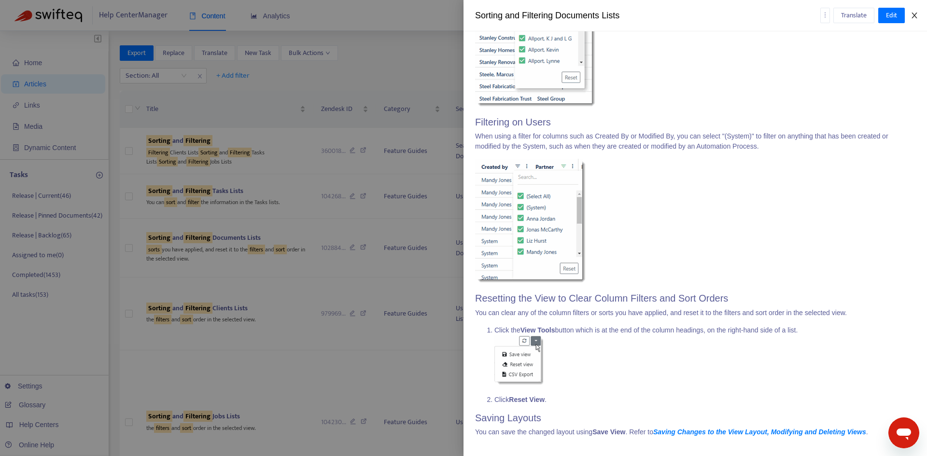
click at [914, 13] on icon "close" at bounding box center [914, 16] width 8 height 8
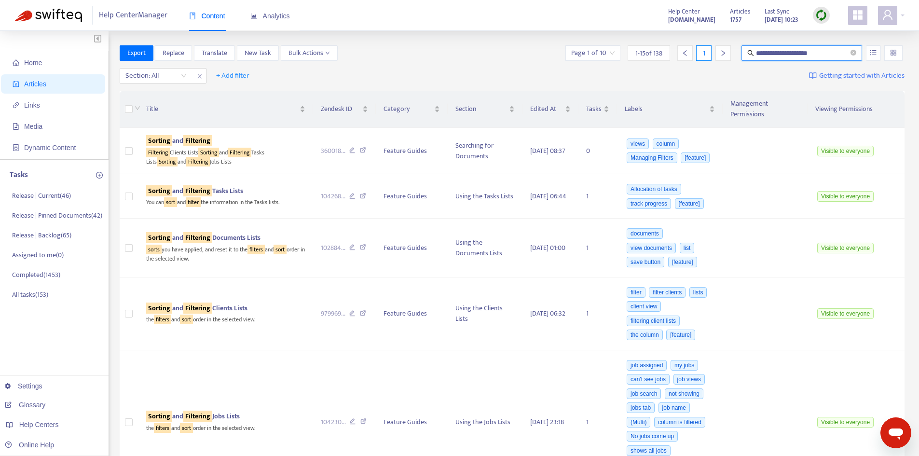
drag, startPoint x: 821, startPoint y: 54, endPoint x: 716, endPoint y: 54, distance: 105.2
click at [716, 55] on div "**********" at bounding box center [734, 52] width 341 height 15
type input "**********"
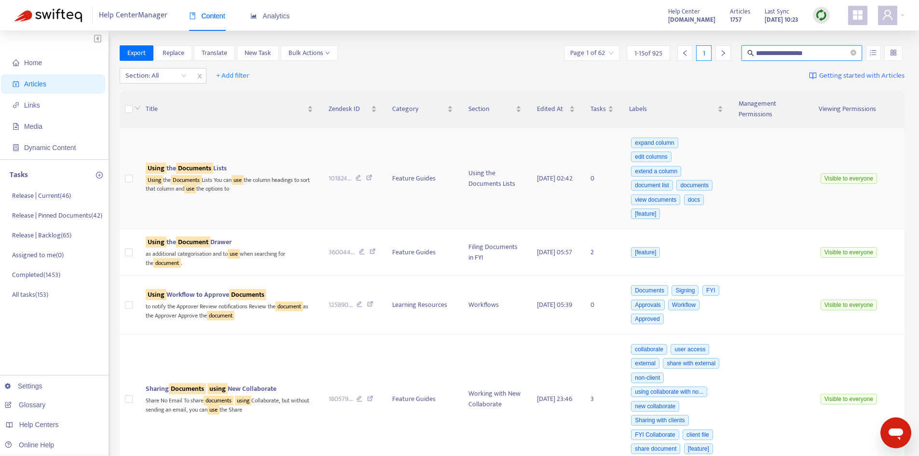
click at [215, 174] on div "Using the Documents Lists You can use the column headings to sort that column a…" at bounding box center [229, 184] width 167 height 20
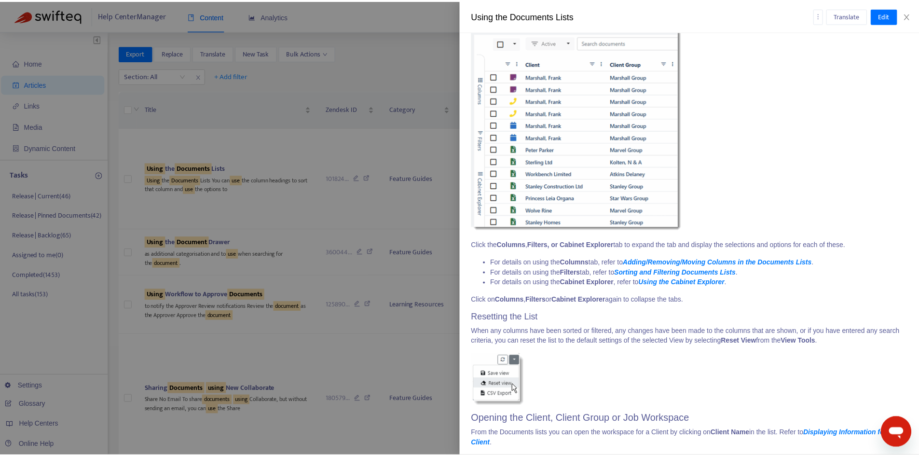
scroll to position [2259, 0]
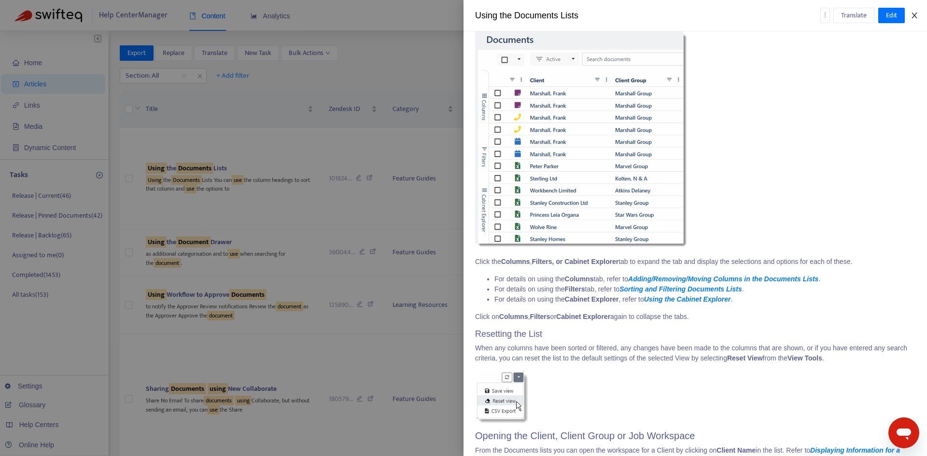
click at [918, 13] on button "Close" at bounding box center [914, 15] width 14 height 9
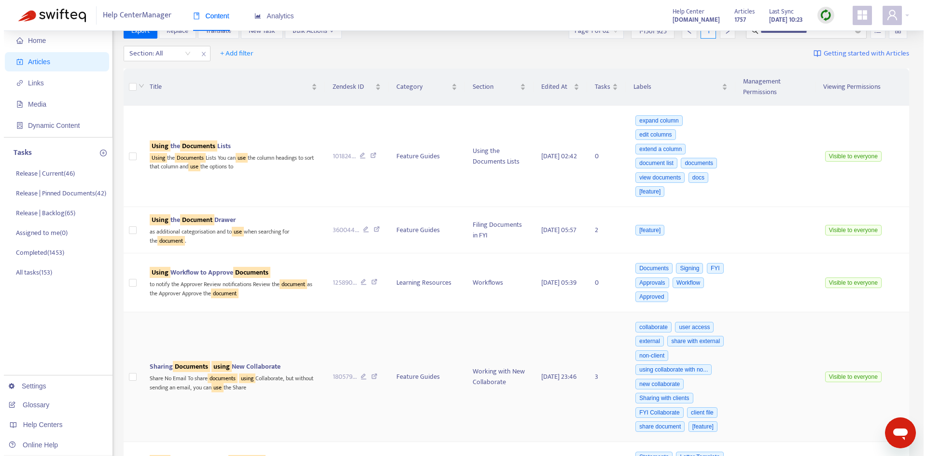
scroll to position [0, 0]
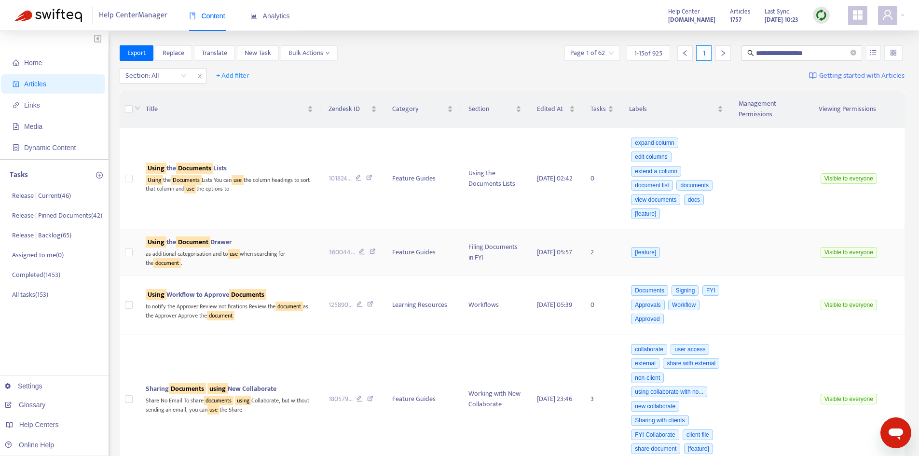
click at [210, 248] on div "as additional categorisation and to use when searching for the document ." at bounding box center [229, 258] width 167 height 20
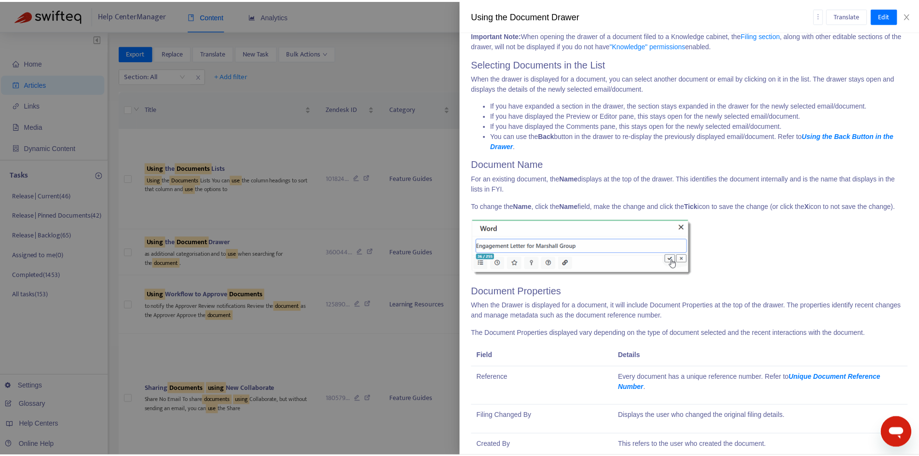
scroll to position [917, 0]
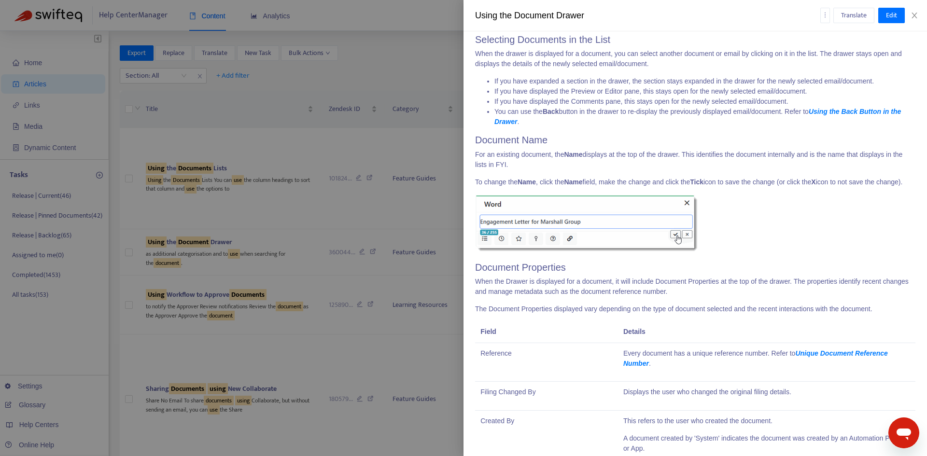
click at [916, 10] on div "Using the Document Drawer Translate Edit" at bounding box center [694, 15] width 463 height 31
click at [915, 15] on icon "close" at bounding box center [914, 16] width 8 height 8
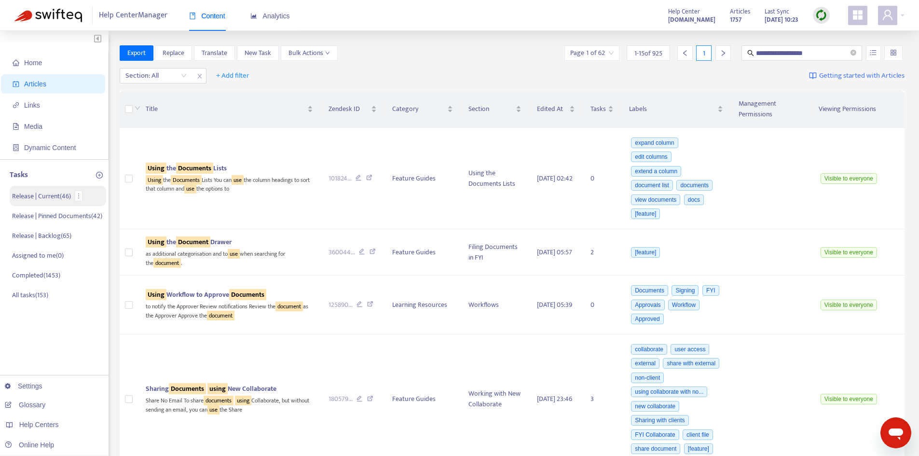
click at [47, 199] on p "Release | Current ( 46 )" at bounding box center [41, 196] width 59 height 10
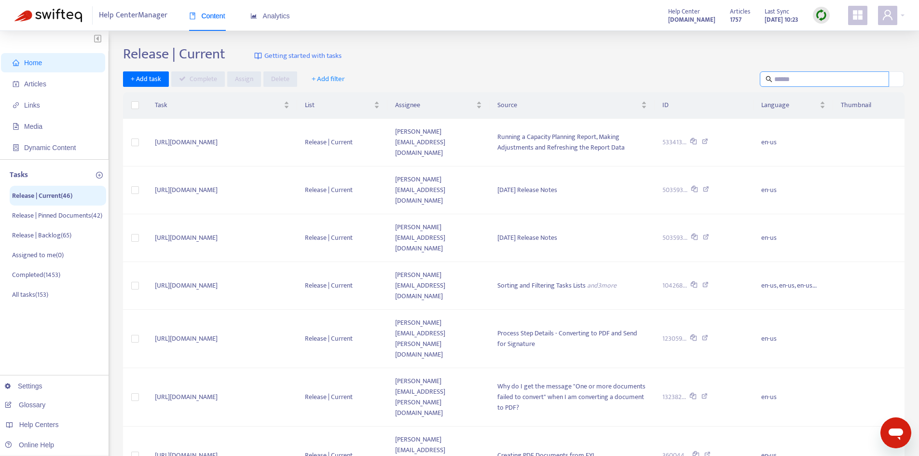
click at [796, 79] on input "text" at bounding box center [825, 79] width 101 height 11
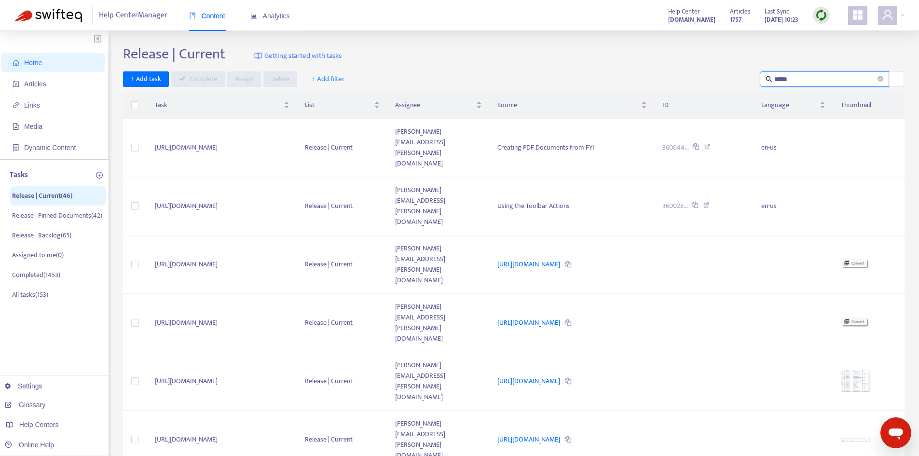
drag, startPoint x: 818, startPoint y: 74, endPoint x: 719, endPoint y: 73, distance: 98.9
click at [719, 73] on div "+ Add task Complete Assign Delete + Add filter *****" at bounding box center [514, 79] width 782 height 16
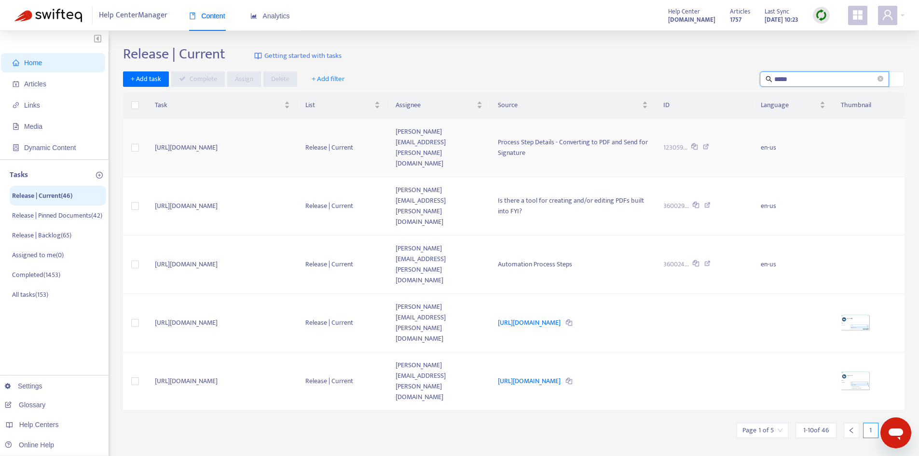
type input "*****"
click at [444, 133] on td "[PERSON_NAME][EMAIL_ADDRESS][PERSON_NAME][DOMAIN_NAME]" at bounding box center [439, 148] width 102 height 58
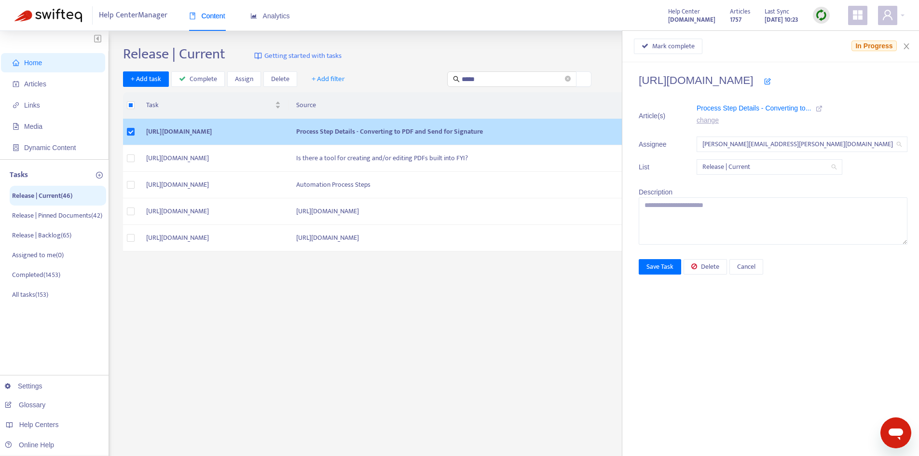
click at [823, 109] on icon at bounding box center [819, 108] width 7 height 7
